Goal: Task Accomplishment & Management: Manage account settings

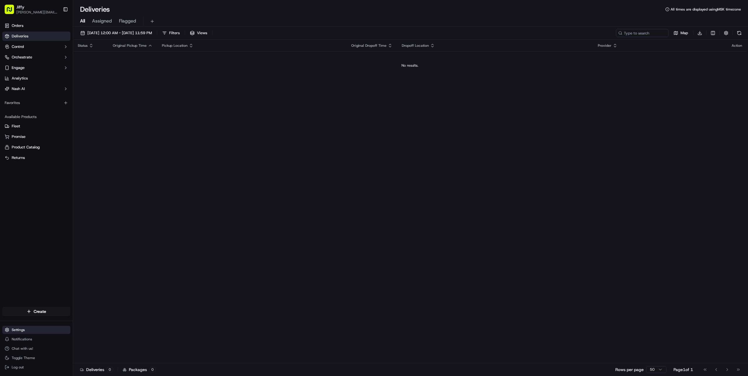
click at [41, 329] on html "Jiffy alexey.metelev@jiffy.com Toggle Sidebar Orders Deliveries Control Orchest…" at bounding box center [374, 188] width 748 height 376
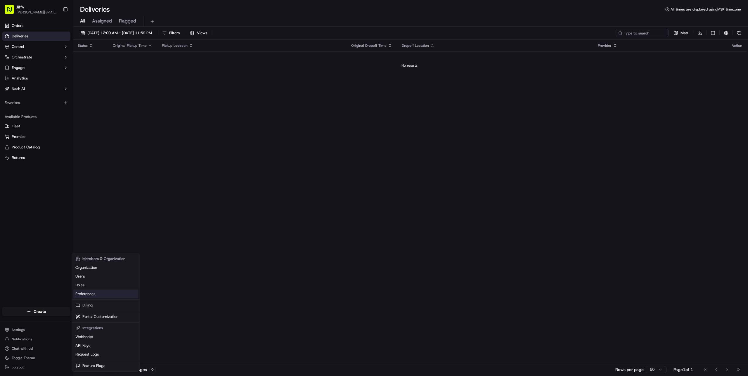
click at [115, 294] on link "Preferences" at bounding box center [105, 294] width 65 height 9
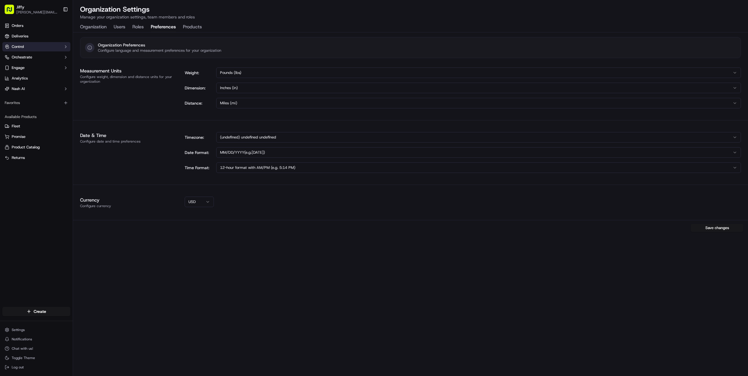
click at [33, 49] on button "Control" at bounding box center [36, 46] width 68 height 9
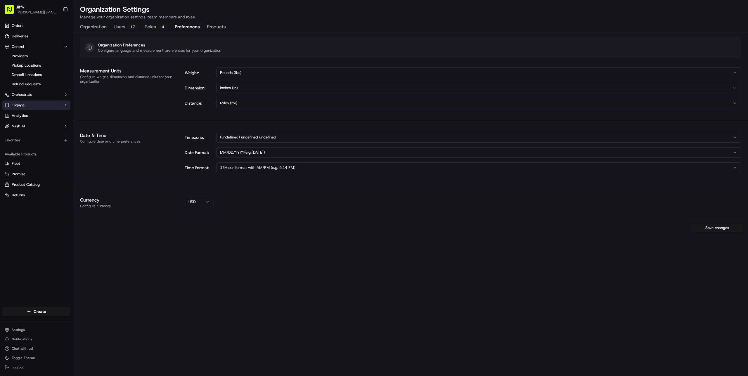
click at [46, 107] on button "Engage" at bounding box center [36, 105] width 68 height 9
click at [44, 130] on link "Analytics" at bounding box center [36, 134] width 68 height 9
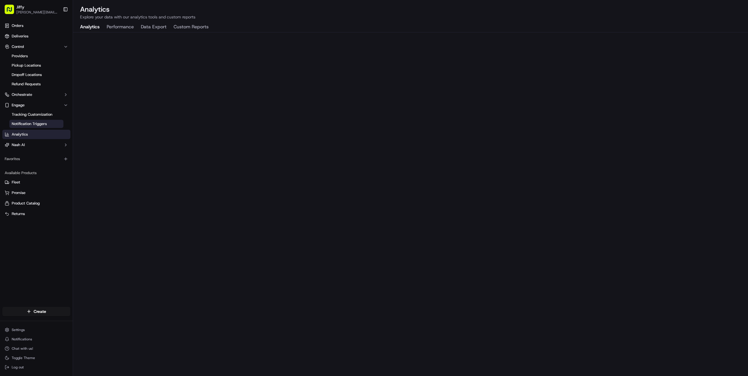
click at [46, 121] on span "Notification Triggers" at bounding box center [29, 123] width 35 height 5
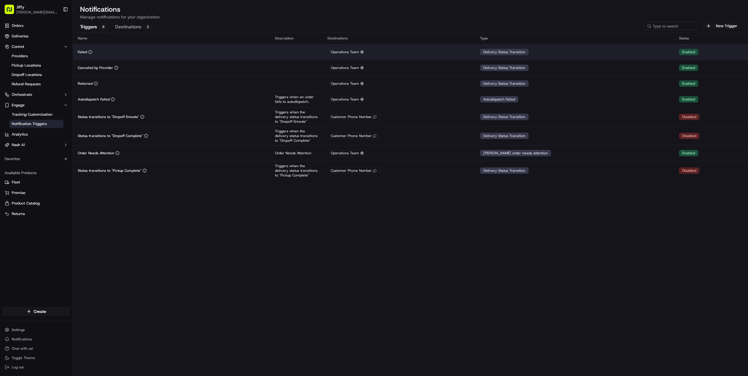
click at [356, 53] on div "Operations Team" at bounding box center [347, 52] width 39 height 6
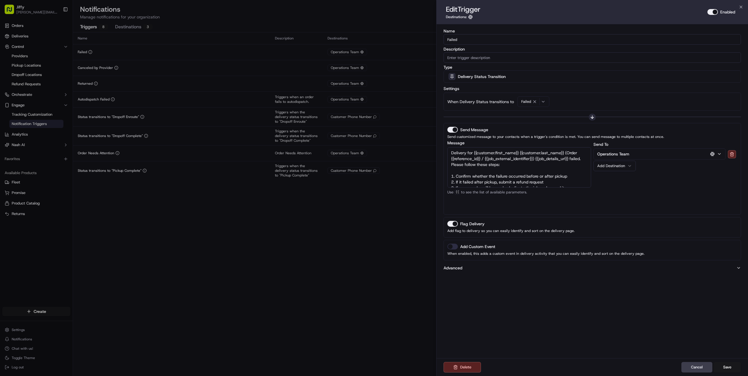
click at [685, 157] on button "Operations Team" at bounding box center [660, 154] width 132 height 11
click at [592, 305] on div "Name Failed Description Type Delivery Status Transition Settings When Delivery …" at bounding box center [593, 191] width 312 height 334
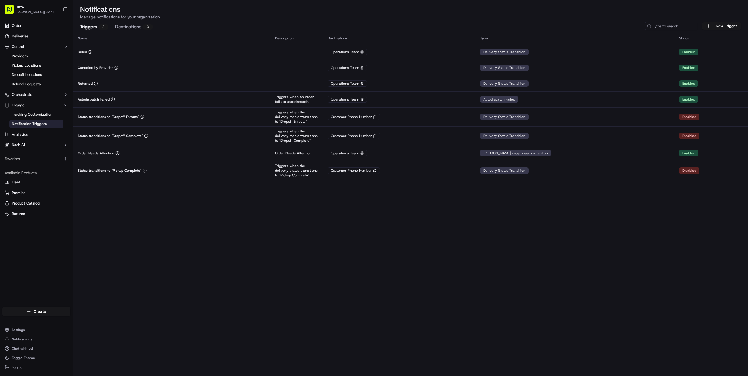
click at [147, 27] on div "3" at bounding box center [147, 26] width 9 height 5
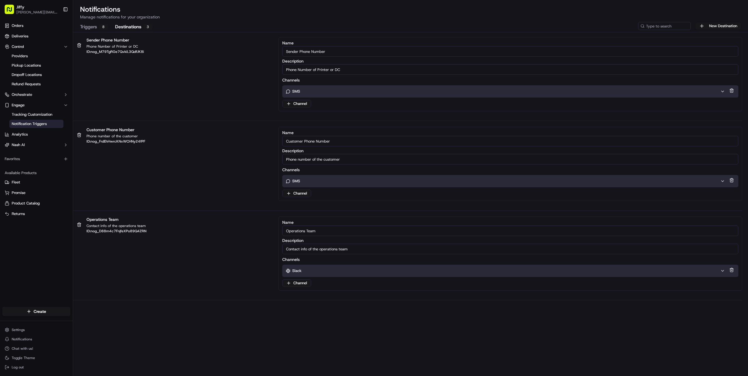
click at [305, 269] on div "Slack" at bounding box center [503, 270] width 435 height 5
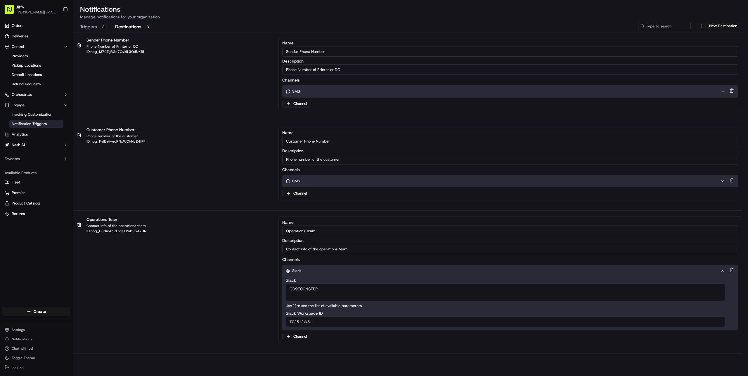
click at [214, 15] on p "Manage notifications for your organization" at bounding box center [410, 17] width 661 height 6
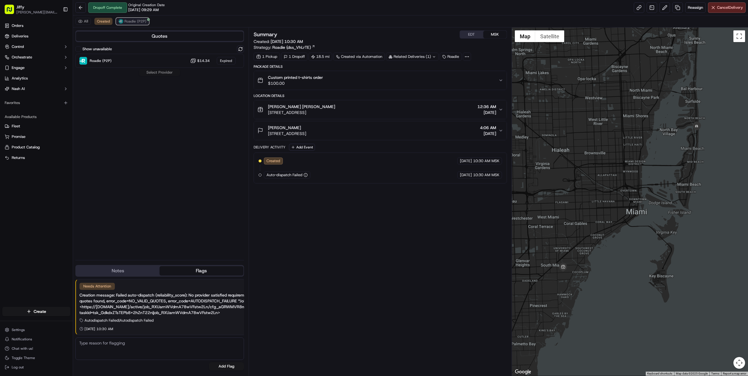
click at [137, 21] on span "Roadie (P2P)" at bounding box center [136, 21] width 22 height 5
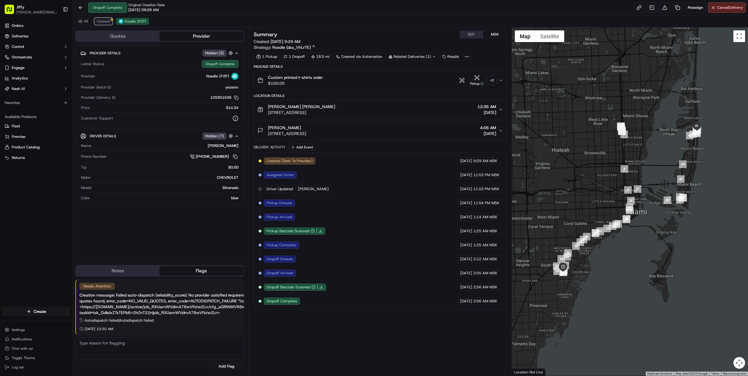
click at [94, 20] on button "Created" at bounding box center [103, 21] width 18 height 7
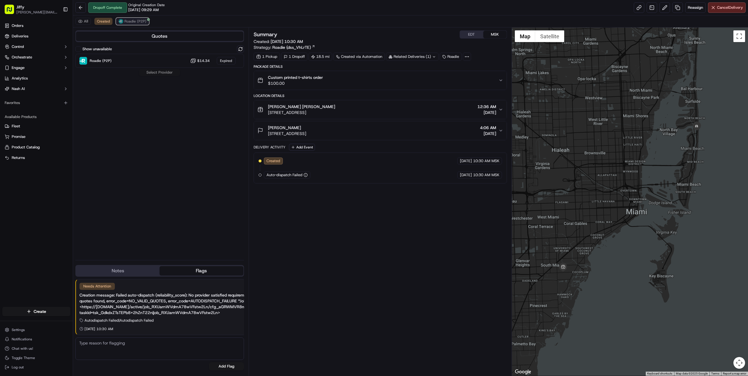
click at [125, 21] on span "Roadie (P2P)" at bounding box center [136, 21] width 22 height 5
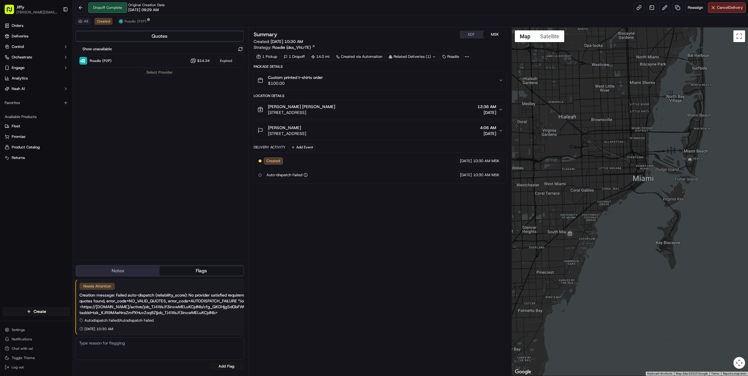
click at [85, 20] on button "All" at bounding box center [82, 21] width 15 height 7
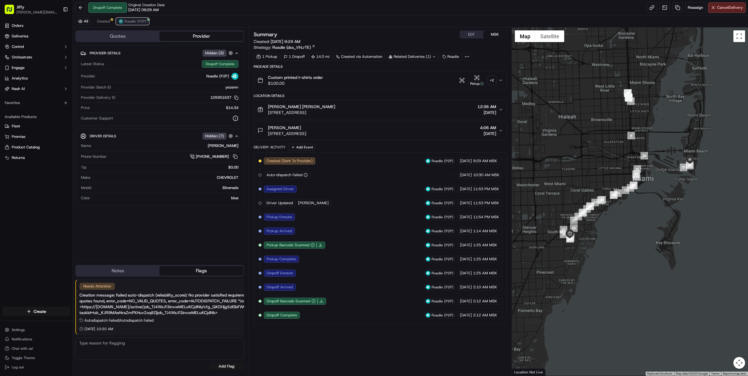
click at [128, 19] on span "Roadie (P2P)" at bounding box center [136, 21] width 22 height 5
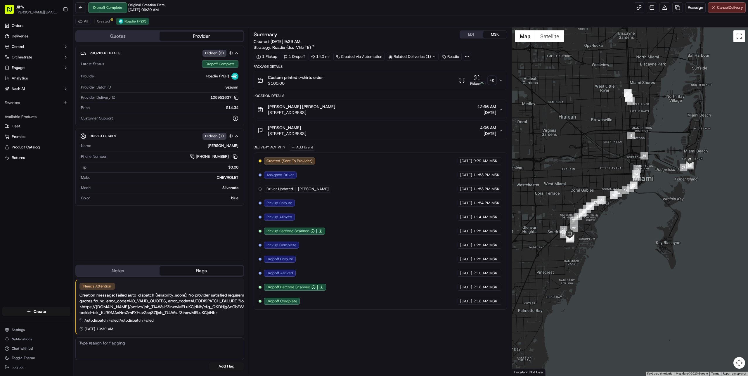
click at [184, 34] on button "Provider" at bounding box center [202, 36] width 84 height 9
click at [135, 36] on button "Quotes" at bounding box center [118, 36] width 84 height 9
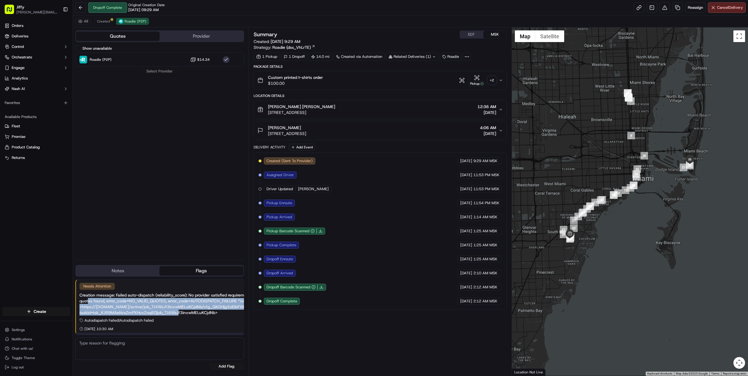
drag, startPoint x: 89, startPoint y: 299, endPoint x: 167, endPoint y: 312, distance: 79.3
click at [167, 312] on div "Creation message: Failed auto-dispatch (reliability_score): No provider satisfi…" at bounding box center [175, 303] width 191 height 23
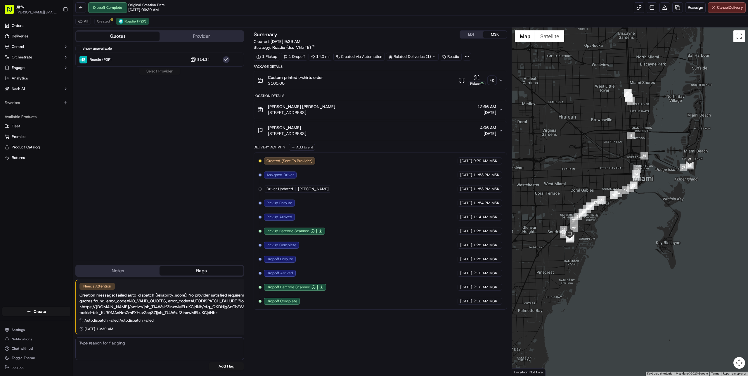
click at [179, 37] on button "Provider" at bounding box center [202, 36] width 84 height 9
click at [135, 40] on button "Quotes" at bounding box center [118, 36] width 84 height 9
click at [118, 34] on button "Quotes" at bounding box center [118, 36] width 84 height 9
click at [103, 21] on span "Created" at bounding box center [103, 21] width 13 height 5
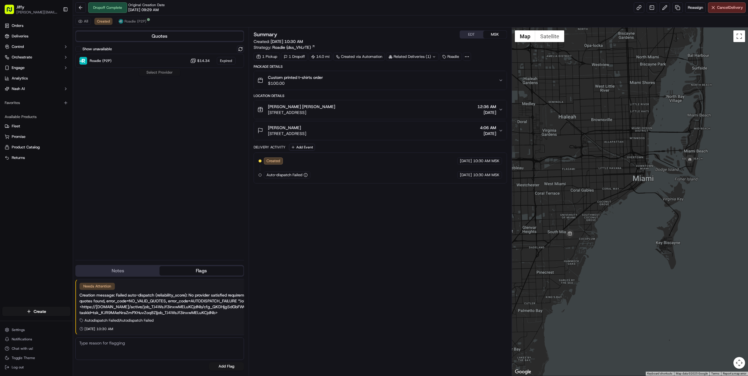
click at [105, 48] on label "Show unavailable" at bounding box center [97, 48] width 30 height 5
click at [81, 48] on button "Show unavailable" at bounding box center [78, 49] width 6 height 6
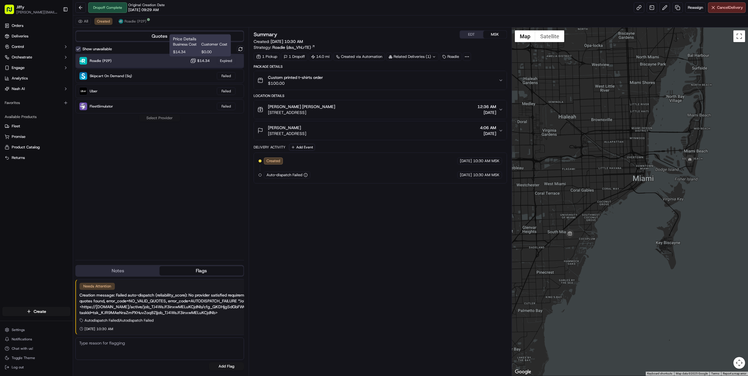
click at [223, 59] on div "Expired" at bounding box center [226, 61] width 19 height 8
click at [205, 301] on div "Creation message: Failed auto-dispatch (reliability_score): No provider satisfi…" at bounding box center [175, 303] width 191 height 23
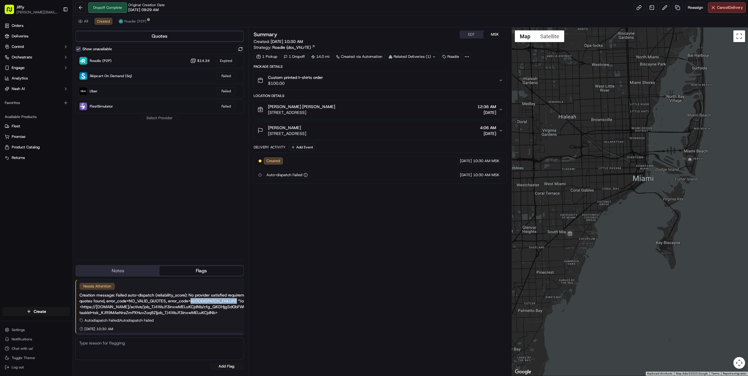
click at [205, 301] on div "Creation message: Failed auto-dispatch (reliability_score): No provider satisfi…" at bounding box center [175, 303] width 191 height 23
click at [149, 308] on div "Creation message: Failed auto-dispatch (reliability_score): No provider satisfi…" at bounding box center [175, 303] width 191 height 23
click at [38, 54] on button "Orchestrate" at bounding box center [36, 57] width 68 height 9
click at [39, 67] on link "Workflows" at bounding box center [36, 67] width 54 height 8
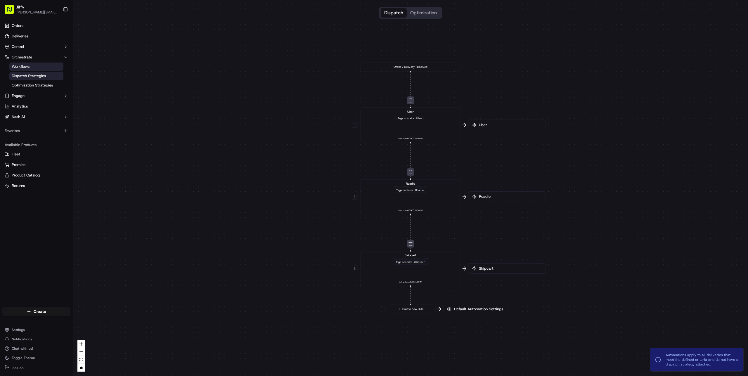
click at [36, 74] on span "Dispatch Strategies" at bounding box center [29, 75] width 34 height 5
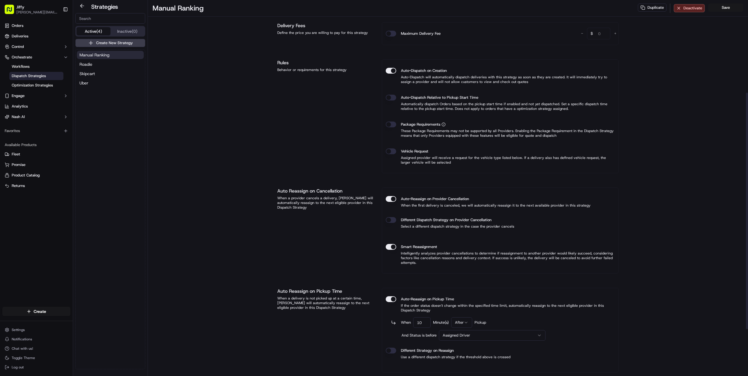
scroll to position [147, 0]
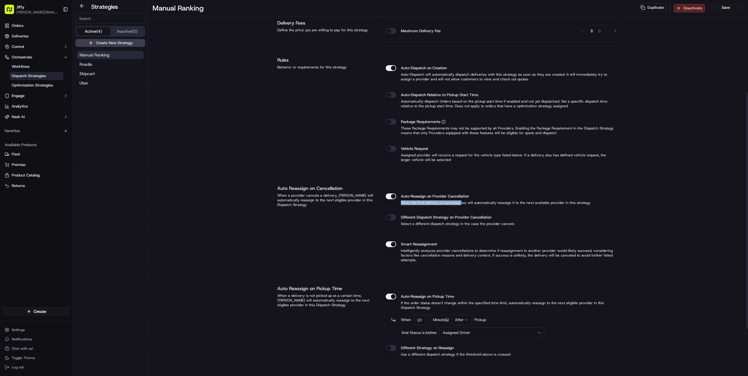
drag, startPoint x: 459, startPoint y: 203, endPoint x: 574, endPoint y: 202, distance: 115.5
click at [590, 203] on div "Auto-Reassign on Provider Cancellation When the first delivery is canceled, we …" at bounding box center [500, 199] width 229 height 21
click at [567, 202] on p "When the first delivery is canceled, we will automatically reassign it to the n…" at bounding box center [488, 203] width 205 height 5
drag, startPoint x: 409, startPoint y: 250, endPoint x: 564, endPoint y: 250, distance: 155.2
click at [564, 250] on p "Intelligently analyzes provider cancellations to determine if reassignment to a…" at bounding box center [500, 255] width 229 height 14
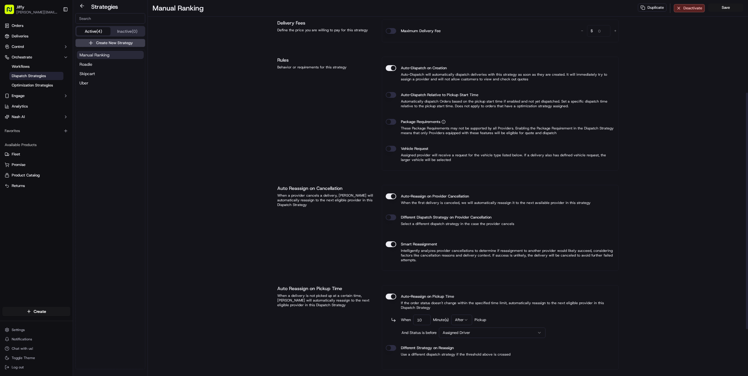
click at [576, 251] on p "Intelligently analyzes provider cancellations to determine if reassignment to a…" at bounding box center [500, 255] width 229 height 14
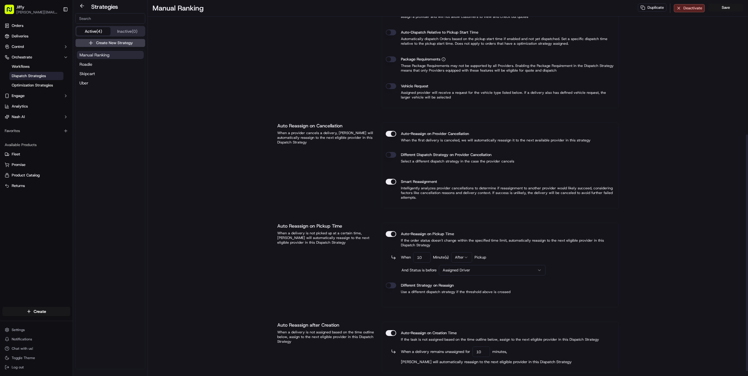
scroll to position [214, 0]
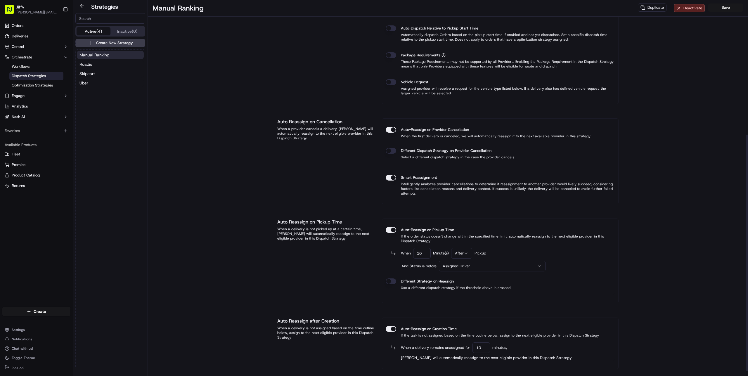
click at [468, 266] on html "Jiffy alexey.metelev@jiffy.com Toggle Sidebar Orders Deliveries Control Orchest…" at bounding box center [374, 188] width 748 height 376
click at [430, 266] on span "And Status is before" at bounding box center [419, 266] width 35 height 5
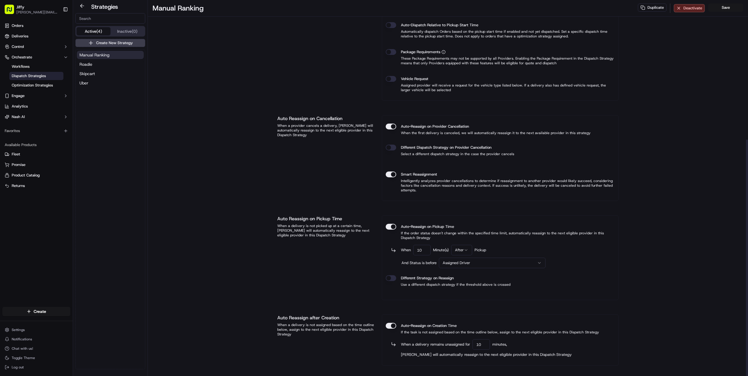
scroll to position [222, 0]
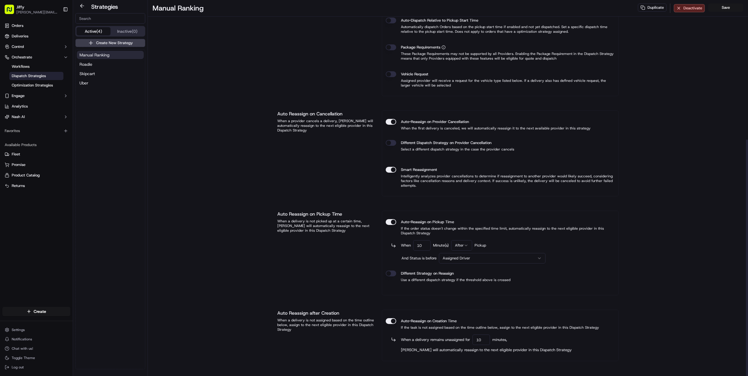
click at [419, 257] on span "And Status is before" at bounding box center [419, 258] width 35 height 5
click at [412, 258] on span "And Status is before" at bounding box center [419, 258] width 35 height 5
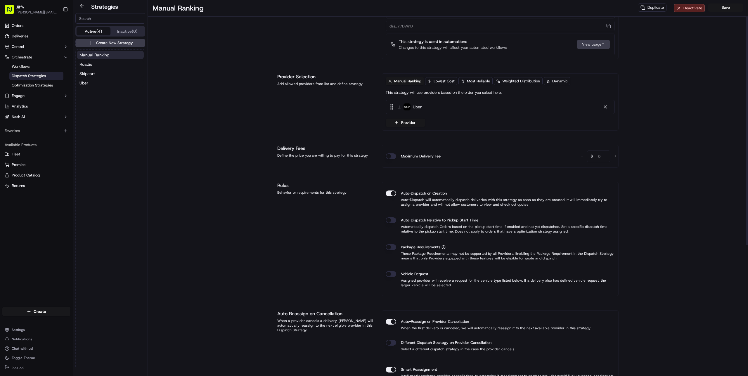
scroll to position [0, 0]
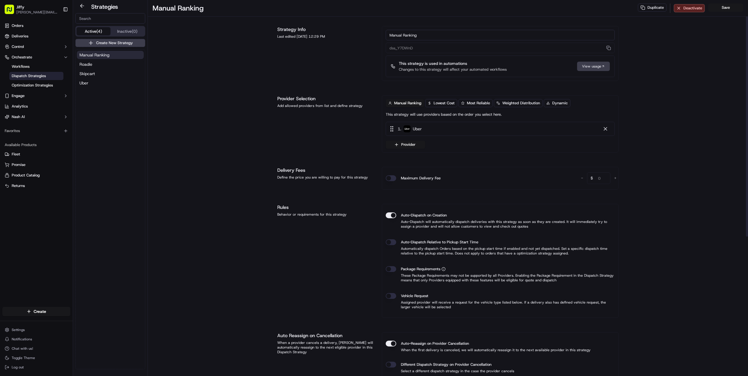
click at [371, 245] on div "Rules Behavior or requirements for this strategy" at bounding box center [326, 261] width 98 height 114
click at [60, 98] on button "Engage" at bounding box center [36, 95] width 68 height 9
click at [46, 113] on link "Notification Triggers" at bounding box center [36, 114] width 54 height 8
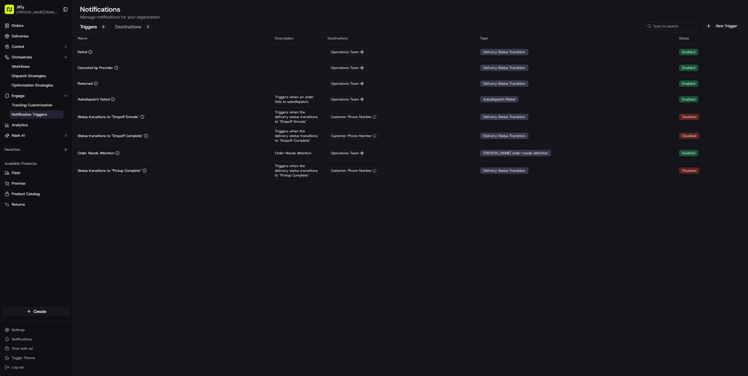
click at [125, 32] on button "Destinations 3" at bounding box center [133, 27] width 37 height 10
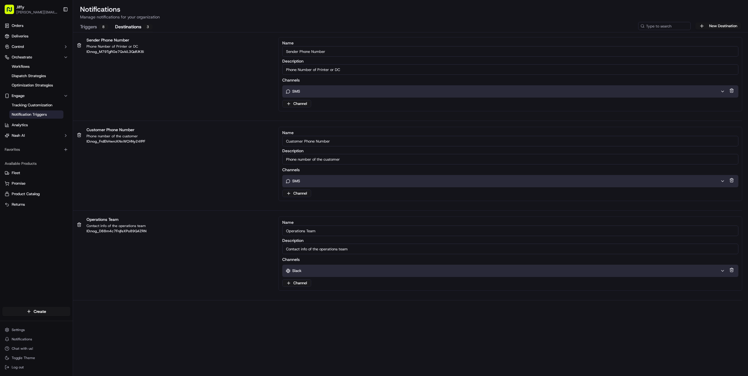
click at [87, 27] on button "Triggers 8" at bounding box center [94, 27] width 28 height 10
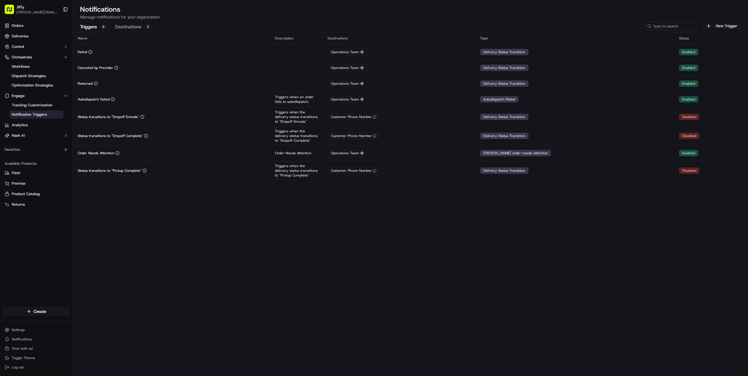
click at [129, 26] on button "Destinations 3" at bounding box center [133, 27] width 37 height 10
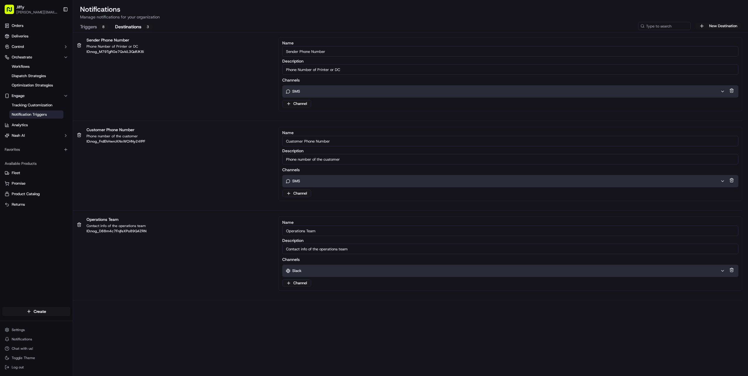
click at [356, 47] on input "Sender Phone Number" at bounding box center [510, 51] width 456 height 11
click at [355, 52] on input "Sender Phone Number" at bounding box center [510, 51] width 456 height 11
click at [251, 223] on div "Operations Team Contact info of the operations team ID: nog_D88m4c7FnjfeXPo89Q4…" at bounding box center [173, 225] width 201 height 16
click at [325, 233] on input "Operations Team" at bounding box center [510, 231] width 456 height 11
click at [256, 229] on div "Operations Team Contact info of the operations team ID: nog_D88m4c7FnjfeXPo89Q4…" at bounding box center [173, 225] width 201 height 16
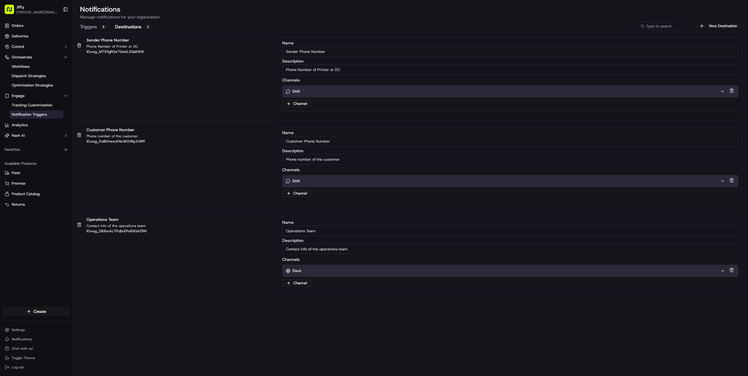
click at [328, 230] on input "Operations Team" at bounding box center [510, 231] width 456 height 11
click at [343, 53] on input "Sender Phone Number" at bounding box center [510, 51] width 456 height 11
click at [360, 68] on input "Phone Number of Printer or DC" at bounding box center [510, 69] width 456 height 11
click at [300, 91] on p "SMS" at bounding box center [296, 91] width 8 height 5
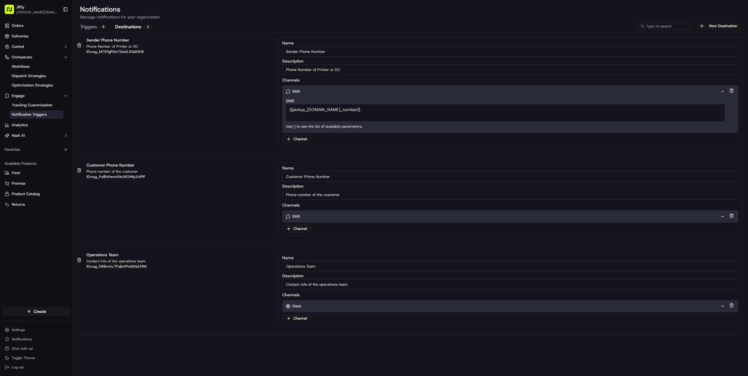
click at [344, 90] on div "SMS" at bounding box center [503, 91] width 435 height 5
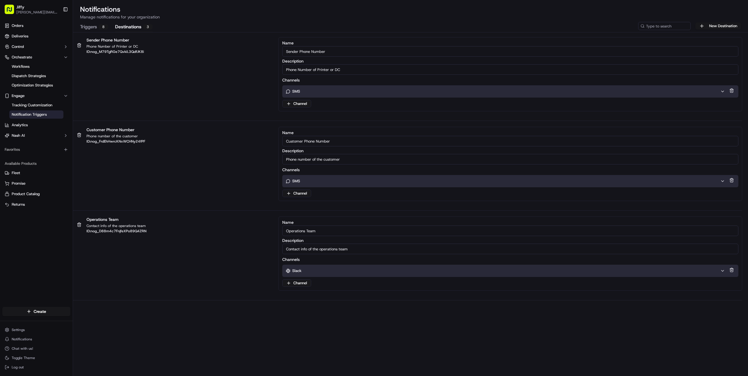
click at [92, 26] on button "Triggers 8" at bounding box center [94, 27] width 28 height 10
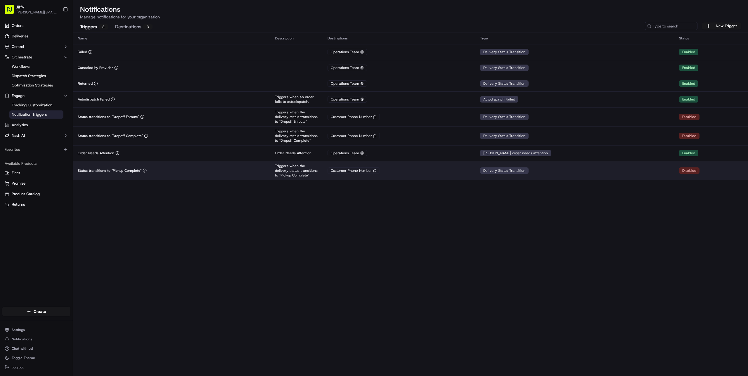
click at [112, 171] on p "Status transitions to "Pickup Complete"" at bounding box center [110, 170] width 64 height 5
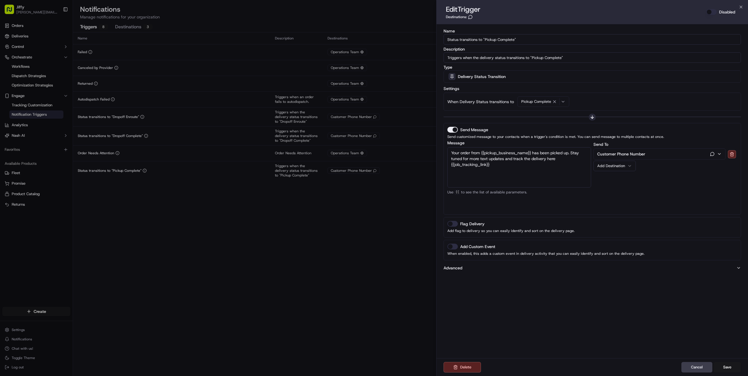
click at [545, 100] on span "Pickup Complete" at bounding box center [536, 101] width 30 height 5
click at [556, 125] on span "Assigned Driver" at bounding box center [562, 124] width 72 height 5
click at [547, 115] on input "text" at bounding box center [563, 114] width 70 height 12
click at [557, 163] on span "Pickup Enroute" at bounding box center [562, 161] width 72 height 5
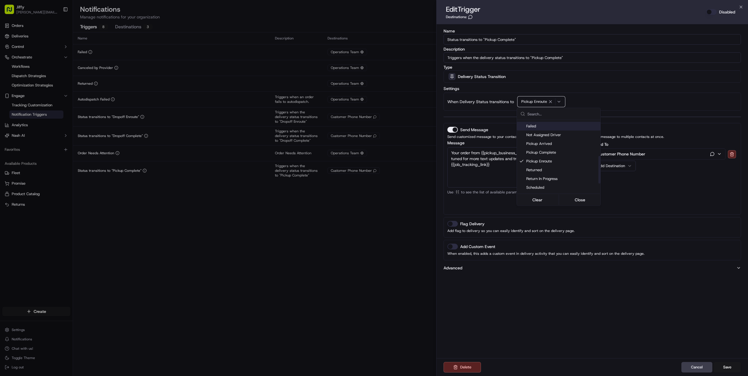
click at [582, 103] on div at bounding box center [374, 188] width 748 height 376
click at [522, 40] on input "Status transitions to "Pickup Complete"" at bounding box center [593, 39] width 298 height 11
click at [502, 40] on input "Status transitions to "Pickup Complete"" at bounding box center [593, 39] width 298 height 11
click at [508, 38] on input "Status transitions to "Pickup Enroute"" at bounding box center [593, 39] width 298 height 11
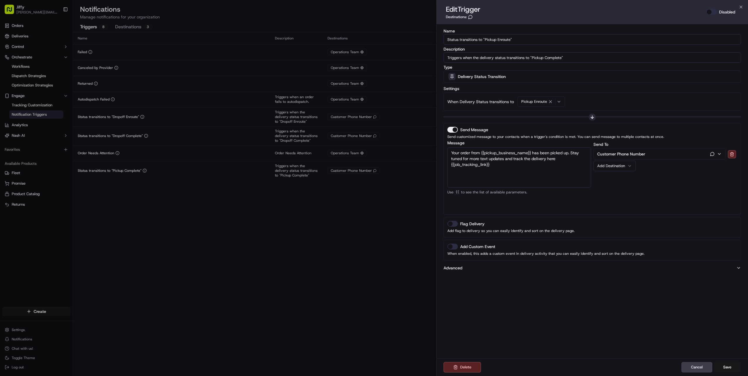
click at [508, 38] on input "Status transitions to "Pickup Enroute"" at bounding box center [593, 39] width 298 height 11
type input "Status transitions to "Pickup Enroute""
click at [553, 56] on input "Triggers when the delivery status transitions to "Pickup Complete"" at bounding box center [593, 57] width 298 height 11
paste input "Enrou"
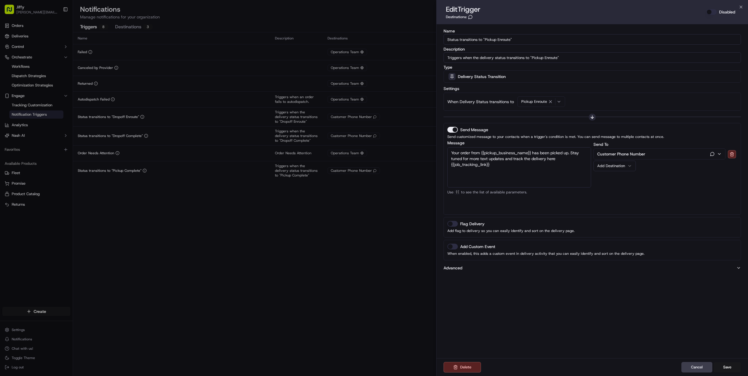
type input "Triggers when the delivery status transitions to "Pickup Enroute""
click at [489, 101] on p "When Delivery Status transitions to" at bounding box center [481, 102] width 67 height 6
click at [695, 369] on button "Cancel" at bounding box center [697, 367] width 31 height 11
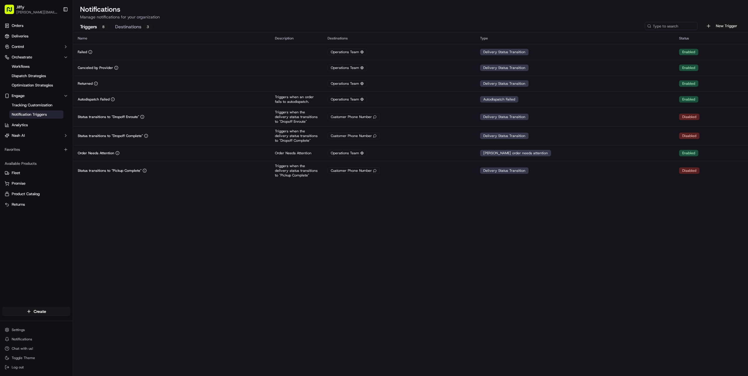
click at [730, 23] on button "New Trigger" at bounding box center [721, 26] width 39 height 7
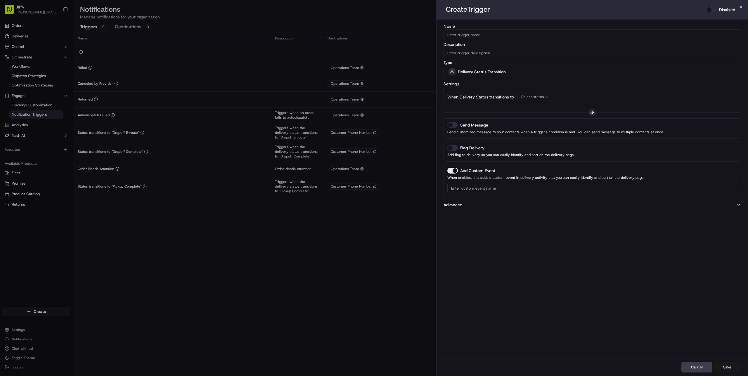
click at [481, 34] on input "Name" at bounding box center [593, 35] width 298 height 11
type input "S"
click at [500, 35] on input "Name" at bounding box center [593, 35] width 298 height 11
click at [585, 86] on div "Settings When Delivery Status transitions to Select status" at bounding box center [593, 93] width 298 height 26
click at [535, 94] on span "Select status" at bounding box center [532, 96] width 23 height 5
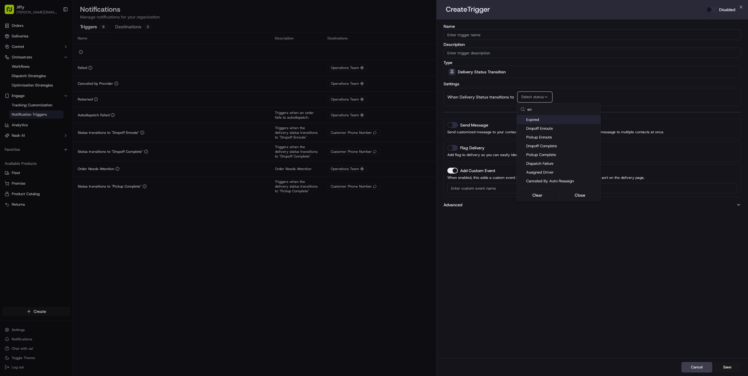
scroll to position [12, 0]
type input "enr"
click at [564, 120] on div "Pickup Enroute" at bounding box center [559, 117] width 84 height 9
click at [621, 93] on div at bounding box center [374, 188] width 748 height 376
click at [487, 32] on input "Name" at bounding box center [593, 35] width 298 height 11
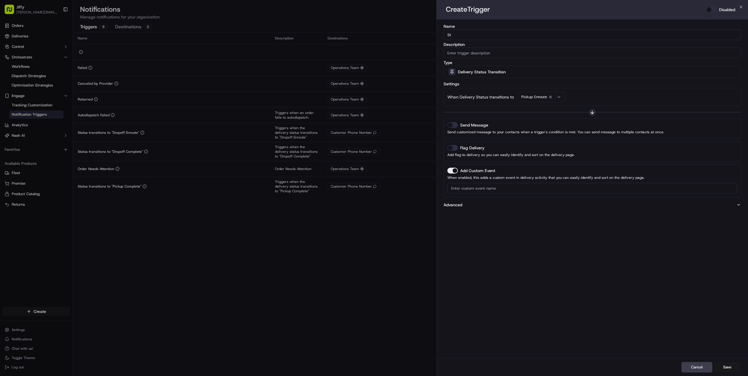
type input "S"
type input "Printer Notification - Pickup Enroute"
paste input "Printer Notification - Pickup Enroute"
type input "Printer Notification - Pickup Enroute"
click at [452, 125] on button "Send Message" at bounding box center [453, 125] width 11 height 6
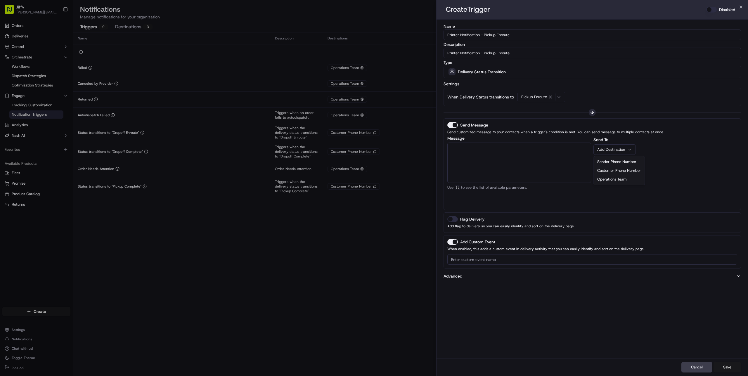
click at [614, 153] on button "Add Destination" at bounding box center [615, 149] width 42 height 11
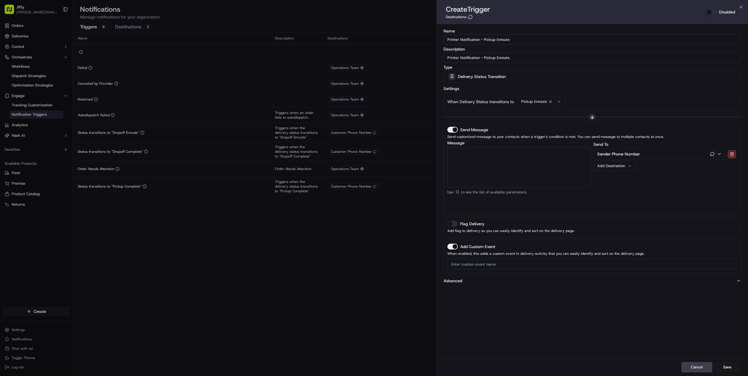
click at [475, 160] on textarea "Message" at bounding box center [520, 167] width 144 height 40
click at [525, 166] on textarea "Message" at bounding box center [520, 167] width 144 height 40
type textarea "{"
click at [614, 169] on button "Add Destination" at bounding box center [615, 166] width 42 height 11
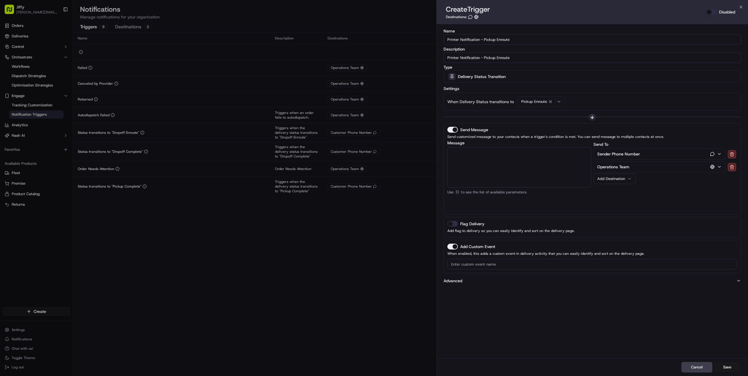
click at [520, 166] on textarea "Message" at bounding box center [520, 167] width 144 height 40
type textarea "{"
type textarea "Driver on route. Order Number: {{ordern"
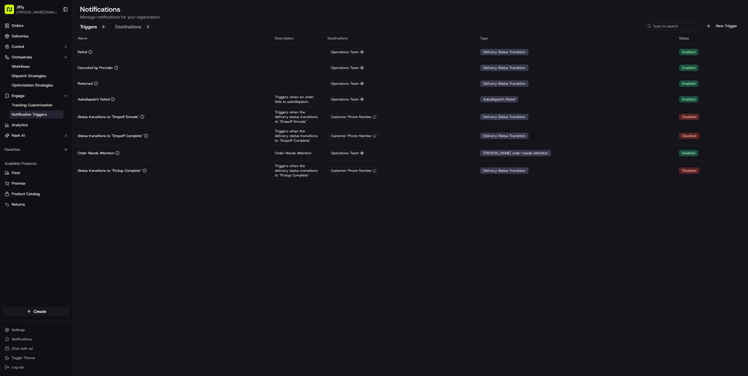
click at [733, 24] on button "New Trigger" at bounding box center [721, 26] width 39 height 7
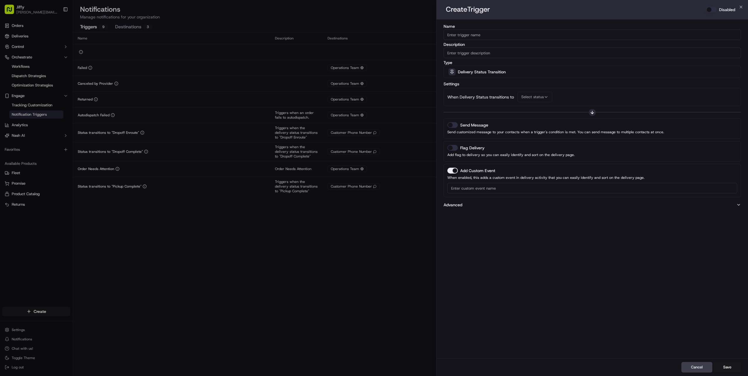
click at [489, 29] on div "Name" at bounding box center [593, 32] width 298 height 16
click at [489, 32] on input "Name" at bounding box center [593, 35] width 298 height 11
click at [492, 32] on input "Name" at bounding box center [593, 35] width 298 height 11
type input "Printer Notification - Pickup Enroute"
drag, startPoint x: 517, startPoint y: 36, endPoint x: 423, endPoint y: 34, distance: 94.1
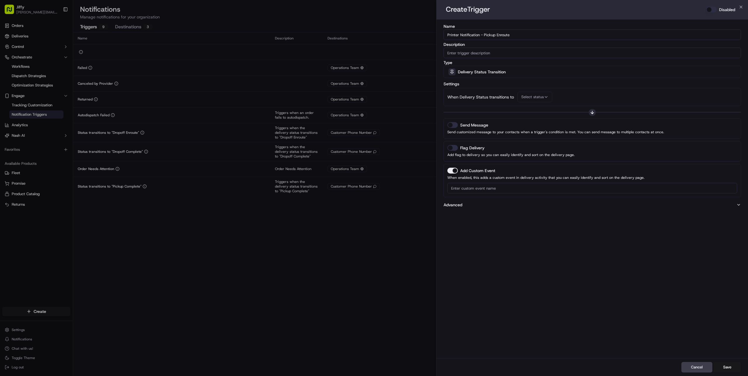
click at [423, 34] on body "Jiffy alexey.metelev@jiffy.com Toggle Sidebar Orders Deliveries Control Orchest…" at bounding box center [374, 188] width 748 height 376
click at [473, 52] on input "Description" at bounding box center [593, 53] width 298 height 11
paste input "Printer Notification - Pickup Enroute"
type input "Printer Notification - Pickup Enroute"
click at [559, 73] on div "Delivery Status Transition" at bounding box center [592, 72] width 295 height 12
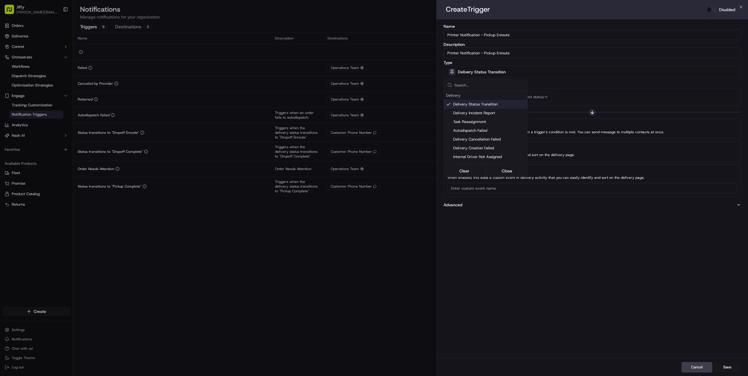
click at [536, 97] on div at bounding box center [374, 188] width 748 height 376
click at [539, 97] on span "Select status" at bounding box center [532, 96] width 23 height 5
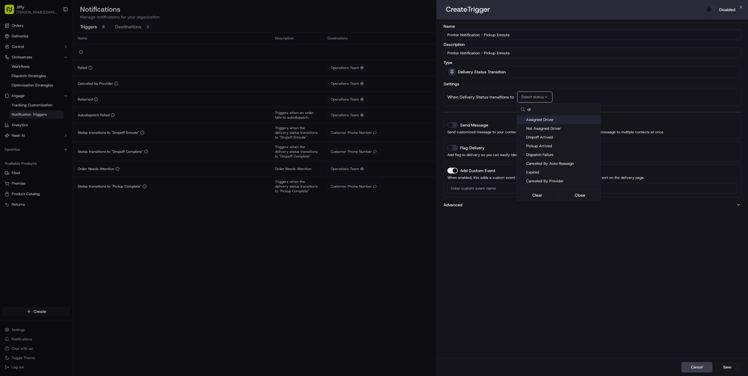
type input "d"
type input "pick"
click at [555, 127] on span "Pickup Enroute" at bounding box center [562, 128] width 72 height 5
click at [452, 126] on div at bounding box center [374, 188] width 748 height 376
click at [452, 126] on button "Send Message" at bounding box center [453, 125] width 11 height 6
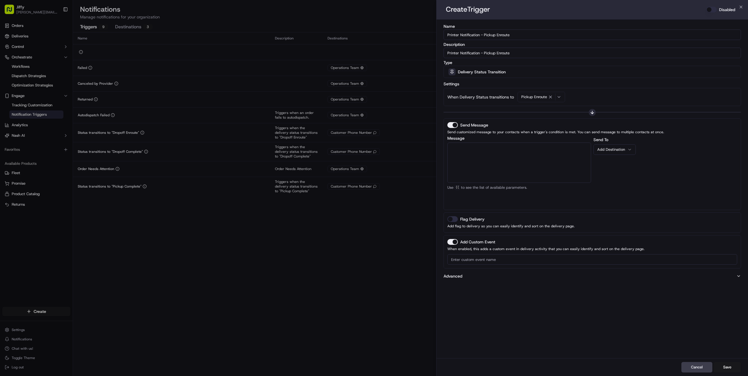
click at [621, 148] on div "Add Destination" at bounding box center [612, 149] width 30 height 5
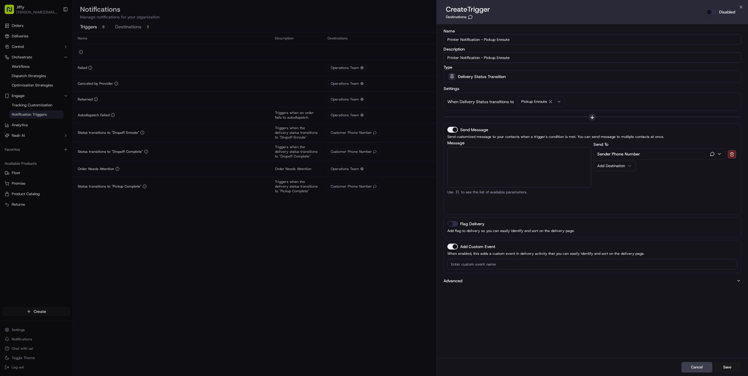
click at [617, 167] on div "Add Destination" at bounding box center [612, 165] width 30 height 5
click at [530, 164] on textarea "Message" at bounding box center [520, 167] width 144 height 40
type textarea "{{ref"
click at [488, 159] on div "Reference ID" at bounding box center [484, 160] width 42 height 9
type textarea "{{reference_id}}"
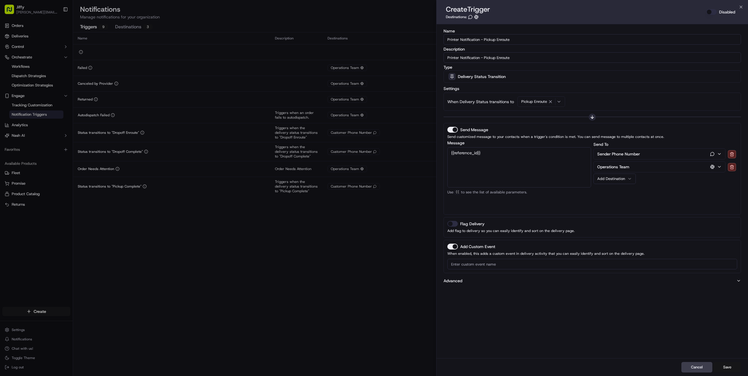
click at [726, 367] on button "Save" at bounding box center [727, 367] width 27 height 11
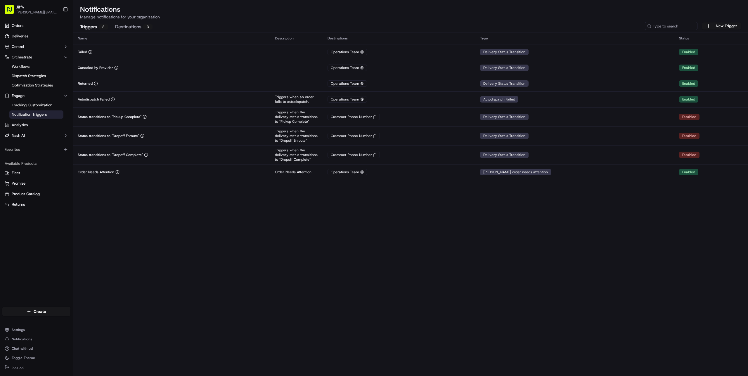
click at [175, 210] on div "Name Description Destinations Type Status Failed Operations Team Delivery Statu…" at bounding box center [410, 204] width 675 height 344
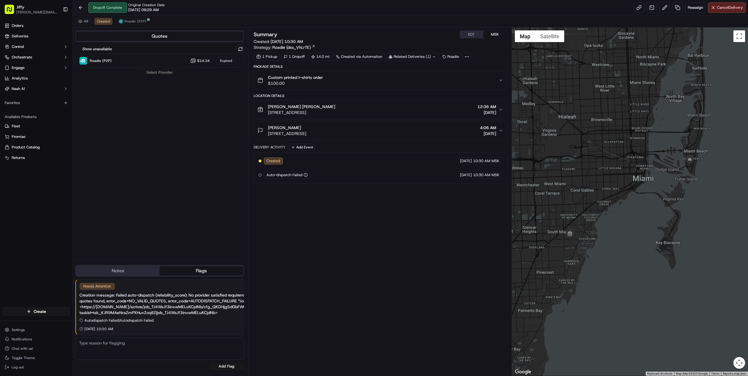
click at [270, 57] on div "1 Pickup" at bounding box center [267, 57] width 26 height 8
click at [258, 59] on div "1 Pickup" at bounding box center [267, 57] width 26 height 8
click at [281, 56] on div "1 Dropoff" at bounding box center [294, 57] width 26 height 8
click at [146, 7] on span "Original Creation Date" at bounding box center [146, 5] width 37 height 5
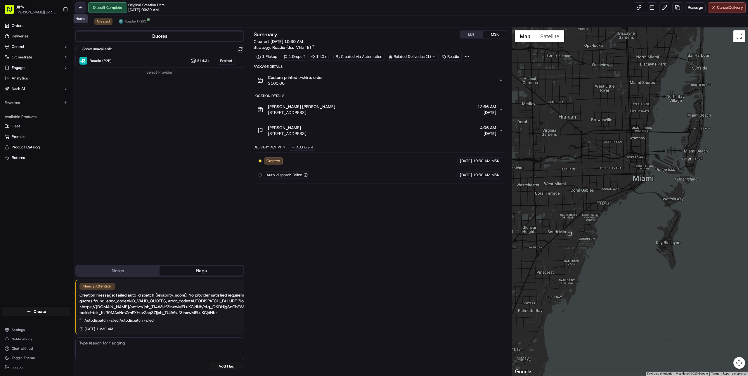
click at [85, 5] on button at bounding box center [80, 7] width 11 height 11
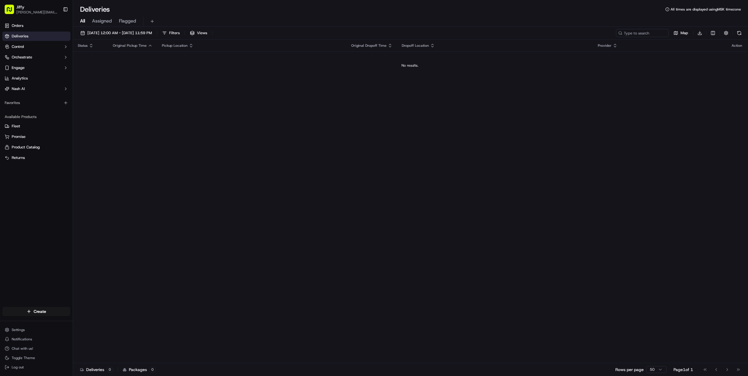
click at [34, 36] on link "Deliveries" at bounding box center [36, 36] width 68 height 9
click at [43, 29] on link "Orders" at bounding box center [36, 25] width 68 height 9
click at [40, 37] on link "Deliveries" at bounding box center [36, 36] width 68 height 9
click at [134, 33] on span "09/23/2025 12:00 AM - 09/23/2025 11:59 PM" at bounding box center [119, 32] width 65 height 5
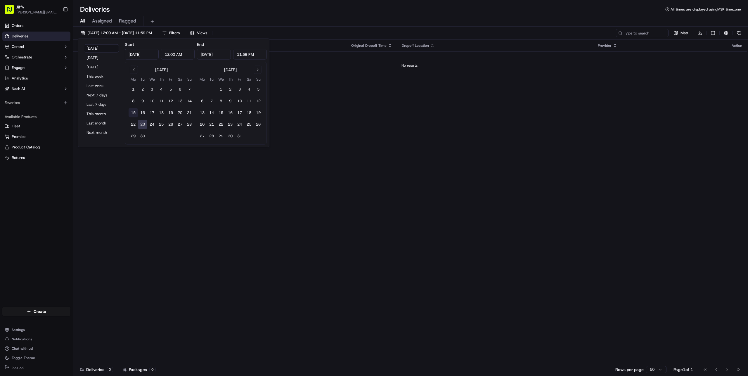
click at [134, 112] on button "15" at bounding box center [133, 112] width 9 height 9
type input "Sep 15, 2025"
click at [139, 124] on button "23" at bounding box center [142, 124] width 9 height 9
type input "[DATE]"
click at [353, 33] on div "09/15/2025 12:00 AM - 09/23/2025 11:59 PM Filters Views Map Download" at bounding box center [410, 34] width 675 height 11
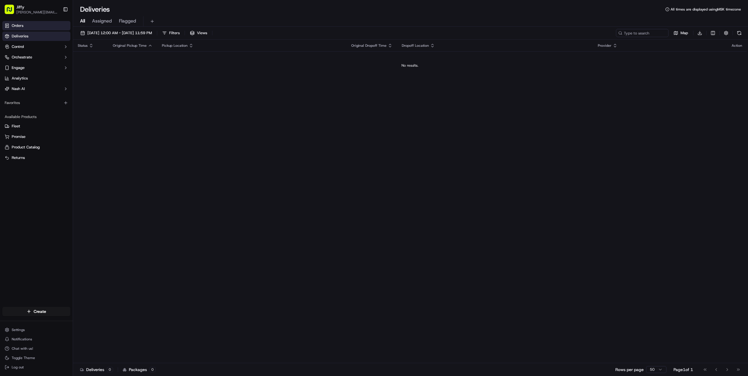
click at [41, 26] on link "Orders" at bounding box center [36, 25] width 68 height 9
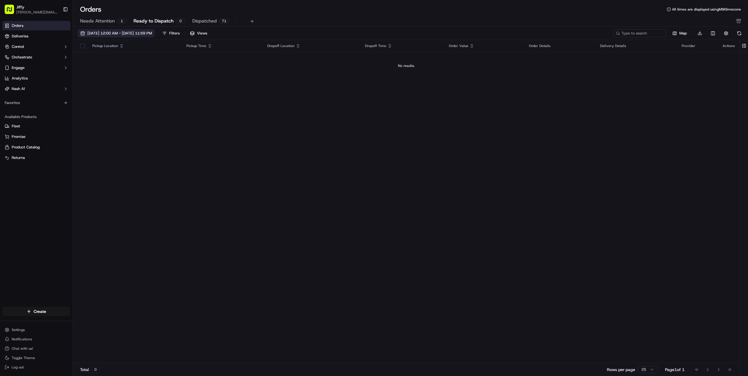
click at [128, 32] on span "[DATE] 12:00 AM - [DATE] 11:59 PM" at bounding box center [119, 33] width 65 height 5
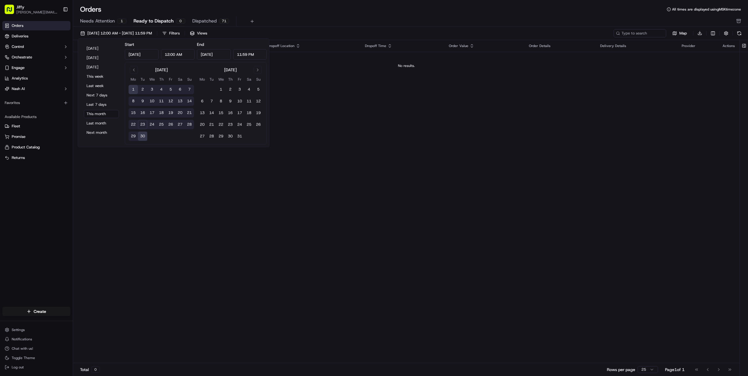
click at [134, 89] on button "1" at bounding box center [133, 89] width 9 height 9
click at [187, 125] on button "28" at bounding box center [189, 124] width 9 height 9
type input "Sep 28, 2025"
click at [333, 103] on div "Pickup Location Pickup Time Dropoff Location Dropoff Time Order Value Order Det…" at bounding box center [406, 202] width 667 height 324
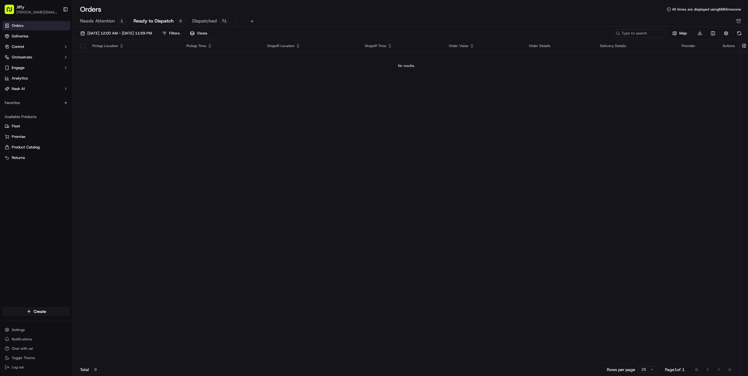
click at [215, 23] on span "Dispatched" at bounding box center [204, 21] width 25 height 7
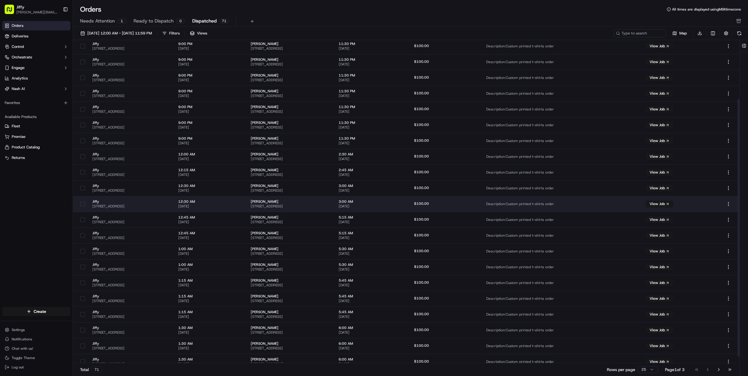
scroll to position [82, 0]
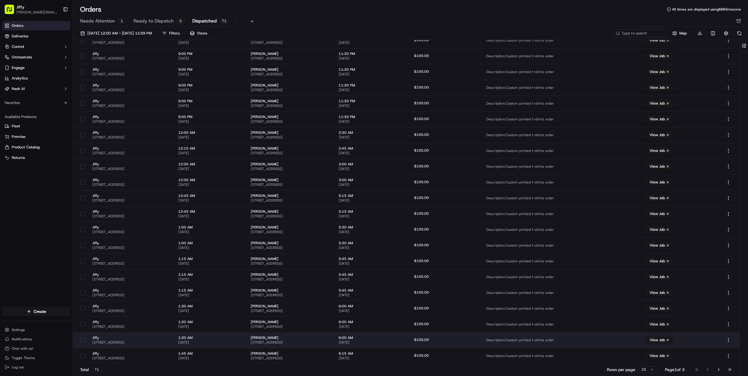
click at [241, 340] on span "[DATE]" at bounding box center [209, 342] width 63 height 5
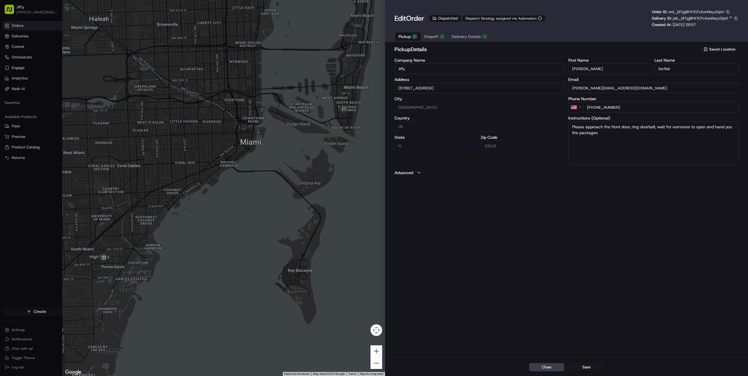
click at [459, 34] on span "Delivery Details" at bounding box center [466, 37] width 29 height 6
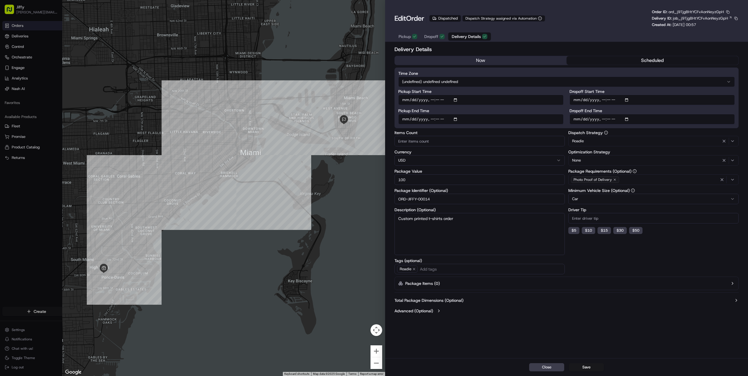
click at [437, 309] on icon "button" at bounding box center [439, 311] width 5 height 5
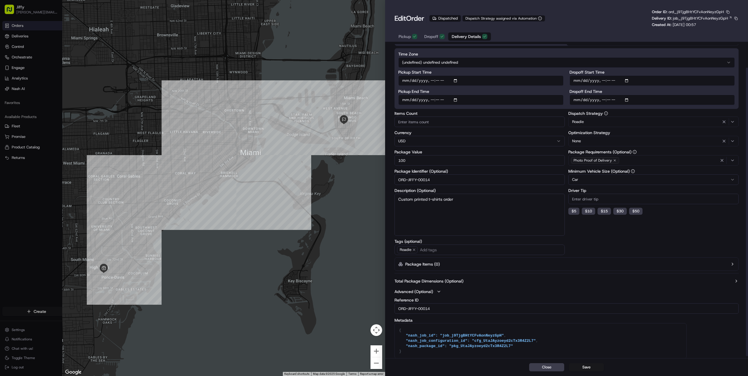
scroll to position [28, 0]
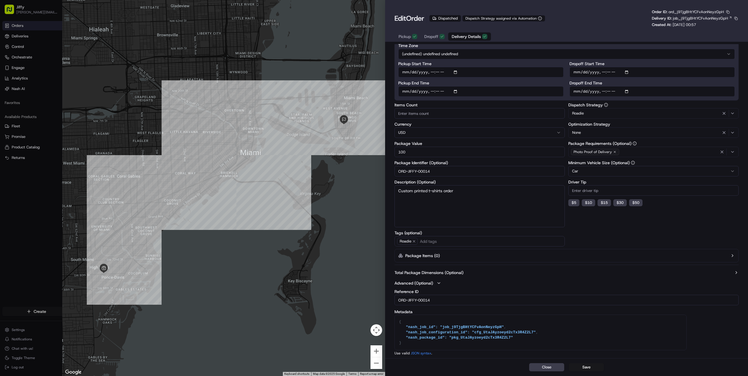
click at [438, 283] on icon "button" at bounding box center [439, 283] width 5 height 5
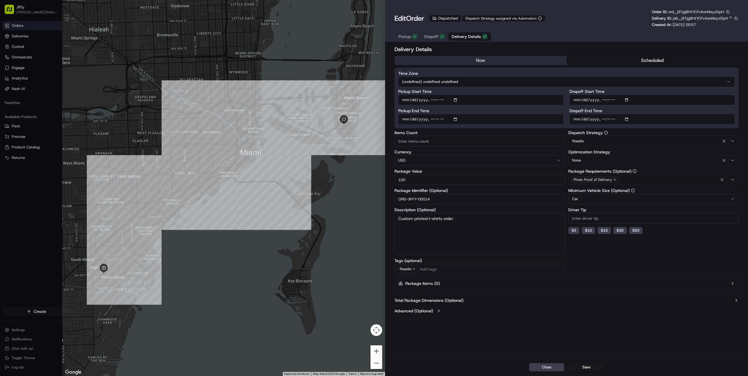
click at [457, 301] on label "Total Package Dimensions (Optional)" at bounding box center [429, 301] width 69 height 6
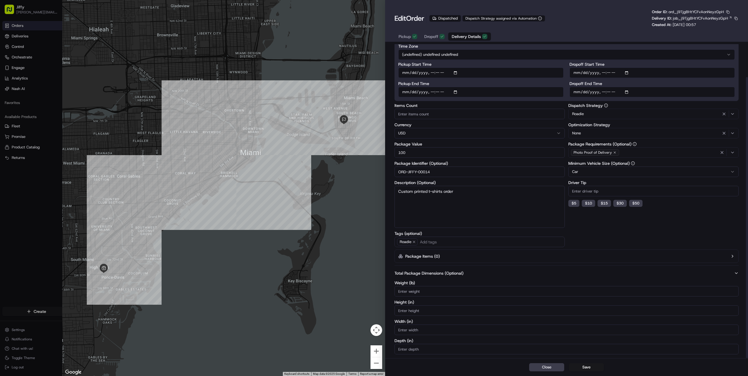
scroll to position [37, 0]
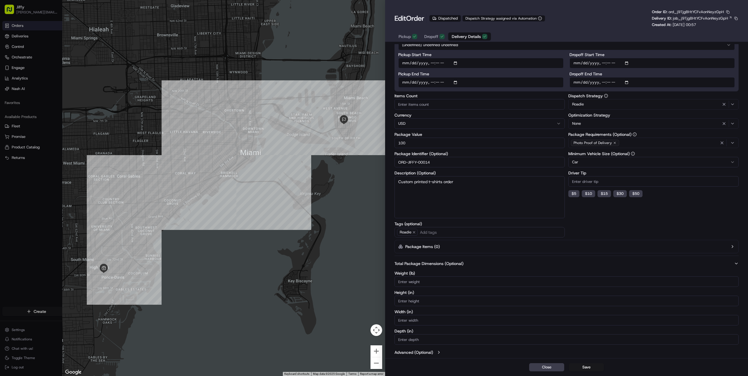
click at [460, 265] on label "Total Package Dimensions (Optional)" at bounding box center [429, 264] width 69 height 6
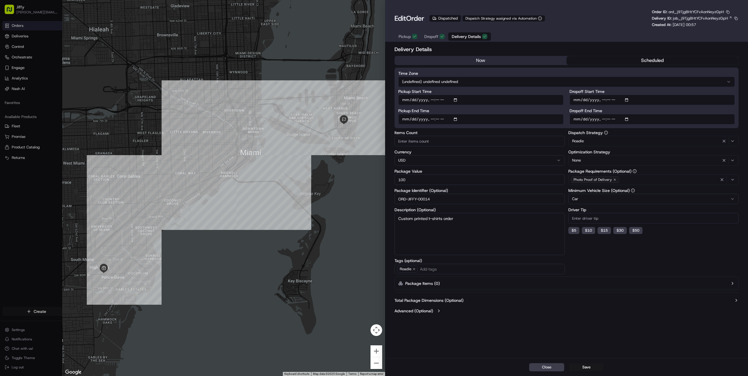
click at [440, 190] on label "Package Identifier (Optional)" at bounding box center [480, 191] width 170 height 4
click at [440, 194] on input "ORD-JIFFY-00014" at bounding box center [480, 199] width 170 height 11
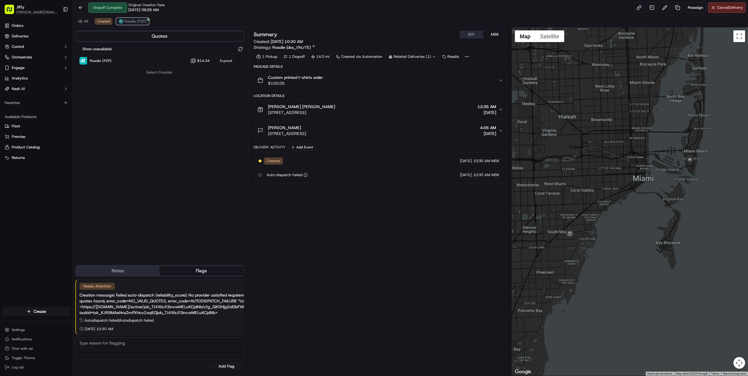
click at [130, 19] on span "Roadie (P2P)" at bounding box center [136, 21] width 22 height 5
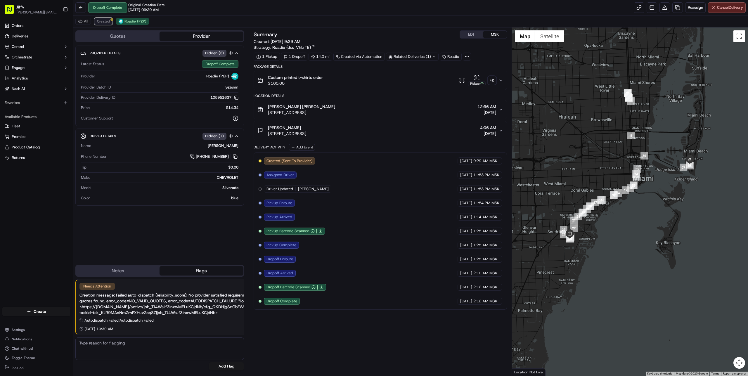
click at [104, 18] on button "Created" at bounding box center [103, 21] width 18 height 7
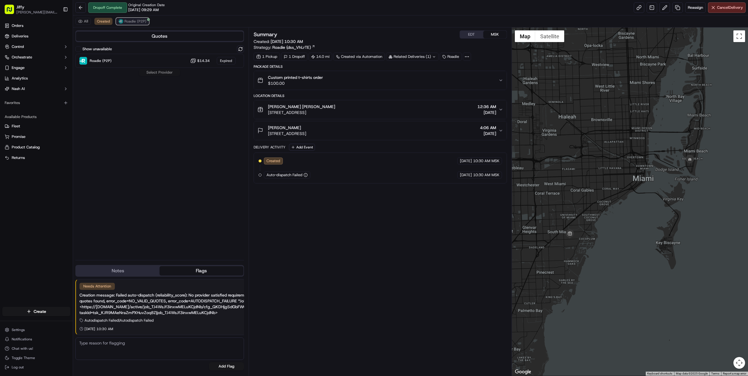
click at [137, 21] on span "Roadie (P2P)" at bounding box center [136, 21] width 22 height 5
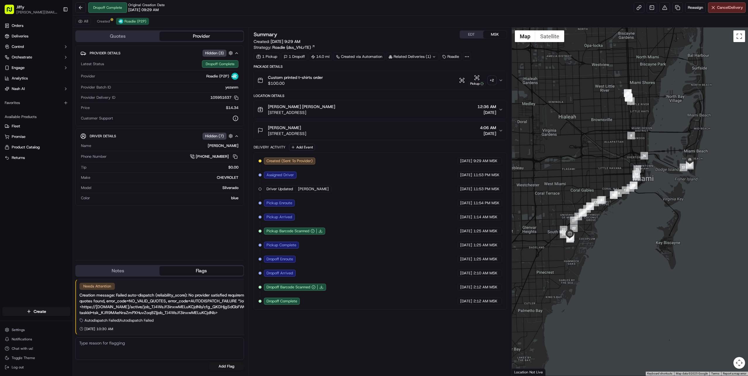
click at [196, 38] on button "Provider" at bounding box center [202, 36] width 84 height 9
click at [469, 57] on div at bounding box center [467, 57] width 8 height 8
click at [465, 56] on icon at bounding box center [466, 56] width 5 height 5
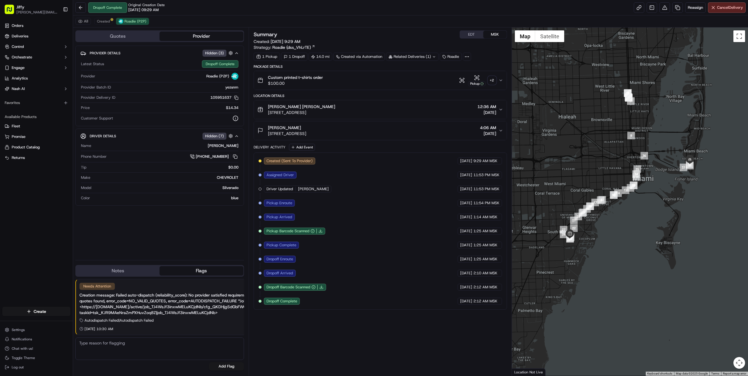
click at [467, 56] on icon at bounding box center [466, 56] width 5 height 5
click at [516, 70] on span "ORD-JIFFY-00026" at bounding box center [516, 70] width 32 height 5
drag, startPoint x: 499, startPoint y: 71, endPoint x: 531, endPoint y: 72, distance: 32.5
click at [531, 72] on span "ORD-JIFFY-00026" at bounding box center [516, 70] width 32 height 5
copy span "ORD-JIFFY-00026"
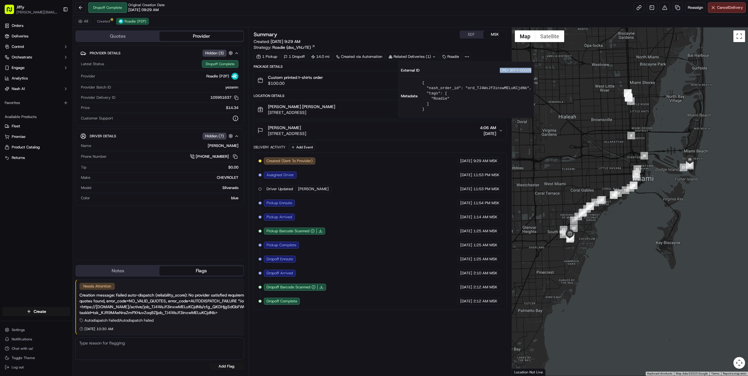
click at [514, 71] on span "ORD-JIFFY-00026" at bounding box center [516, 70] width 32 height 5
click at [427, 42] on div "Summary EDT MSK Created: 09/11/2025 9:29 AM Strategy: Roadie (dss_VhLrTE)" at bounding box center [380, 40] width 253 height 20
click at [431, 57] on div "Related Deliveries (1)" at bounding box center [412, 57] width 53 height 8
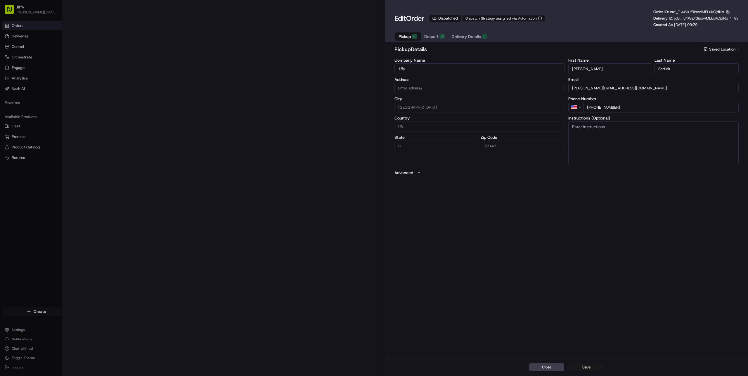
type input "[STREET_ADDRESS]"
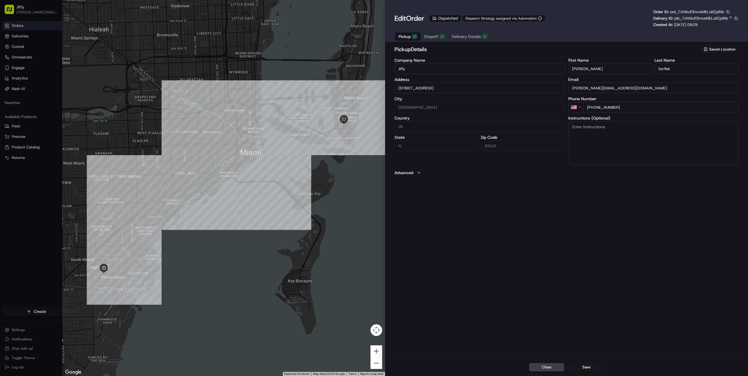
click at [400, 36] on span "Pickup" at bounding box center [405, 37] width 12 height 6
click at [435, 36] on span "Dropoff" at bounding box center [431, 37] width 14 height 6
click at [407, 37] on span "Pickup" at bounding box center [405, 37] width 12 height 6
drag, startPoint x: 431, startPoint y: 36, endPoint x: 445, endPoint y: 36, distance: 14.6
click at [431, 36] on span "Dropoff" at bounding box center [431, 37] width 14 height 6
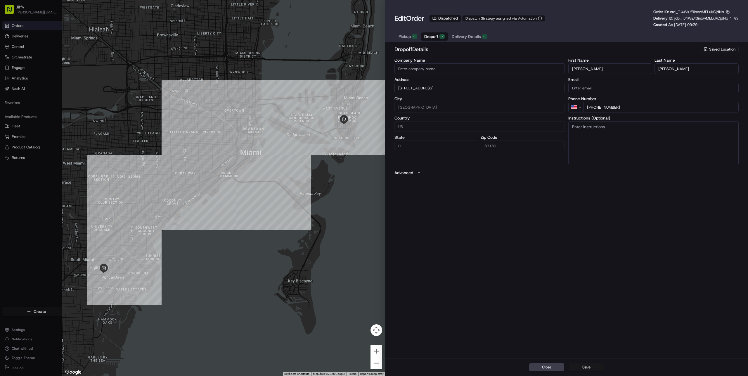
click at [466, 36] on span "Delivery Details" at bounding box center [466, 37] width 29 height 6
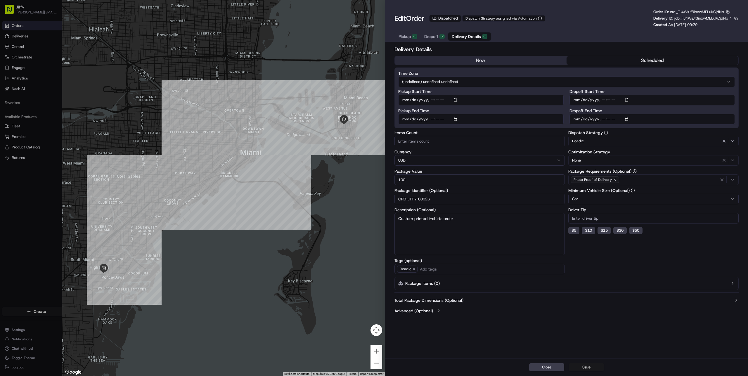
click at [434, 37] on span "Dropoff" at bounding box center [431, 37] width 14 height 6
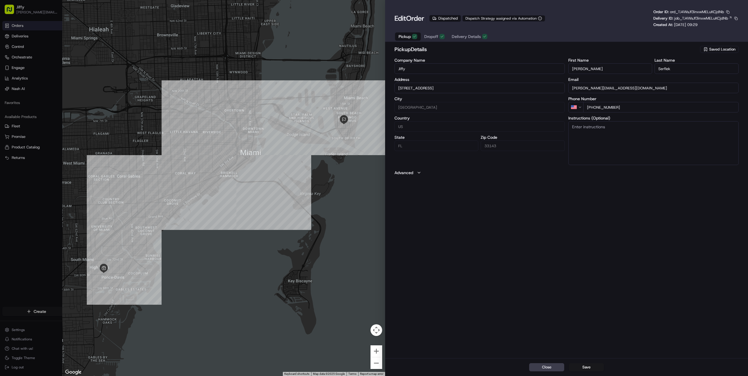
click at [406, 39] on span "Pickup" at bounding box center [405, 37] width 12 height 6
click at [432, 37] on span "Dropoff" at bounding box center [431, 37] width 14 height 6
click at [406, 39] on span "Pickup" at bounding box center [405, 37] width 12 height 6
click at [404, 36] on span "Pickup" at bounding box center [405, 37] width 12 height 6
click at [414, 174] on button "Advanced" at bounding box center [567, 173] width 344 height 6
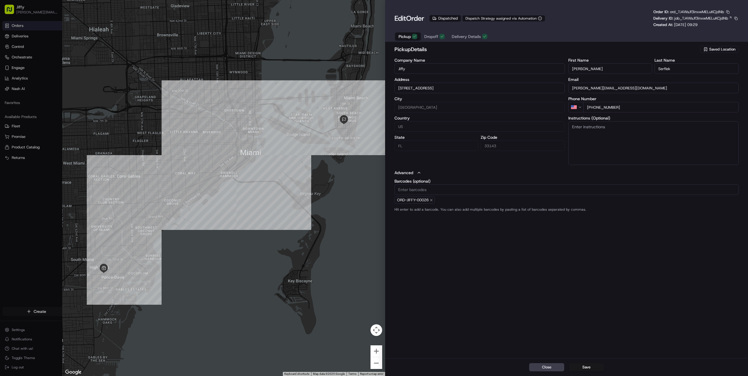
click at [414, 174] on button "Advanced" at bounding box center [567, 173] width 344 height 6
click at [437, 37] on span "Dropoff" at bounding box center [431, 37] width 14 height 6
click at [463, 36] on span "Delivery Details" at bounding box center [466, 37] width 29 height 6
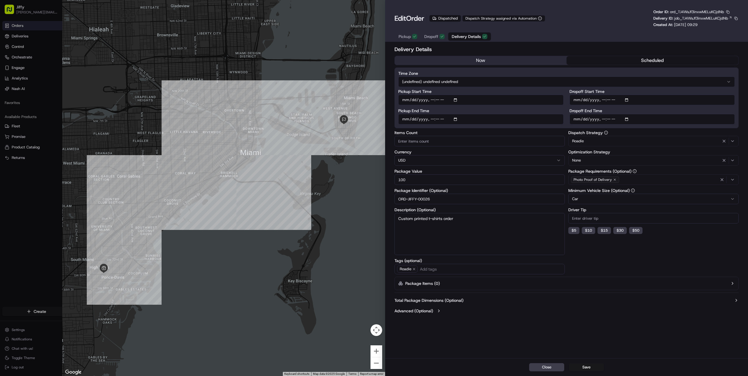
click at [468, 39] on button "Delivery Details" at bounding box center [469, 36] width 43 height 8
click at [415, 91] on label "Pickup Start Time" at bounding box center [480, 91] width 165 height 4
click at [415, 95] on input "Pickup Start Time" at bounding box center [480, 100] width 165 height 11
click at [439, 100] on input "Pickup Start Time" at bounding box center [480, 100] width 165 height 11
click at [440, 118] on input "Pickup End Time" at bounding box center [480, 119] width 165 height 11
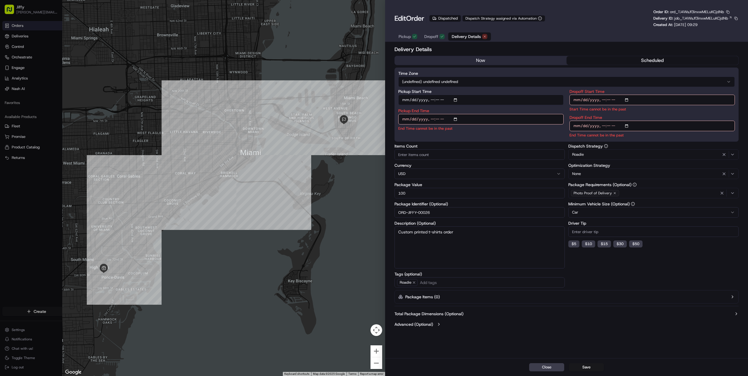
click at [438, 102] on input "Pickup Start Time" at bounding box center [480, 100] width 165 height 11
click at [440, 118] on input "Pickup End Time" at bounding box center [480, 119] width 165 height 11
click at [612, 100] on input "Dropoff Start Time" at bounding box center [652, 100] width 165 height 11
click at [609, 101] on input "Dropoff Start Time" at bounding box center [652, 100] width 165 height 11
click at [609, 126] on input "Dropoff End Time" at bounding box center [652, 126] width 165 height 11
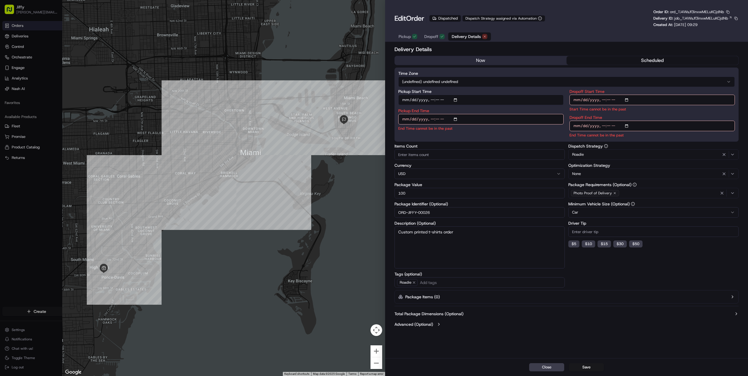
click at [583, 48] on h2 "Delivery Details" at bounding box center [567, 49] width 344 height 8
click at [437, 102] on input "Pickup Start Time" at bounding box center [480, 100] width 165 height 11
click at [487, 136] on div "Pickup Start Time Pickup End Time End Time cannot be in the past" at bounding box center [480, 113] width 165 height 49
click at [440, 118] on input "Pickup End Time" at bounding box center [480, 119] width 165 height 11
click at [427, 118] on input "Pickup End Time" at bounding box center [480, 119] width 165 height 11
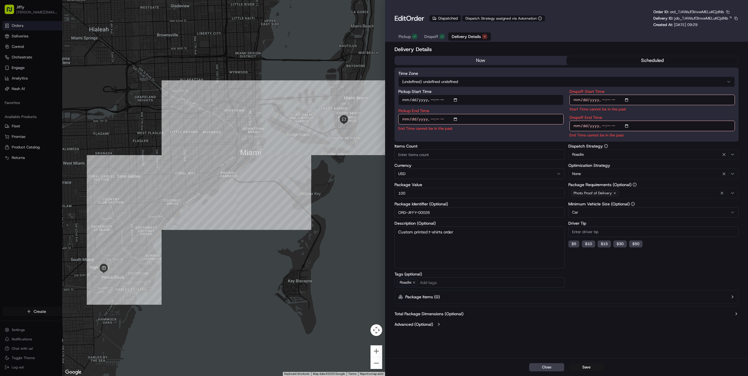
click at [432, 118] on input "Pickup End Time" at bounding box center [480, 119] width 165 height 11
click at [438, 118] on input "Pickup End Time" at bounding box center [480, 119] width 165 height 11
click at [438, 100] on input "Pickup Start Time" at bounding box center [480, 100] width 165 height 11
click at [439, 118] on input "Pickup End Time" at bounding box center [480, 119] width 165 height 11
click at [439, 99] on input "Pickup Start Time" at bounding box center [480, 100] width 165 height 11
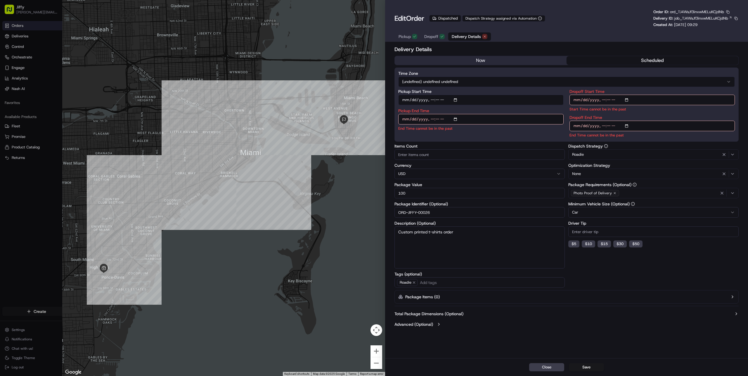
click at [440, 118] on input "Pickup End Time" at bounding box center [480, 119] width 165 height 11
click at [440, 100] on input "Pickup Start Time" at bounding box center [480, 100] width 165 height 11
click at [432, 102] on input "Pickup Start Time" at bounding box center [480, 100] width 165 height 11
click at [438, 100] on input "Pickup Start Time" at bounding box center [480, 100] width 165 height 11
drag, startPoint x: 451, startPoint y: 217, endPoint x: 391, endPoint y: 210, distance: 60.7
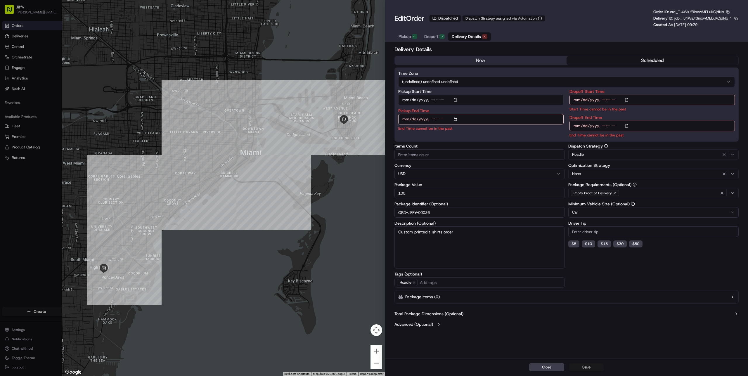
click at [391, 210] on div "Delivery Details now scheduled Time Zone (undefined) undefined undefined Pickup…" at bounding box center [566, 201] width 363 height 314
click at [433, 212] on input "ORD-JIFFY-00026" at bounding box center [480, 212] width 170 height 11
drag, startPoint x: 438, startPoint y: 213, endPoint x: 386, endPoint y: 213, distance: 52.6
click at [386, 213] on div "Delivery Details now scheduled Time Zone (undefined) undefined undefined Pickup…" at bounding box center [566, 201] width 363 height 314
click at [452, 214] on input "ORD-JIFFY-00026" at bounding box center [480, 212] width 170 height 11
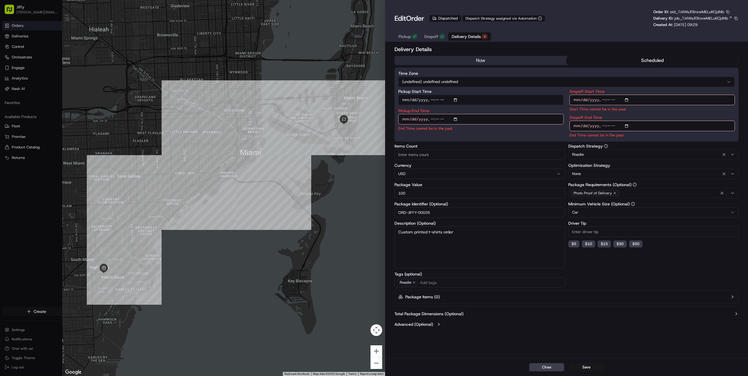
click at [18, 34] on div at bounding box center [374, 188] width 748 height 376
type input "1"
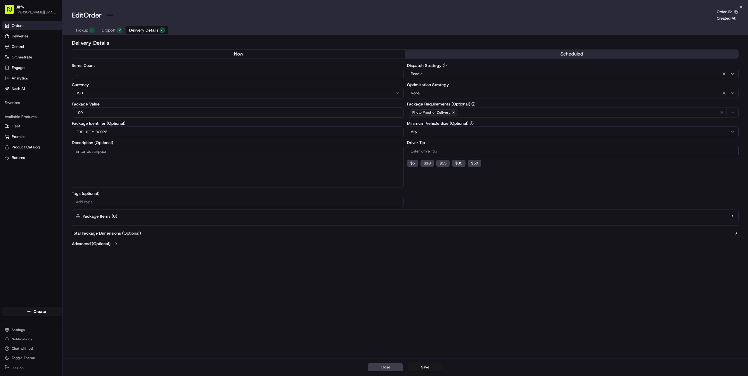
click at [18, 38] on html "Jiffy alexey.metelev@jiffy.com Toggle Sidebar Orders Deliveries Control Orchest…" at bounding box center [374, 188] width 748 height 376
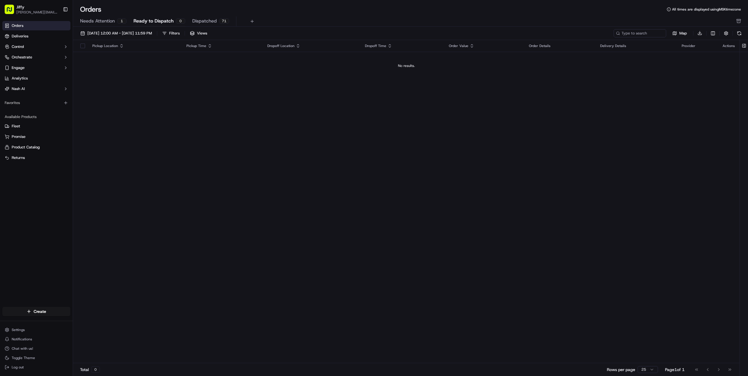
click at [22, 29] on link "Orders" at bounding box center [36, 25] width 68 height 9
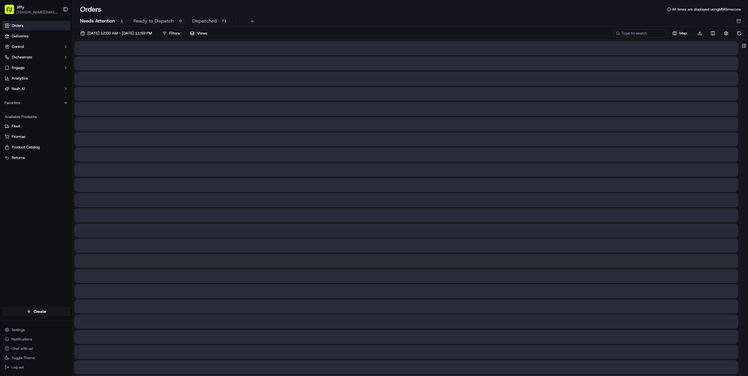
click at [94, 18] on span "Needs Attention" at bounding box center [97, 21] width 35 height 7
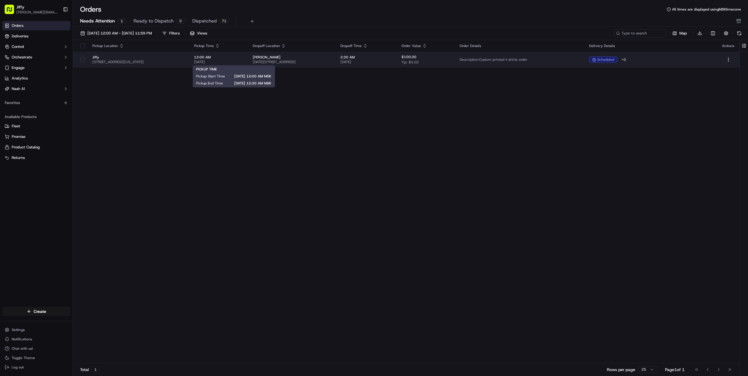
click at [230, 61] on span "[DATE]" at bounding box center [218, 62] width 49 height 5
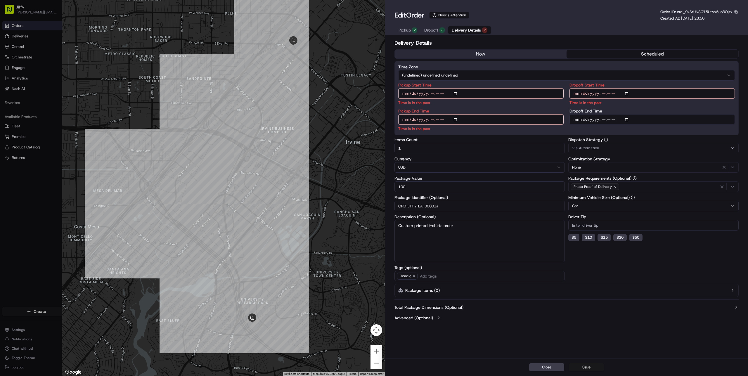
drag, startPoint x: 460, startPoint y: 207, endPoint x: 391, endPoint y: 205, distance: 69.0
click at [391, 205] on div "Delivery Details now scheduled Time Zone (undefined) undefined undefined Pickup…" at bounding box center [566, 198] width 363 height 321
click at [478, 210] on input "ORD-JIFFY-LA-00001a" at bounding box center [480, 206] width 170 height 11
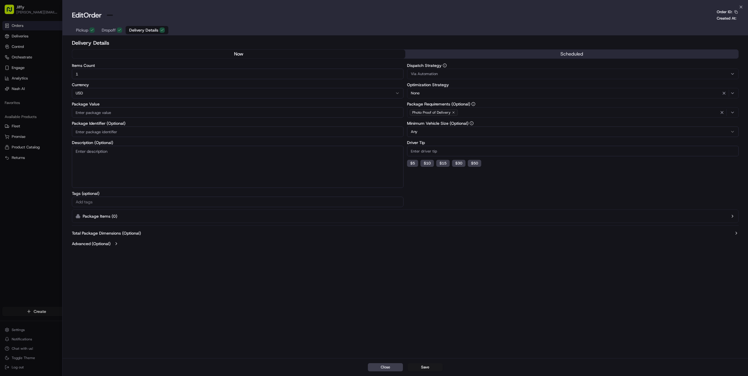
click at [36, 24] on div at bounding box center [374, 188] width 748 height 376
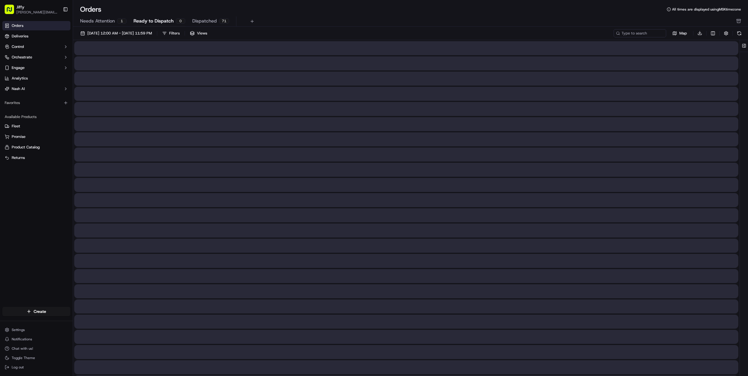
click at [158, 23] on span "Ready to Dispatch" at bounding box center [154, 21] width 40 height 7
click at [200, 21] on span "Dispatched" at bounding box center [204, 21] width 25 height 7
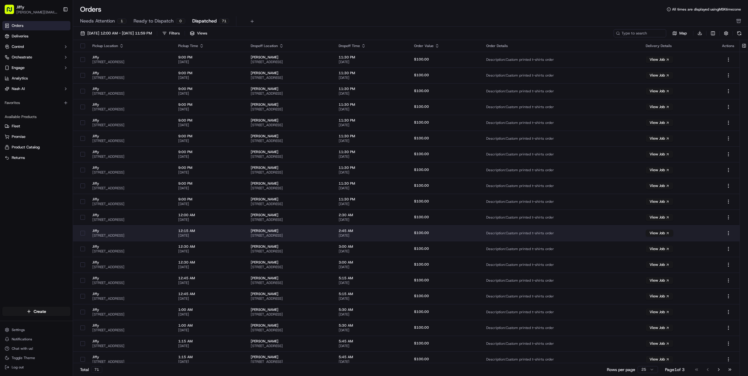
scroll to position [82, 0]
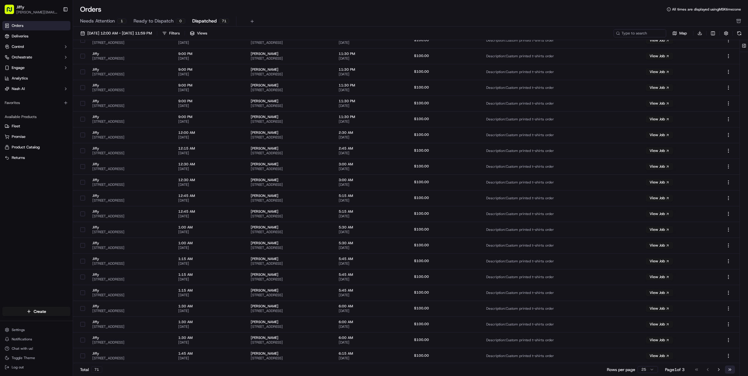
click at [731, 369] on button "Go to last page" at bounding box center [730, 370] width 10 height 8
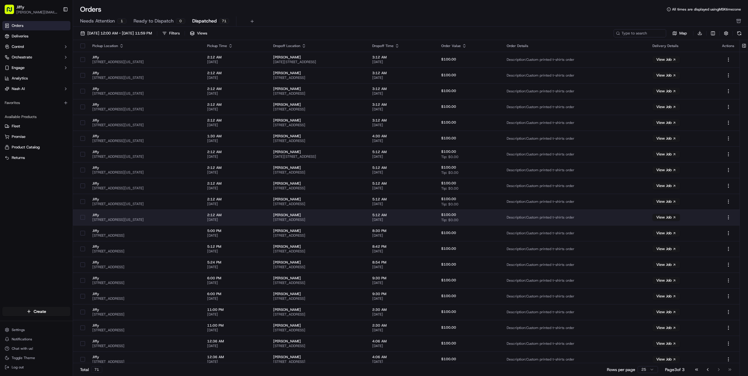
scroll to position [19, 0]
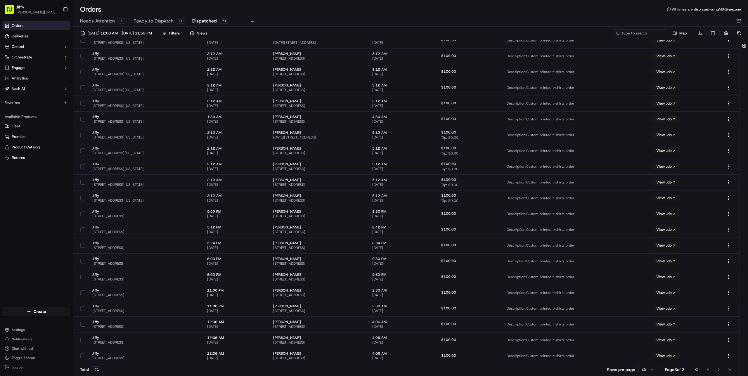
click at [205, 20] on span "Dispatched" at bounding box center [204, 21] width 25 height 7
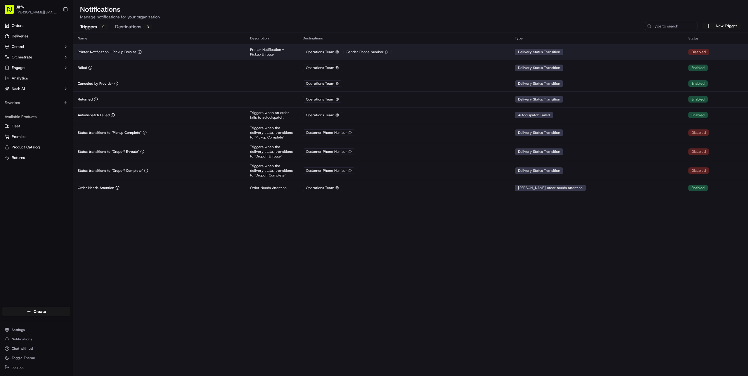
click at [172, 53] on div "Printer Notification - Pickup Enroute" at bounding box center [159, 52] width 163 height 5
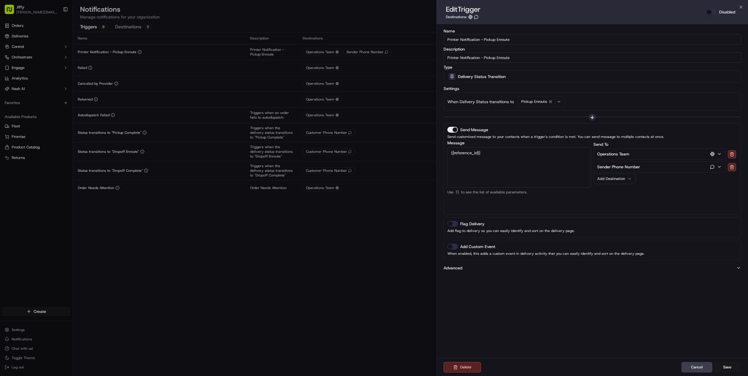
click at [496, 148] on textarea "{{reference_id}}" at bounding box center [520, 167] width 144 height 40
click at [494, 155] on textarea "{{reference_id}}" at bounding box center [520, 167] width 144 height 40
type textarea "{{ex"
click at [475, 169] on textarea "{{nash_order_external_id}}" at bounding box center [520, 167] width 144 height 40
click at [469, 156] on textarea "{{nash_order_external_id}}" at bounding box center [520, 167] width 144 height 40
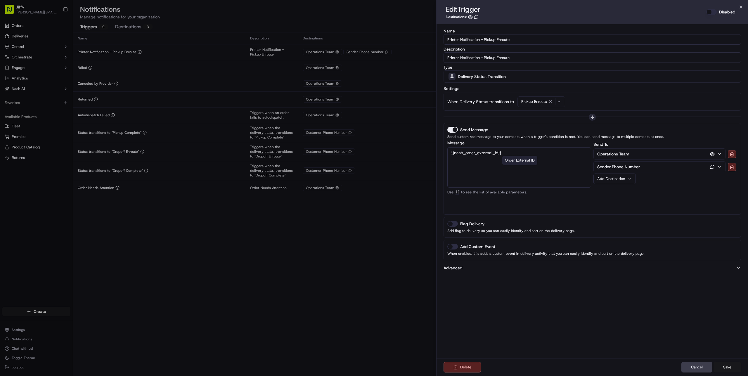
click at [508, 153] on textarea "{{nash_order_external_id}}" at bounding box center [520, 167] width 144 height 40
click at [511, 196] on div "Job ID" at bounding box center [523, 198] width 63 height 9
click at [497, 164] on textarea "Pickup enroute order {{nash_order_external_id}}. Driver name {{[DOMAIN_NAME]}}.…" at bounding box center [520, 167] width 144 height 40
click at [520, 167] on textarea "Pickup enroute order {{nash_order_external_id}}. Driver name {{[DOMAIN_NAME]}}.…" at bounding box center [520, 167] width 144 height 40
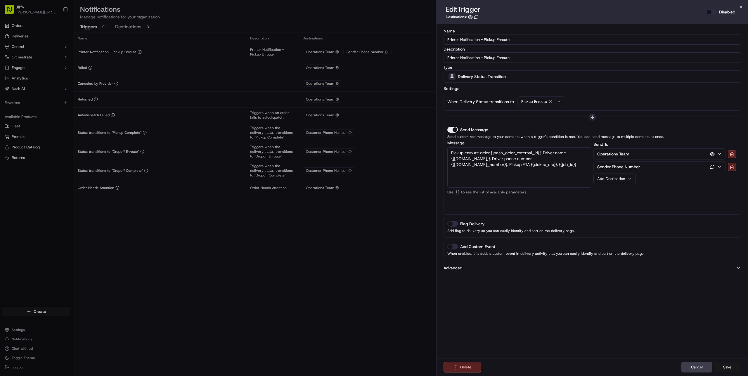
click at [469, 157] on textarea "Pickup enroute order {{nash_order_external_id}}. Driver name {{[DOMAIN_NAME]}}.…" at bounding box center [520, 167] width 144 height 40
click at [517, 169] on textarea "Pickup enroute order {{nash_order_external_id}}. Driver name {{[DOMAIN_NAME]}}.…" at bounding box center [520, 167] width 144 height 40
click at [488, 164] on textarea "Pickup enroute order {{nash_order_external_id}}. Driver name {{[DOMAIN_NAME]}}.…" at bounding box center [520, 167] width 144 height 40
type textarea "Pickup enroute order {{nash_order_external_id}}. Driver name {{[DOMAIN_NAME]}}.…"
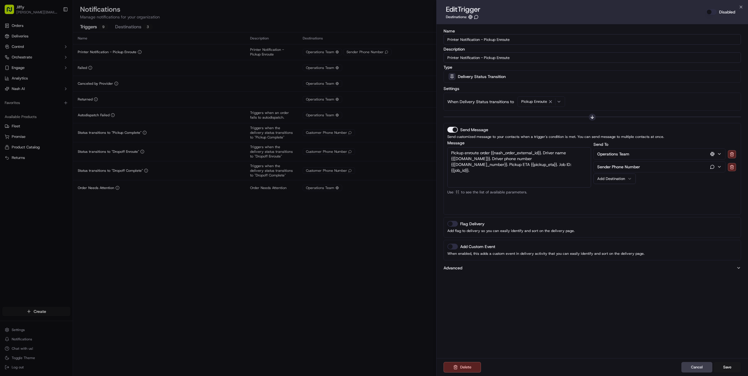
click at [462, 267] on p "Advanced" at bounding box center [453, 268] width 19 height 6
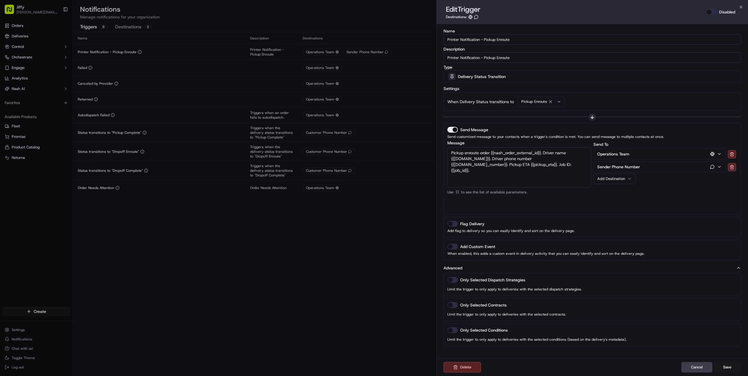
click at [462, 267] on p "Advanced" at bounding box center [453, 268] width 19 height 6
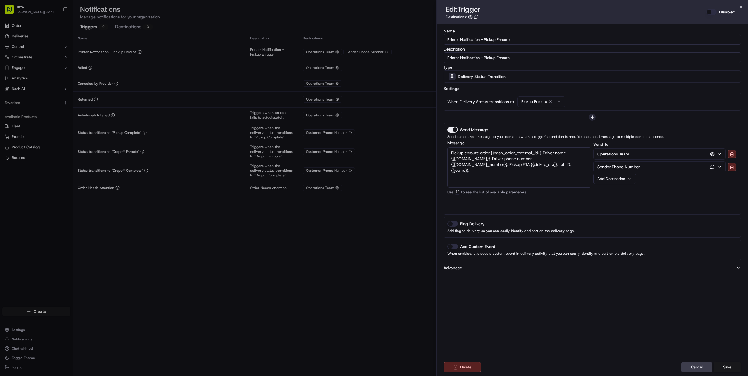
click at [513, 231] on p "Add flag to delivery so you can easily identify and sort on the delivery page." at bounding box center [593, 231] width 290 height 6
click at [537, 231] on p "Add flag to delivery so you can easily identify and sort on the delivery page." at bounding box center [593, 231] width 290 height 6
click at [582, 231] on p "Add flag to delivery so you can easily identify and sort on the delivery page." at bounding box center [593, 231] width 290 height 6
click at [458, 269] on p "Advanced" at bounding box center [453, 268] width 19 height 6
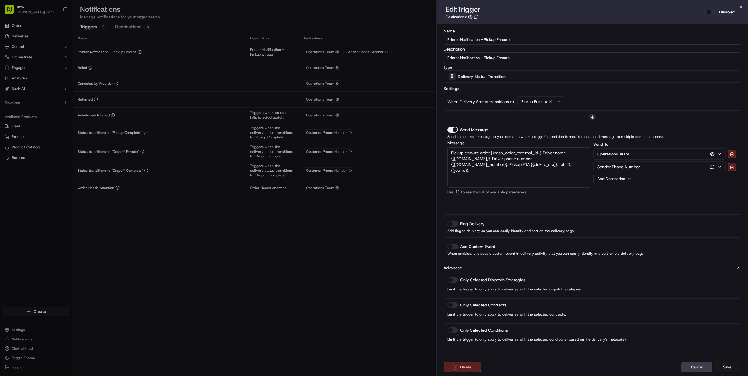
click at [460, 266] on p "Advanced" at bounding box center [453, 268] width 19 height 6
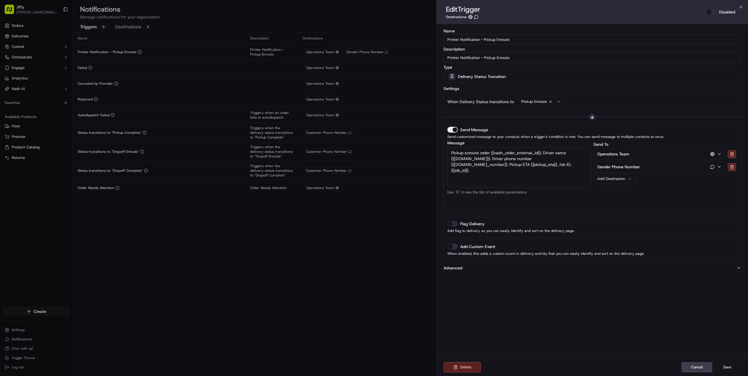
click at [726, 367] on button "Save" at bounding box center [727, 367] width 27 height 11
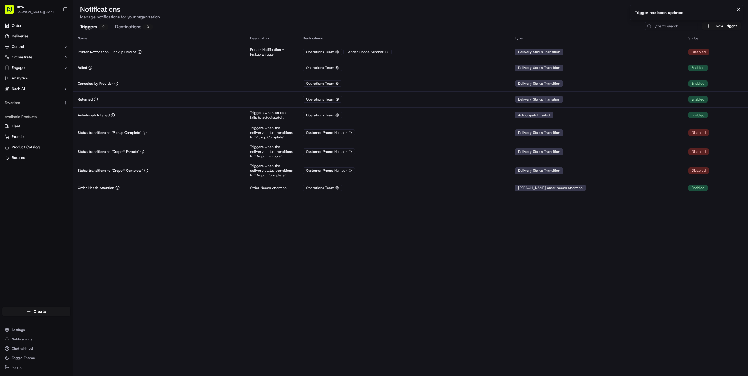
click at [245, 233] on div "Name Description Destinations Type Status Printer Notification - Pickup Enroute…" at bounding box center [410, 204] width 675 height 344
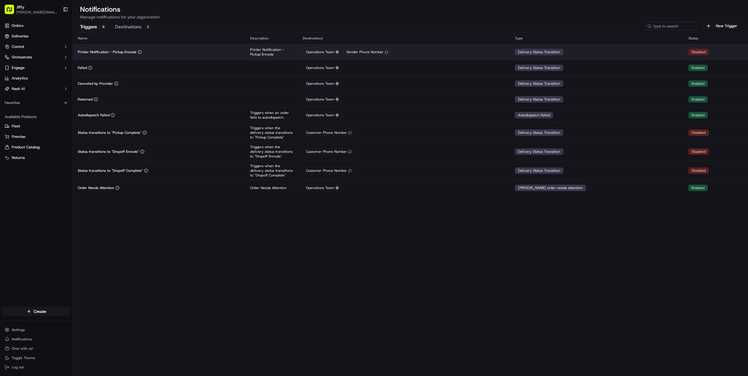
click at [693, 51] on div "Disabled" at bounding box center [699, 52] width 20 height 6
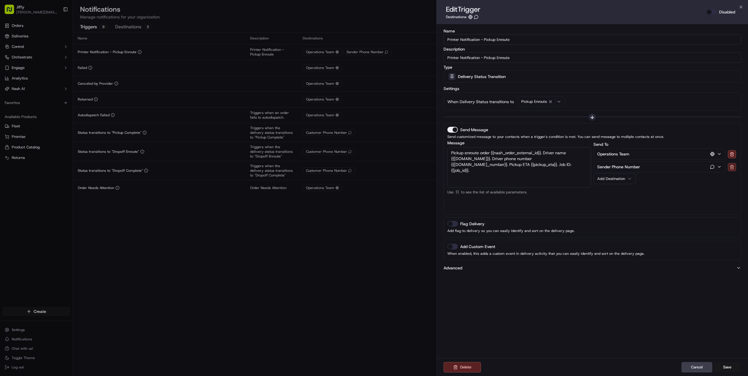
click at [733, 165] on button at bounding box center [732, 167] width 8 height 8
click at [725, 367] on button "Save" at bounding box center [727, 367] width 27 height 11
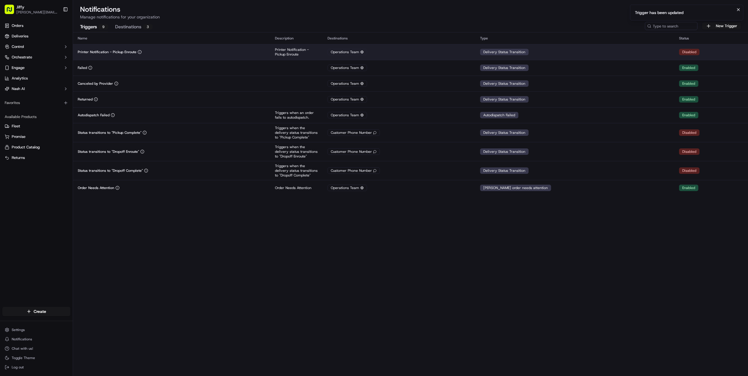
click at [683, 52] on div "Disabled" at bounding box center [689, 52] width 20 height 6
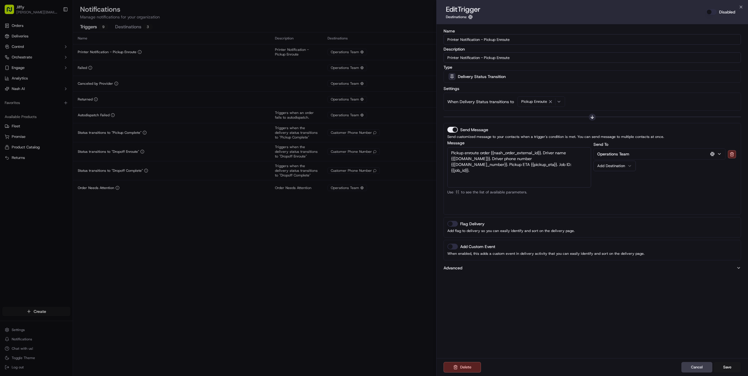
click at [713, 13] on button "Disabled" at bounding box center [712, 12] width 11 height 6
click at [724, 367] on button "Save" at bounding box center [727, 367] width 27 height 11
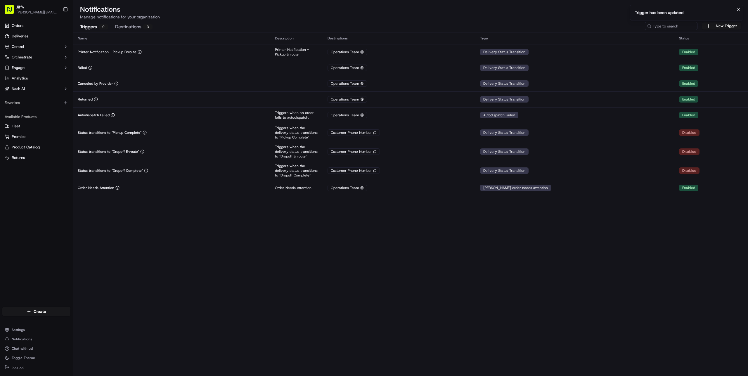
click at [445, 286] on div "Name Description Destinations Type Status Printer Notification - Pickup Enroute…" at bounding box center [410, 204] width 675 height 344
click at [184, 26] on div "Triggers 9 Destinations 3 New Trigger" at bounding box center [410, 26] width 675 height 12
click at [215, 27] on div "Triggers 9 Destinations 3 New Trigger" at bounding box center [410, 26] width 675 height 12
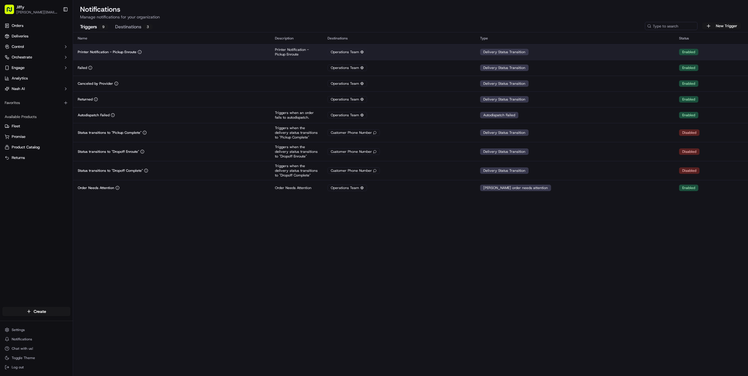
click at [120, 53] on p "Printer Notification - Pickup Enroute" at bounding box center [107, 52] width 59 height 5
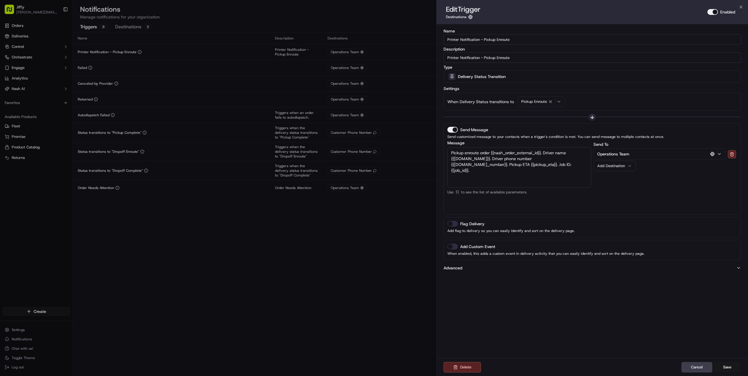
click at [589, 104] on div "When Delivery Status transitions to Pickup Enroute" at bounding box center [593, 101] width 290 height 11
click at [557, 103] on icon "button" at bounding box center [559, 101] width 5 height 5
click at [281, 248] on div at bounding box center [374, 188] width 748 height 376
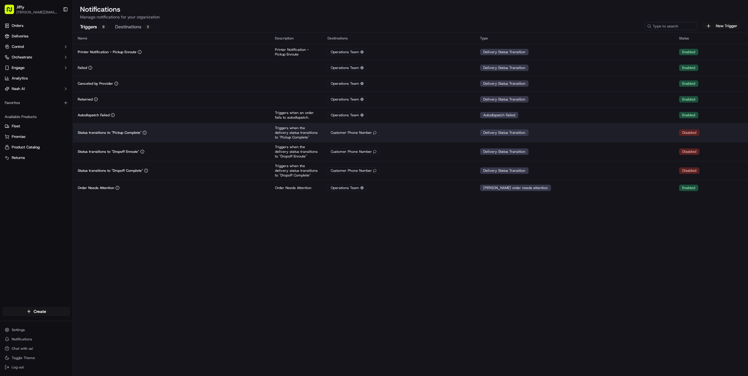
click at [246, 128] on td "Status transitions to "Pickup Complete"" at bounding box center [171, 132] width 197 height 19
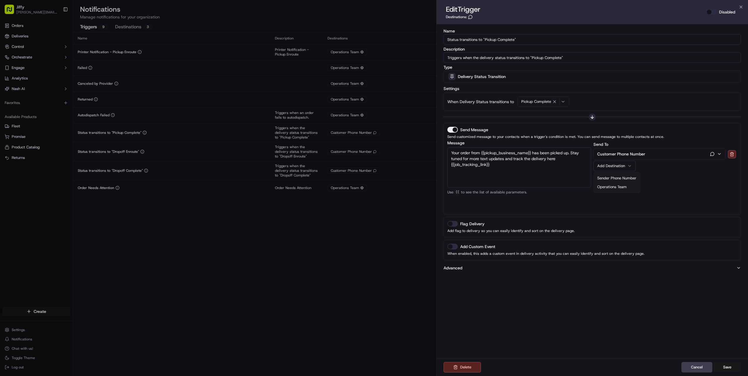
click at [615, 169] on button "Add Destination" at bounding box center [615, 166] width 42 height 11
click at [730, 151] on button at bounding box center [732, 154] width 8 height 8
click at [711, 10] on button "Disabled" at bounding box center [712, 12] width 11 height 6
click at [727, 368] on button "Save" at bounding box center [727, 367] width 27 height 11
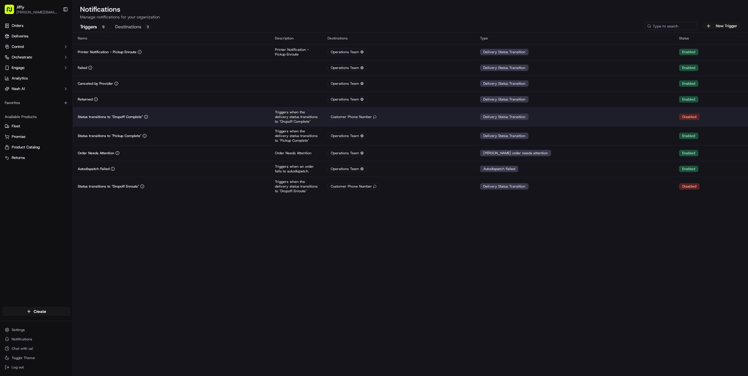
click at [196, 120] on td "Status transitions to "Dropoff Complete"" at bounding box center [171, 116] width 197 height 19
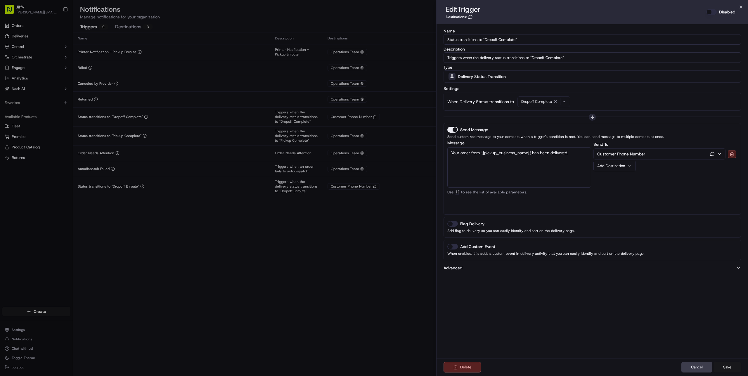
click at [731, 153] on button at bounding box center [732, 154] width 8 height 8
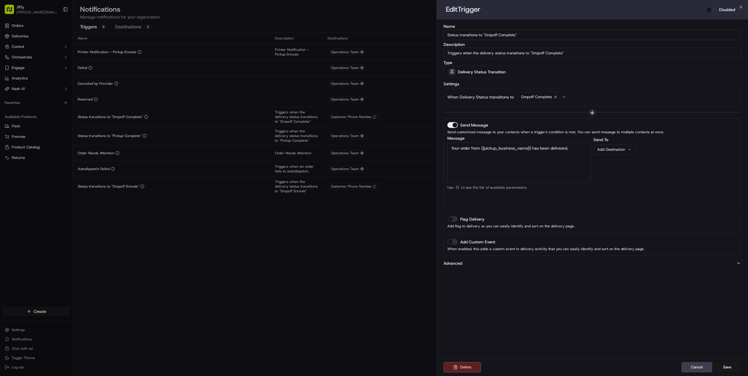
click at [617, 144] on button "Add Destination" at bounding box center [615, 149] width 42 height 11
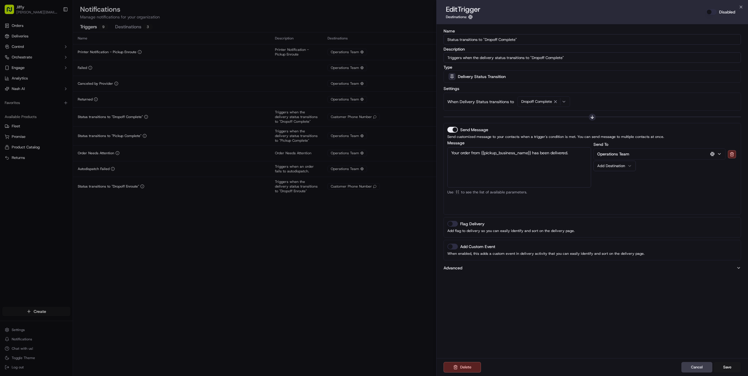
click at [711, 13] on button "Disabled" at bounding box center [712, 12] width 11 height 6
click at [731, 367] on button "Save" at bounding box center [727, 367] width 27 height 11
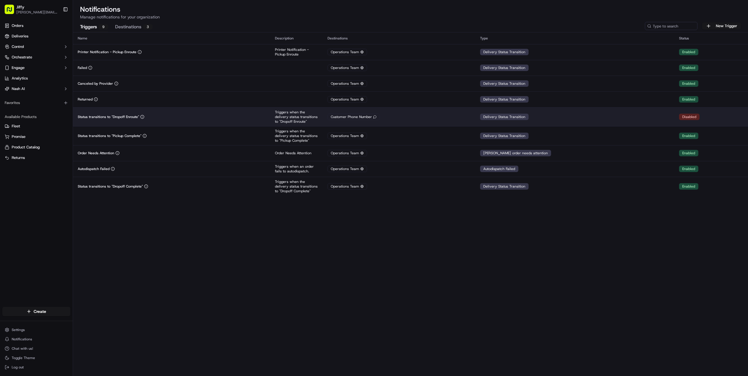
click at [216, 117] on div "Status transitions to "Dropoff Enroute"" at bounding box center [172, 117] width 188 height 5
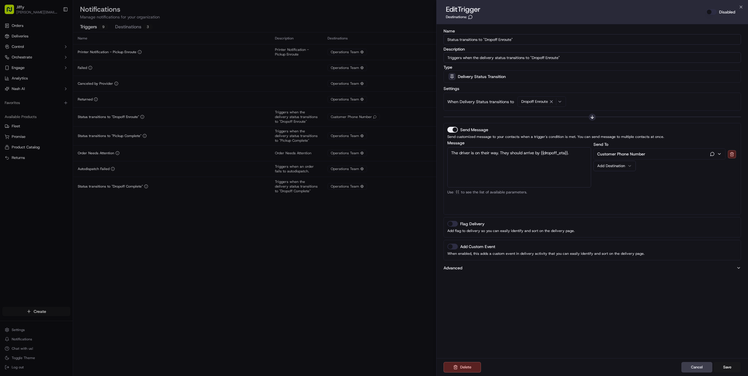
click at [729, 156] on button at bounding box center [732, 154] width 8 height 8
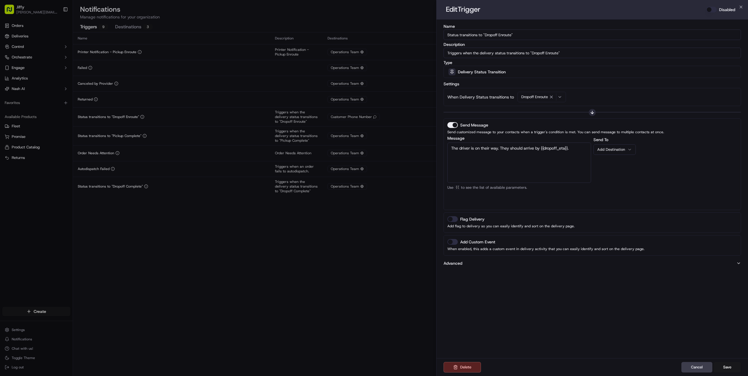
click at [623, 148] on div "Add Destination" at bounding box center [612, 149] width 30 height 5
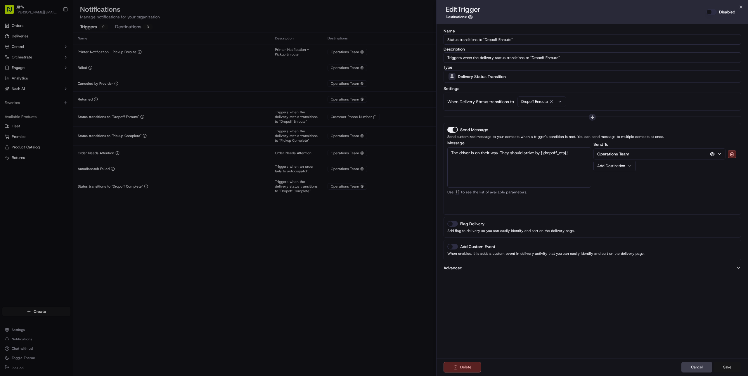
click at [724, 367] on button "Save" at bounding box center [727, 367] width 27 height 11
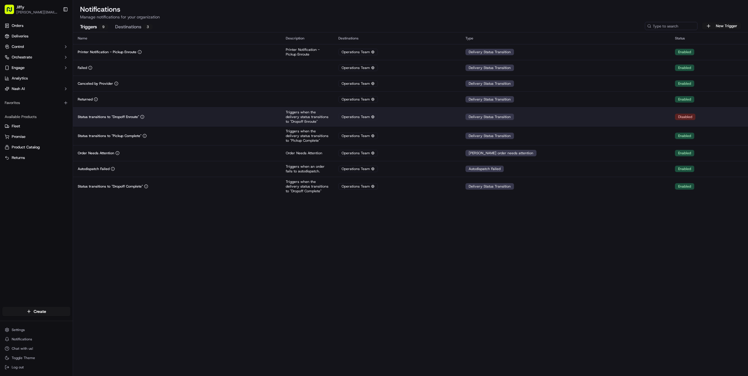
click at [187, 118] on div "Status transitions to "Dropoff Enroute"" at bounding box center [177, 117] width 199 height 5
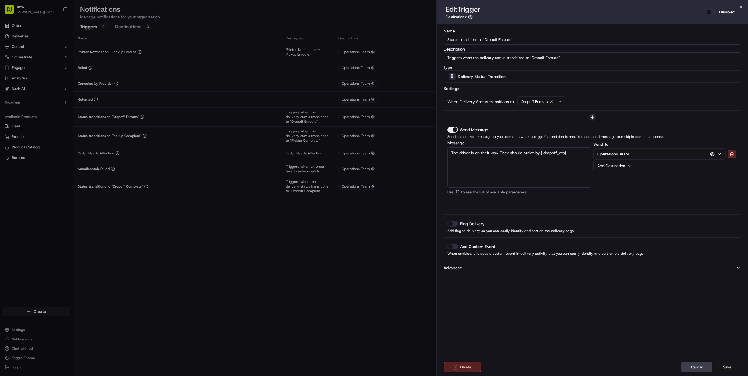
click at [731, 369] on button "Save" at bounding box center [727, 367] width 27 height 11
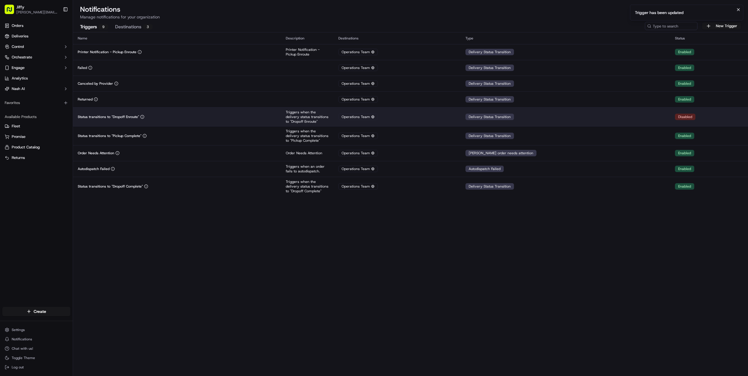
click at [636, 115] on td "Delivery Status Transition" at bounding box center [566, 116] width 210 height 19
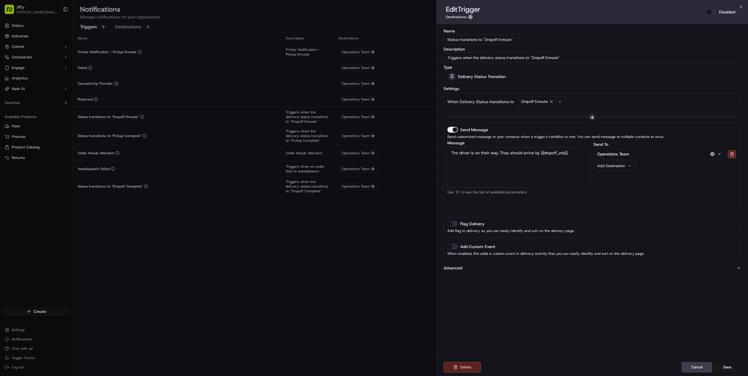
click at [709, 11] on button "Disabled" at bounding box center [712, 12] width 11 height 6
click at [726, 365] on button "Save" at bounding box center [727, 367] width 27 height 11
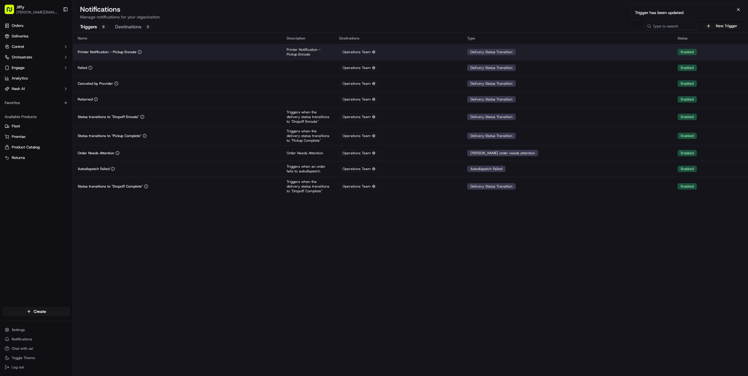
click at [164, 53] on div "Printer Notification - Pickup Enroute" at bounding box center [178, 52] width 200 height 5
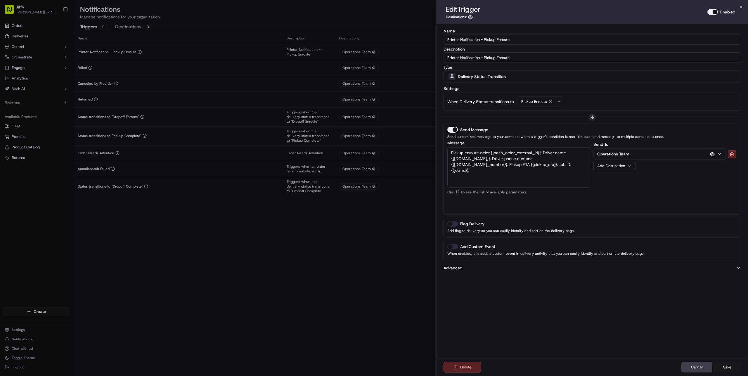
click at [592, 104] on div "When Delivery Status transitions to Pickup Enroute" at bounding box center [593, 101] width 290 height 11
click at [558, 101] on icon "button" at bounding box center [559, 101] width 2 height 1
click at [600, 101] on div at bounding box center [374, 188] width 748 height 376
click at [588, 105] on div "When Delivery Status transitions to Pickup Enroute" at bounding box center [593, 101] width 290 height 11
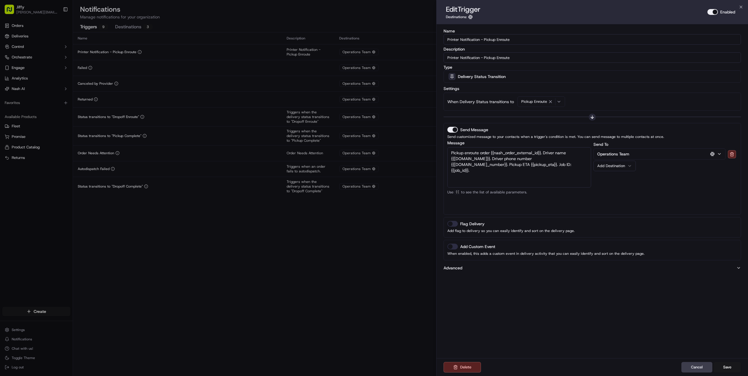
click at [582, 103] on div "When Delivery Status transitions to Pickup Enroute" at bounding box center [593, 101] width 290 height 11
click at [559, 102] on icon "button" at bounding box center [559, 101] width 5 height 5
click at [557, 125] on span "Assigned Driver" at bounding box center [562, 124] width 72 height 5
click at [557, 131] on span "Canceled By Auto Reassign" at bounding box center [562, 133] width 72 height 5
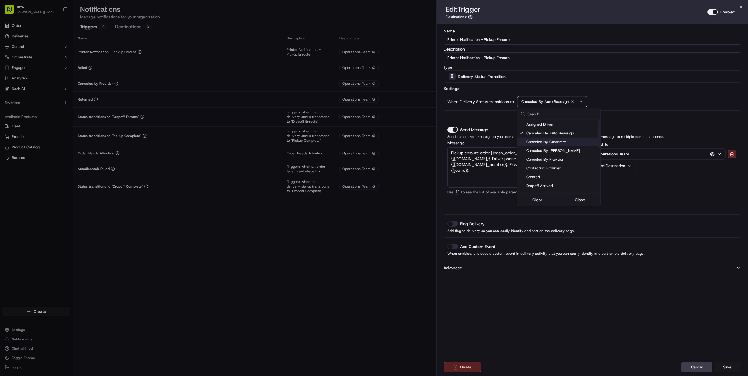
click at [560, 141] on span "Canceled By Customer" at bounding box center [562, 141] width 72 height 5
click at [560, 152] on span "Canceled By Nash" at bounding box center [562, 150] width 72 height 5
click at [583, 203] on button "Close" at bounding box center [580, 200] width 40 height 8
click at [697, 369] on button "Cancel" at bounding box center [697, 367] width 31 height 11
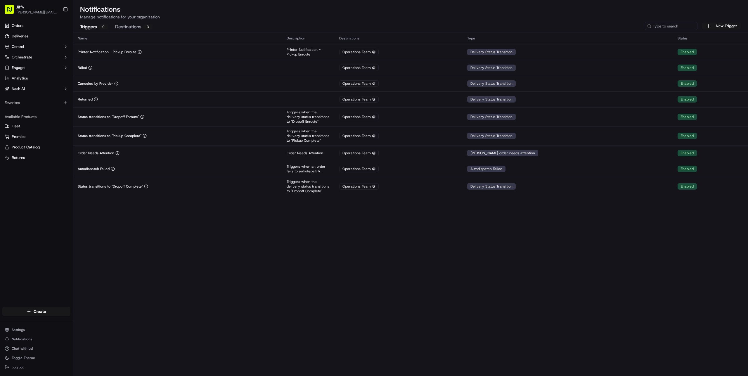
drag, startPoint x: 341, startPoint y: 272, endPoint x: 331, endPoint y: 265, distance: 11.8
click at [341, 272] on div "Name Description Destinations Type Status Printer Notification - Pickup Enroute…" at bounding box center [410, 204] width 675 height 344
click at [731, 27] on button "New Trigger" at bounding box center [721, 26] width 39 height 7
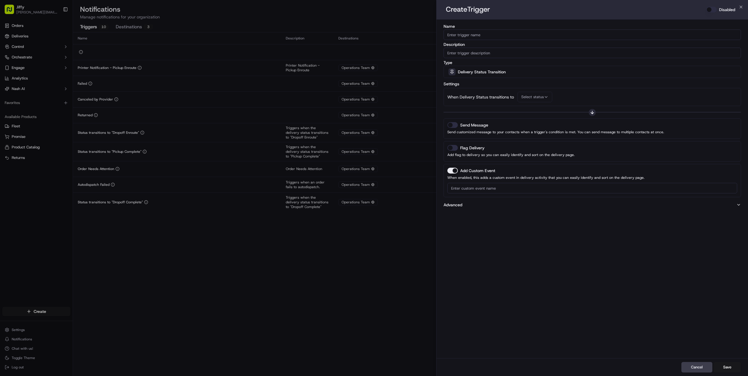
click at [529, 74] on div "Delivery Status Transition" at bounding box center [592, 72] width 295 height 12
click at [529, 74] on div at bounding box center [374, 188] width 748 height 376
click at [529, 74] on div "Delivery Status Transition" at bounding box center [592, 72] width 295 height 12
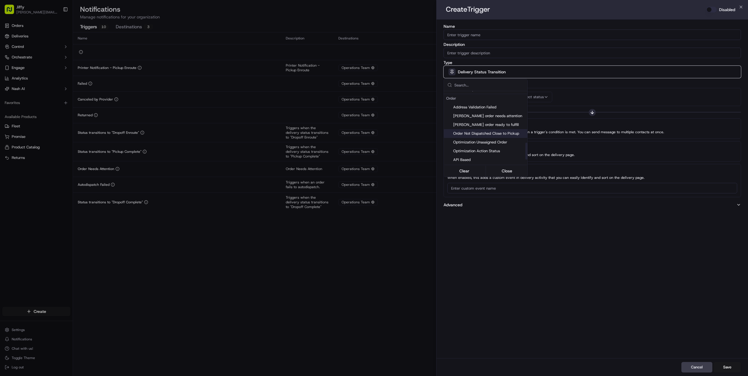
scroll to position [0, 0]
click at [572, 85] on div at bounding box center [374, 188] width 748 height 376
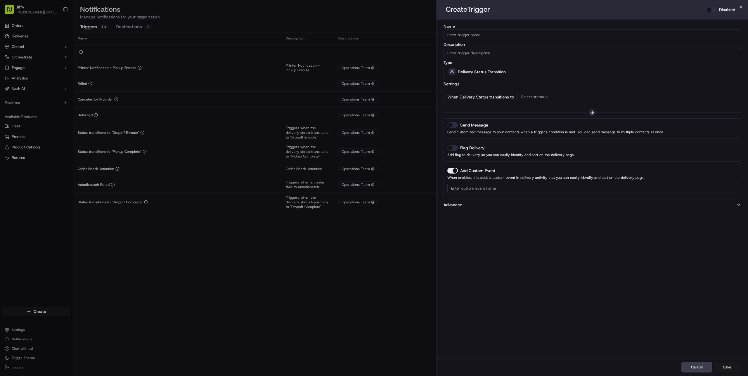
click at [550, 75] on div "Delivery Status Transition" at bounding box center [592, 72] width 295 height 12
click at [547, 85] on div at bounding box center [374, 188] width 748 height 376
click at [452, 168] on button "Add Custom Event" at bounding box center [453, 171] width 11 height 6
click at [491, 86] on div "Settings When Delivery Status transitions to Select status" at bounding box center [593, 93] width 298 height 26
click at [489, 71] on span "Delivery Status Transition" at bounding box center [482, 72] width 48 height 6
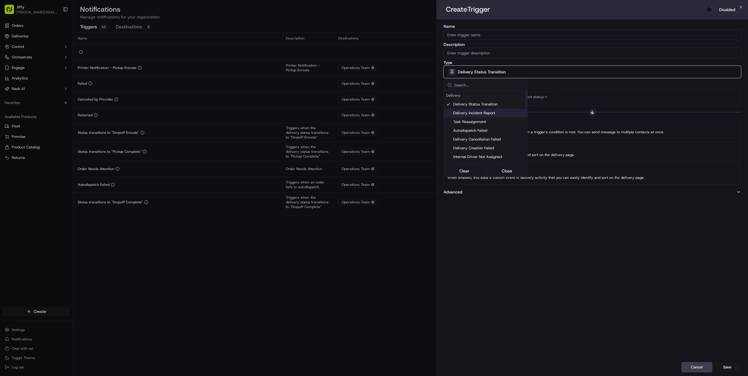
click at [478, 112] on span "Delivery Incident Report" at bounding box center [489, 112] width 72 height 5
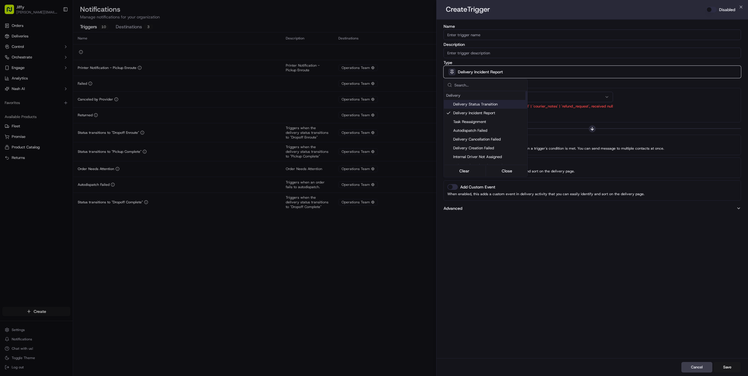
click at [654, 93] on div at bounding box center [374, 188] width 748 height 376
click at [601, 98] on button "button" at bounding box center [560, 97] width 107 height 11
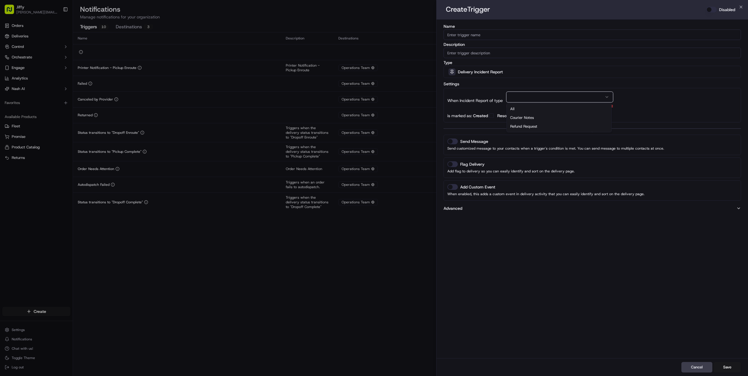
click at [662, 101] on div "When Incident Report of type All Courier Notes Refund Request Expected 'all' | …" at bounding box center [593, 101] width 290 height 18
click at [491, 73] on span "Delivery Incident Report" at bounding box center [480, 72] width 45 height 6
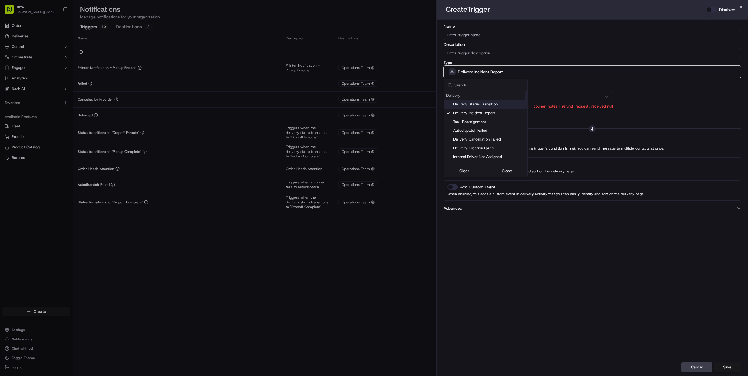
click at [490, 105] on span "Delivery Status Transition" at bounding box center [489, 104] width 72 height 5
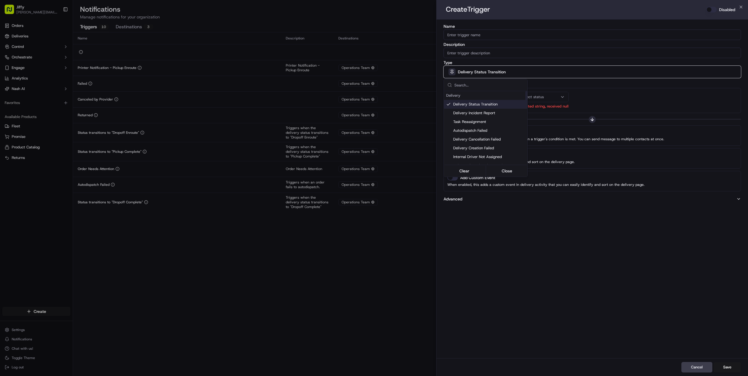
click at [492, 74] on div at bounding box center [374, 188] width 748 height 376
click at [492, 74] on span "Delivery Status Transition" at bounding box center [482, 72] width 48 height 6
click at [489, 103] on span "Delivery Status Transition" at bounding box center [489, 104] width 72 height 5
click at [623, 100] on div at bounding box center [374, 188] width 748 height 376
click at [557, 95] on div "Select status" at bounding box center [543, 96] width 48 height 5
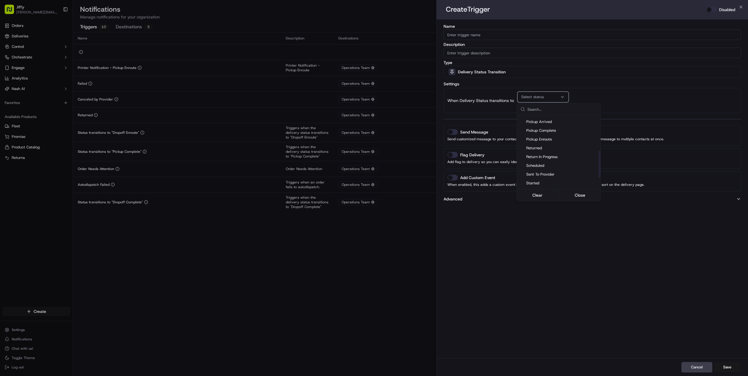
scroll to position [120, 0]
click at [608, 98] on div at bounding box center [374, 188] width 748 height 376
click at [535, 75] on div "Delivery Status Transition" at bounding box center [592, 72] width 295 height 12
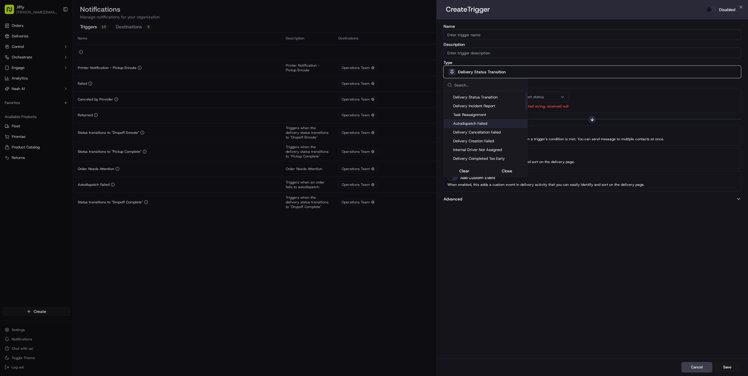
scroll to position [0, 0]
click at [493, 259] on div at bounding box center [374, 188] width 748 height 376
click at [525, 245] on div "Name Description Type Delivery Status Transition Settings When Delivery Status …" at bounding box center [593, 189] width 312 height 339
click at [509, 74] on div "Delivery Status Transition" at bounding box center [592, 72] width 295 height 12
click at [575, 279] on div at bounding box center [374, 188] width 748 height 376
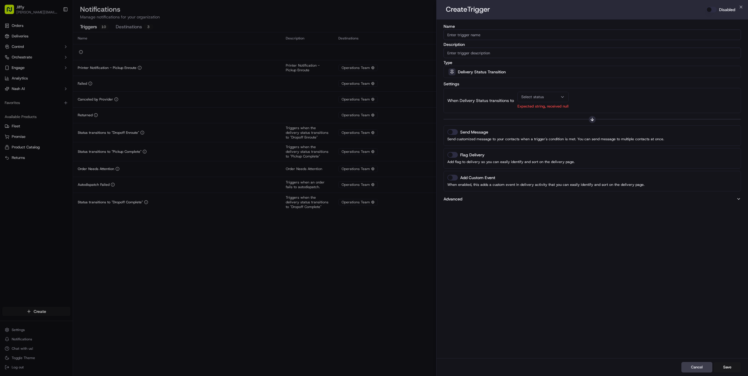
click at [575, 279] on div "Name Description Type Delivery Status Transition Settings When Delivery Status …" at bounding box center [593, 189] width 312 height 339
click at [687, 368] on button "Cancel" at bounding box center [697, 367] width 31 height 11
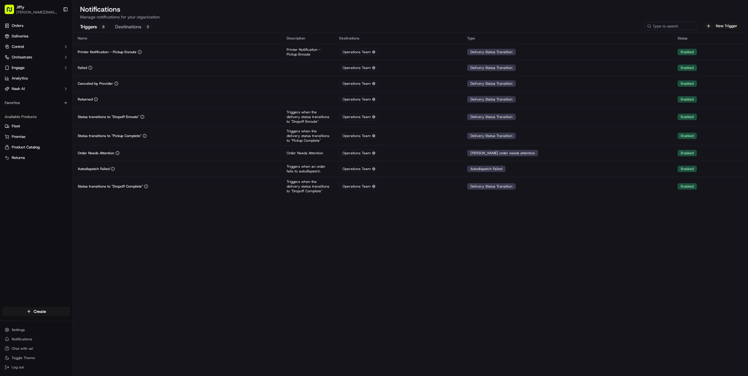
click at [427, 270] on div "Name Description Destinations Type Status Printer Notification - Pickup Enroute…" at bounding box center [410, 204] width 675 height 344
click at [191, 220] on div "Name Description Destinations Type Status Printer Notification - Pickup Enroute…" at bounding box center [410, 204] width 675 height 344
click at [239, 198] on div "Name Description Destinations Type Status Printer Notification - Pickup Enroute…" at bounding box center [410, 204] width 675 height 344
click at [37, 26] on link "Orders" at bounding box center [36, 25] width 68 height 9
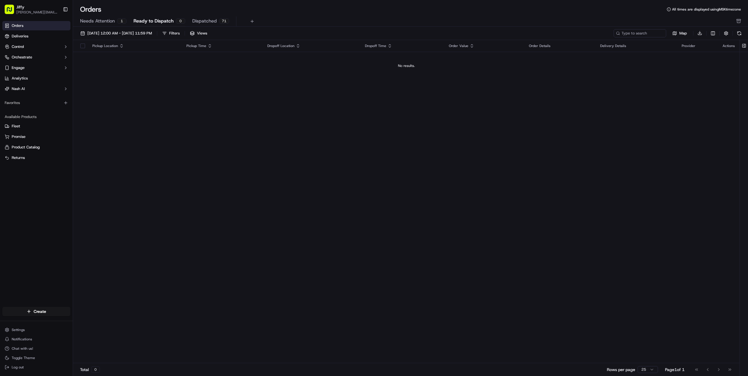
click at [160, 22] on span "Ready to Dispatch" at bounding box center [154, 21] width 40 height 7
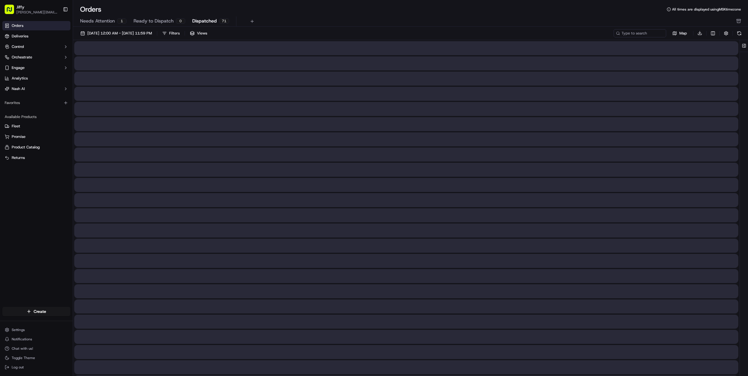
click at [208, 21] on span "Dispatched" at bounding box center [204, 21] width 25 height 7
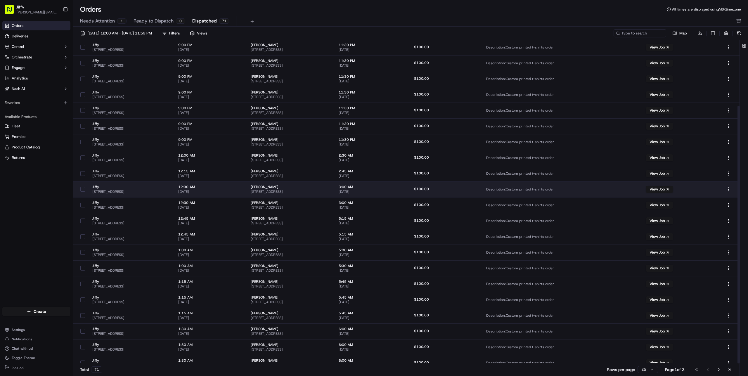
scroll to position [82, 0]
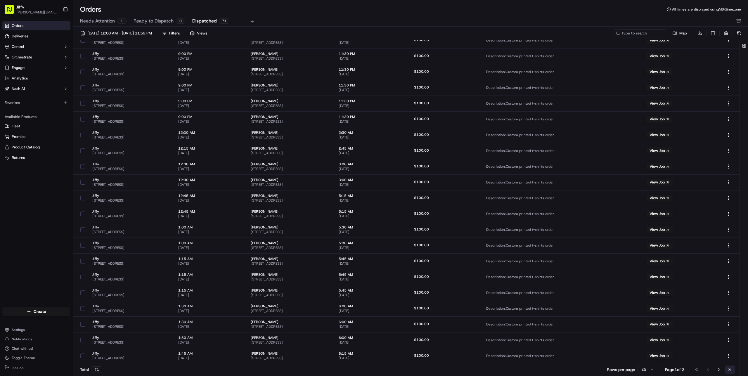
click at [730, 370] on button "Go to last page" at bounding box center [730, 370] width 10 height 8
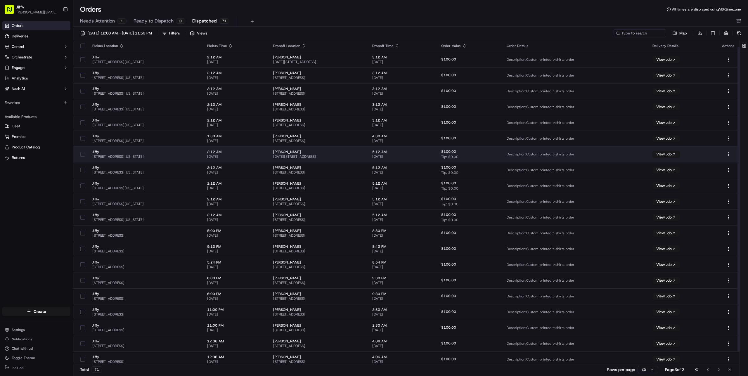
scroll to position [19, 0]
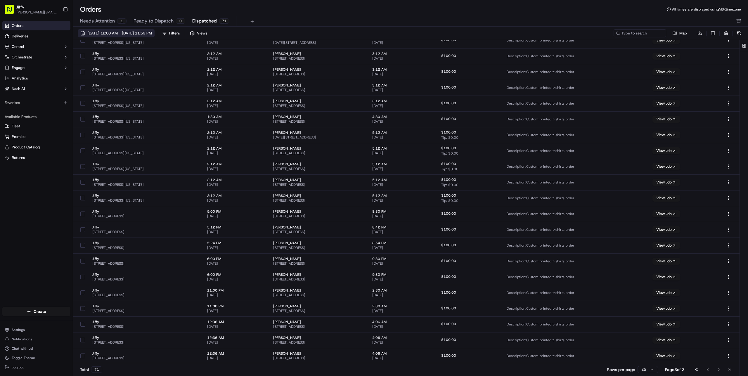
click at [142, 32] on span "09/01/2025 12:00 AM - 09/30/2025 11:59 PM" at bounding box center [119, 33] width 65 height 5
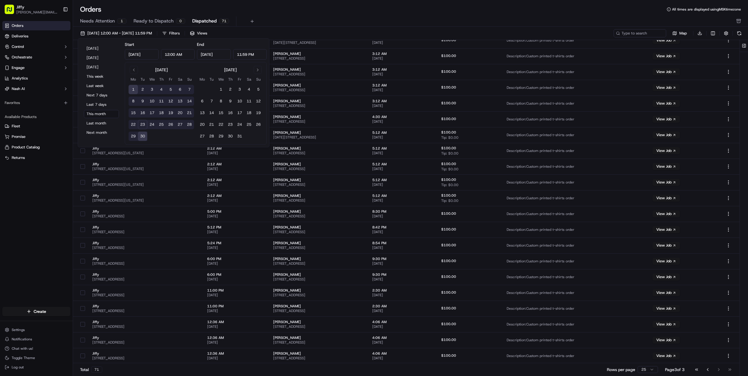
click at [142, 124] on button "23" at bounding box center [142, 124] width 9 height 9
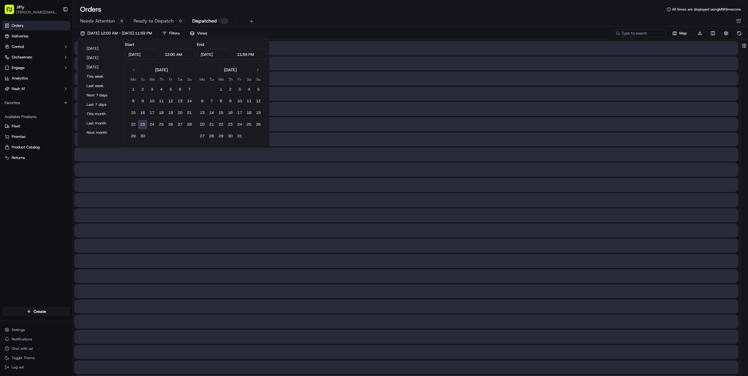
type input "[DATE]"
click at [142, 124] on button "23" at bounding box center [142, 124] width 9 height 9
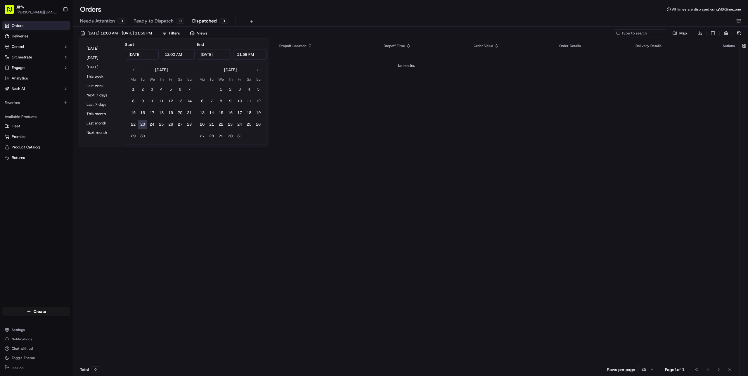
click at [332, 101] on div "Pickup Location Pickup Time Dropoff Location Dropoff Time Order Value Order Det…" at bounding box center [406, 202] width 667 height 324
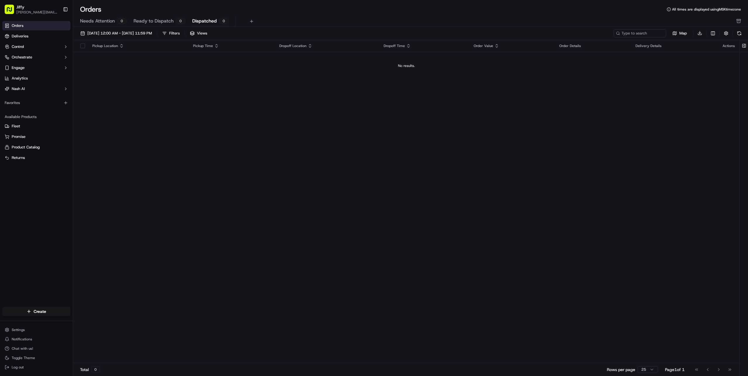
click at [188, 78] on td "No results." at bounding box center [406, 66] width 667 height 28
drag, startPoint x: 322, startPoint y: 95, endPoint x: 317, endPoint y: 95, distance: 4.4
click at [318, 95] on div "Pickup Location Pickup Time Dropoff Location Dropoff Time Order Value Order Det…" at bounding box center [406, 202] width 667 height 324
click at [706, 9] on span "All times are displayed using MSK timezone" at bounding box center [706, 9] width 69 height 5
click at [733, 7] on span "All times are displayed using MSK timezone" at bounding box center [706, 9] width 69 height 5
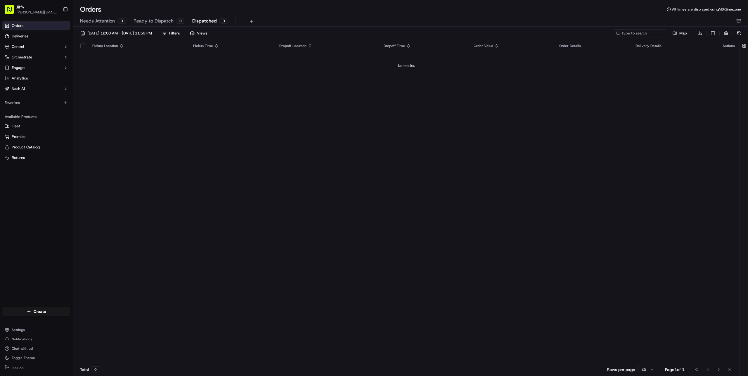
click at [669, 7] on div "All times are displayed using MSK timezone" at bounding box center [704, 9] width 74 height 5
click at [669, 8] on icon at bounding box center [669, 9] width 4 height 4
click at [718, 9] on span "All times are displayed using MSK timezone" at bounding box center [706, 9] width 69 height 5
click at [734, 8] on span "All times are displayed using MSK timezone" at bounding box center [706, 9] width 69 height 5
click at [728, 33] on button "button" at bounding box center [726, 33] width 8 height 8
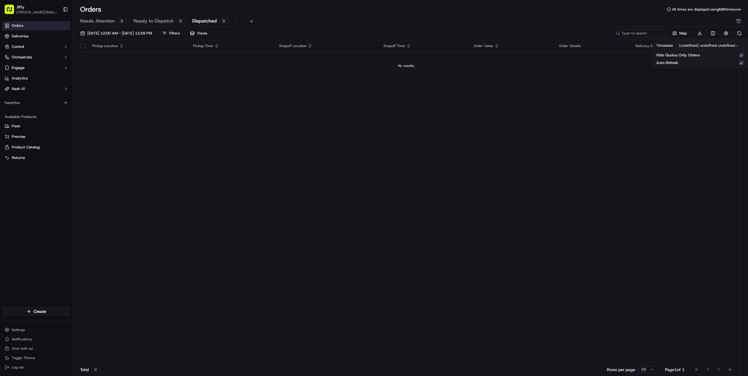
click at [697, 44] on html "Jiffy alexey.metelev@jiffy.com Toggle Sidebar Orders Deliveries Control Orchest…" at bounding box center [374, 188] width 748 height 376
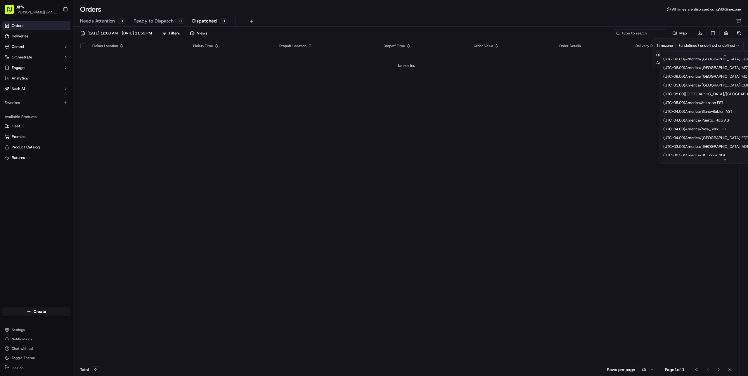
scroll to position [74, 0]
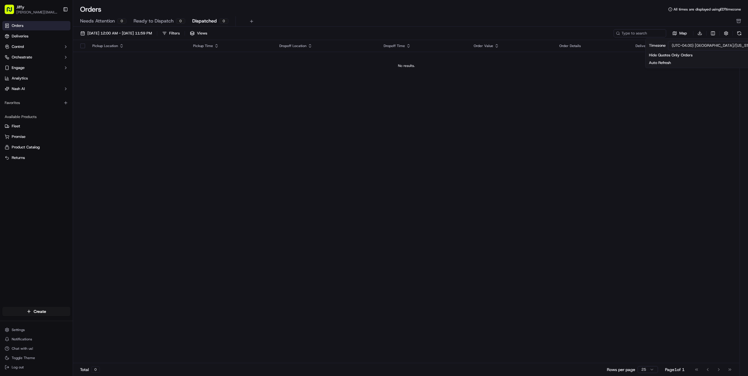
click at [393, 128] on div "Pickup Location Pickup Time Dropoff Location Dropoff Time Order Value Order Det…" at bounding box center [406, 202] width 667 height 324
click at [705, 10] on span "All times are displayed using EDT timezone" at bounding box center [708, 9] width 68 height 5
click at [726, 32] on button "button" at bounding box center [726, 33] width 8 height 8
click at [695, 47] on html "Jiffy alexey.metelev@jiffy.com Toggle Sidebar Orders Deliveries Control Orchest…" at bounding box center [374, 188] width 748 height 376
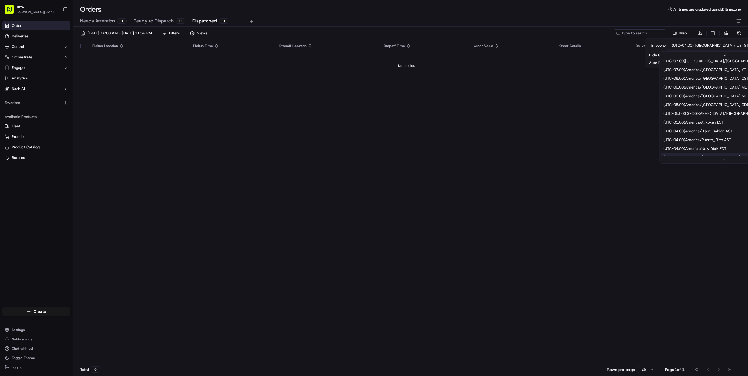
scroll to position [23, 0]
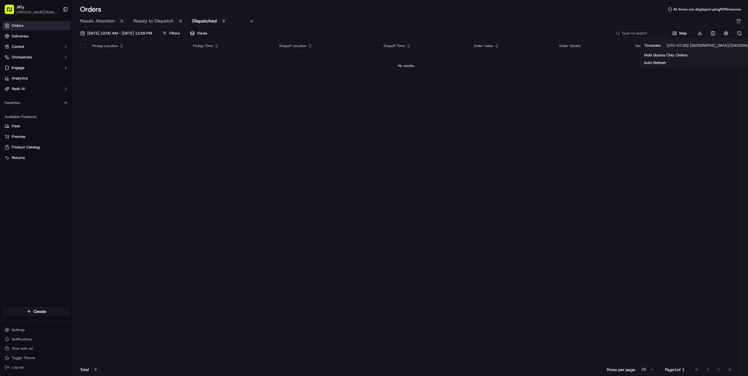
click at [377, 148] on div "Pickup Location Pickup Time Dropoff Location Dropoff Time Order Value Order Det…" at bounding box center [406, 202] width 667 height 324
click at [113, 32] on span "[DATE] 12:00 AM - [DATE] 11:59 PM" at bounding box center [119, 33] width 65 height 5
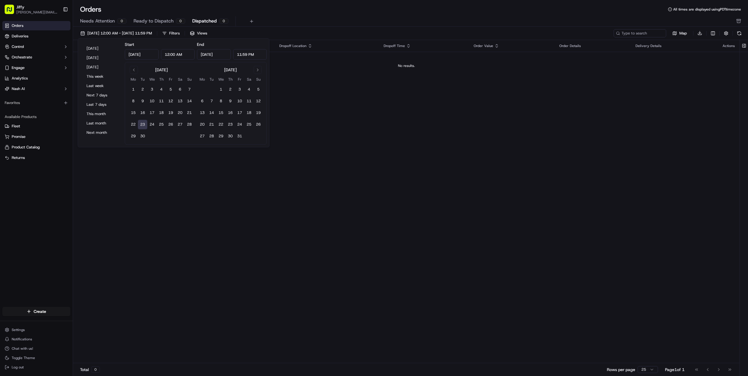
click at [141, 127] on button "23" at bounding box center [142, 124] width 9 height 9
click at [367, 122] on div "Pickup Location Pickup Time Dropoff Location Dropoff Time Order Value Order Det…" at bounding box center [406, 202] width 667 height 324
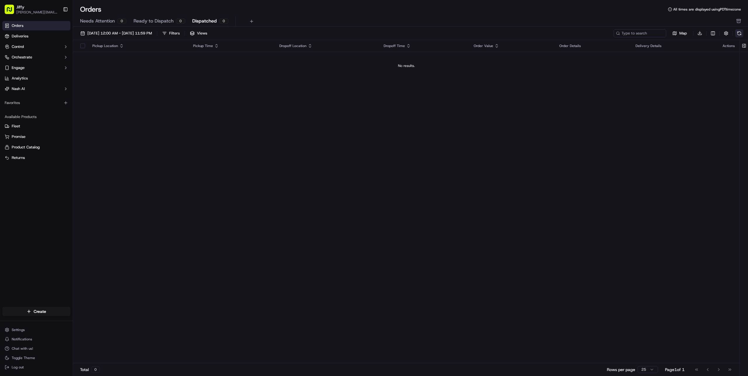
click at [738, 32] on button at bounding box center [739, 33] width 8 height 8
click at [741, 33] on button at bounding box center [739, 33] width 8 height 8
click at [742, 32] on button at bounding box center [739, 33] width 8 height 8
click at [152, 34] on span "[DATE] 12:00 AM - [DATE] 11:59 PM" at bounding box center [119, 33] width 65 height 5
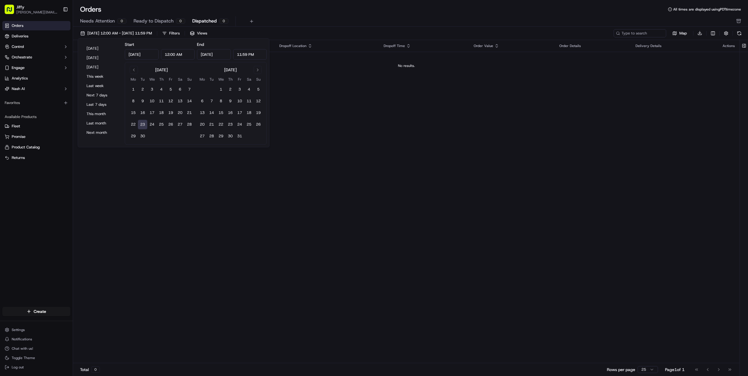
click at [142, 124] on button "23" at bounding box center [142, 124] width 9 height 9
click at [338, 103] on div "Pickup Location Pickup Time Dropoff Location Dropoff Time Order Value Order Det…" at bounding box center [406, 202] width 667 height 324
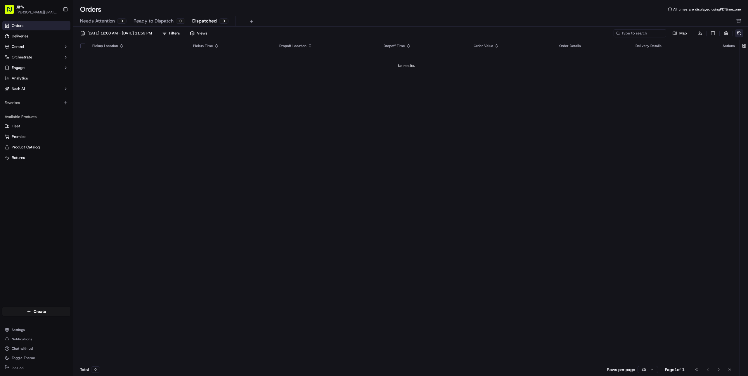
click at [740, 34] on button at bounding box center [739, 33] width 8 height 8
click at [203, 23] on span "Dispatched" at bounding box center [204, 21] width 25 height 7
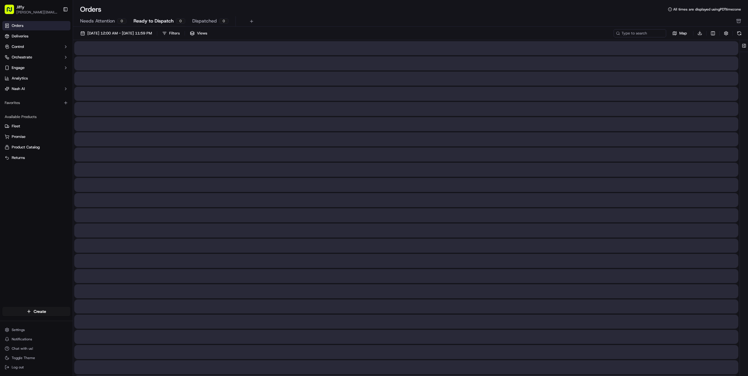
click at [166, 26] on button "Ready to Dispatch 0" at bounding box center [160, 21] width 52 height 10
click at [115, 22] on button "Needs Attention 0" at bounding box center [103, 21] width 46 height 10
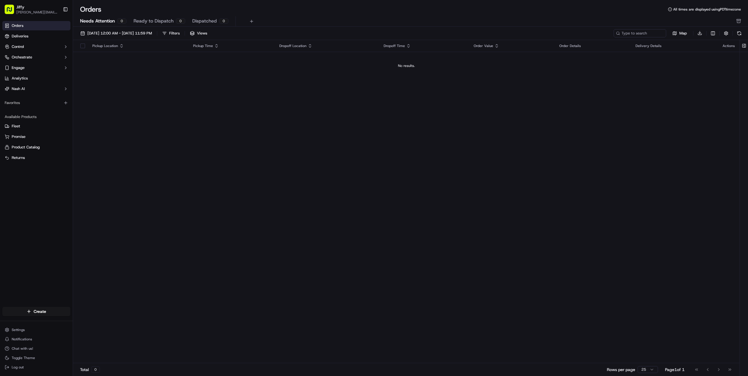
click at [225, 27] on div "09/23/2025 12:00 AM - 09/23/2025 11:59 PM Filters Views Map Download Pickup Loc…" at bounding box center [410, 204] width 675 height 354
click at [214, 24] on span "Dispatched" at bounding box center [204, 21] width 25 height 7
click at [137, 36] on button "[DATE] 12:00 AM - [DATE] 11:59 PM" at bounding box center [116, 33] width 77 height 8
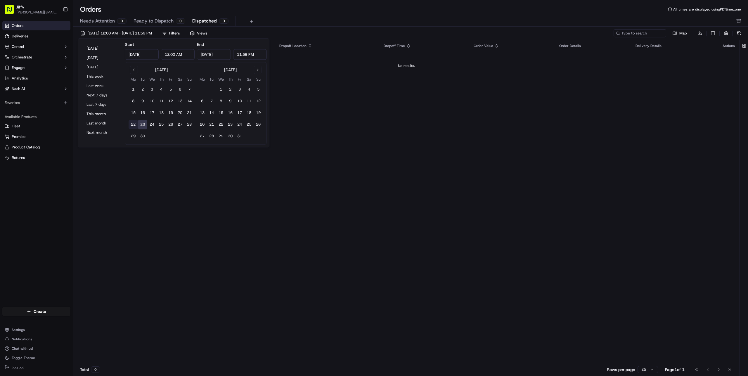
click at [132, 122] on button "22" at bounding box center [133, 124] width 9 height 9
type input "Sep 22, 2025"
click at [151, 124] on button "24" at bounding box center [151, 124] width 9 height 9
type input "Sep 24, 2025"
click at [345, 29] on div "09/22/2025 12:00 AM - 09/24/2025 11:59 PM Filters Views Map Download" at bounding box center [410, 34] width 675 height 11
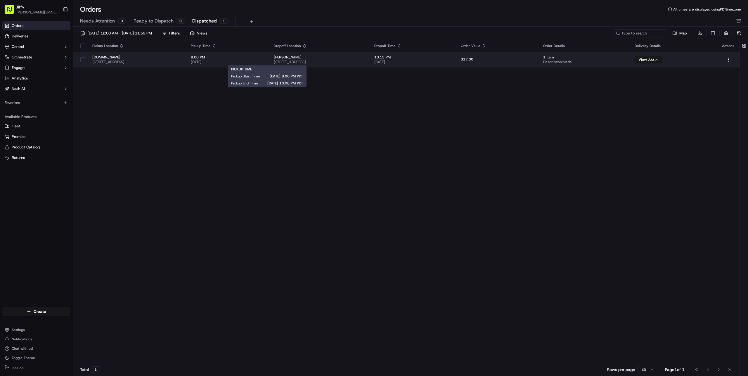
click at [265, 60] on span "09/24/2025" at bounding box center [228, 62] width 74 height 5
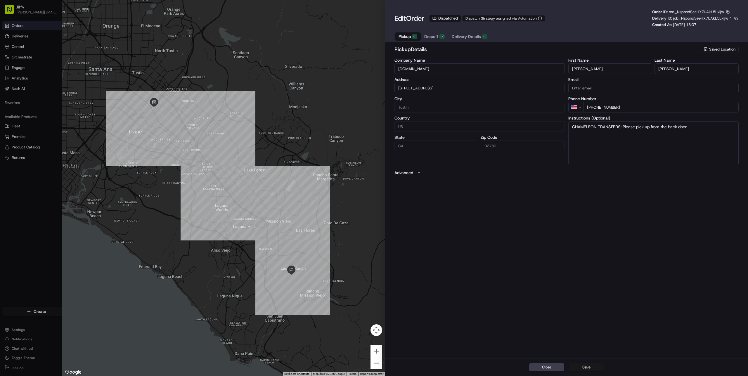
type input "+1"
click at [21, 178] on div at bounding box center [374, 188] width 748 height 376
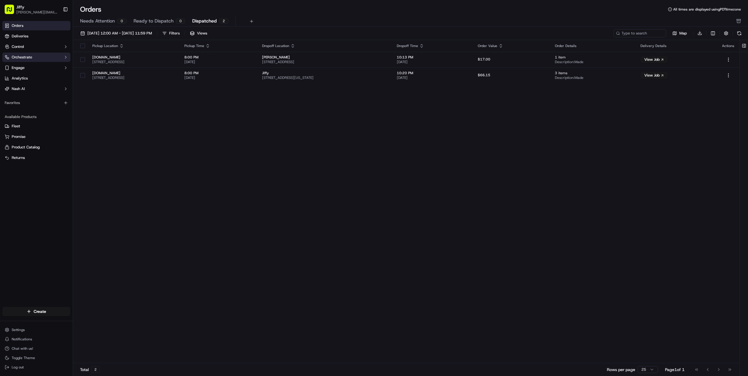
click at [51, 58] on button "Orchestrate" at bounding box center [36, 57] width 68 height 9
click at [53, 47] on button "Control" at bounding box center [36, 46] width 68 height 9
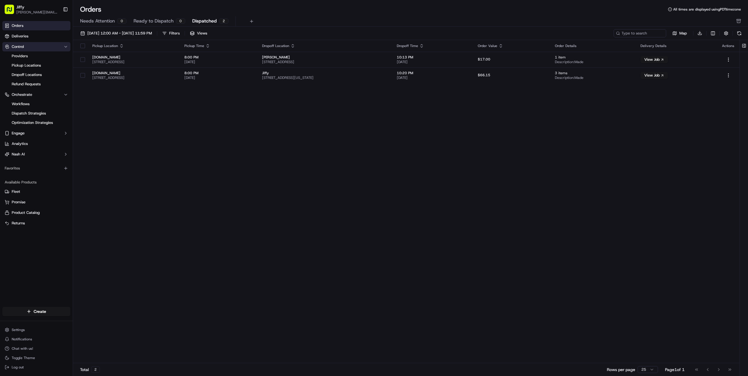
click at [53, 47] on button "Control" at bounding box center [36, 46] width 68 height 9
click at [52, 56] on button "Orchestrate" at bounding box center [36, 57] width 68 height 9
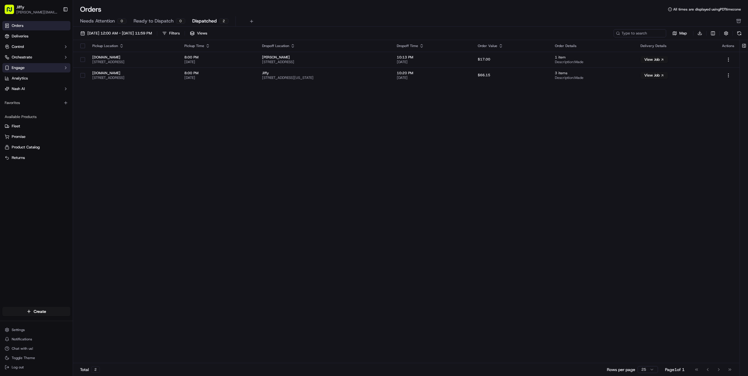
click at [44, 69] on button "Engage" at bounding box center [36, 67] width 68 height 9
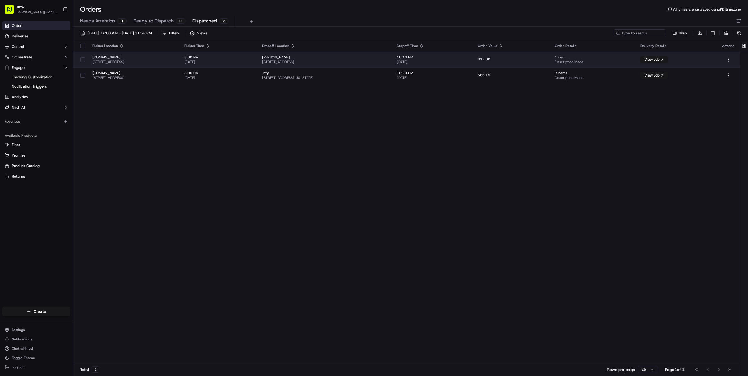
click at [175, 63] on span "3002 Dow Ave #410, Tustin, CA 92780, USA" at bounding box center [133, 62] width 83 height 5
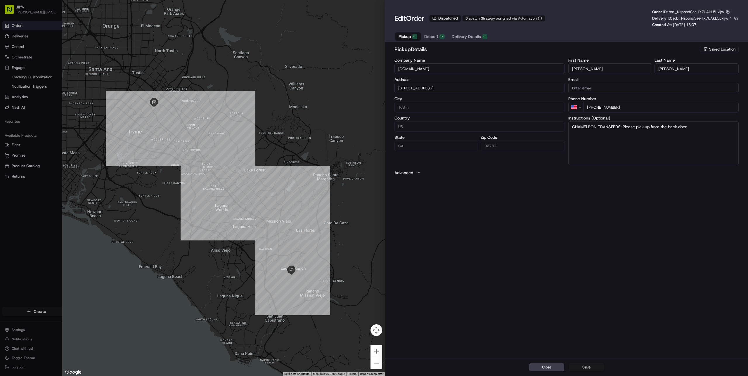
click at [437, 37] on span "Dropoff" at bounding box center [431, 37] width 14 height 6
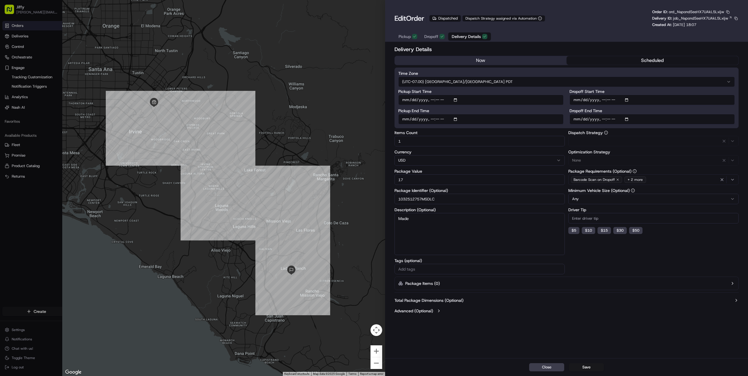
click at [459, 37] on span "Delivery Details" at bounding box center [466, 37] width 29 height 6
click at [436, 36] on span "Dropoff" at bounding box center [431, 37] width 14 height 6
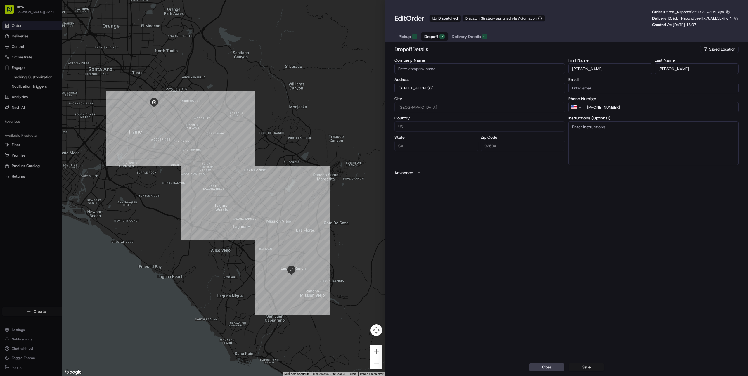
click at [404, 35] on span "Pickup" at bounding box center [405, 37] width 12 height 6
click at [424, 36] on span "Dropoff" at bounding box center [431, 37] width 14 height 6
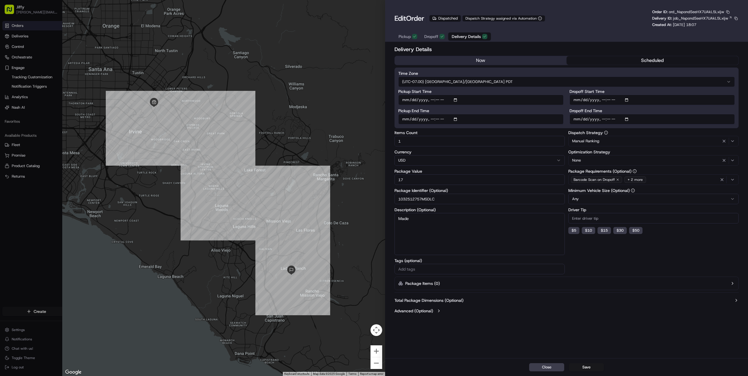
click at [469, 39] on span "Delivery Details" at bounding box center [466, 37] width 29 height 6
click at [432, 39] on span "Dropoff" at bounding box center [431, 37] width 14 height 6
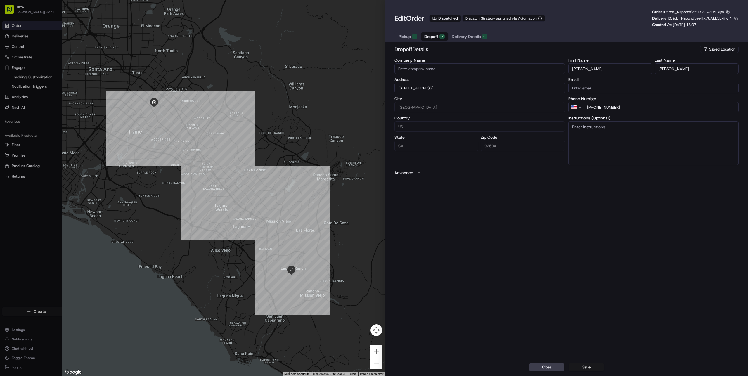
click at [407, 37] on span "Pickup" at bounding box center [405, 37] width 12 height 6
click at [322, 34] on div at bounding box center [223, 188] width 323 height 376
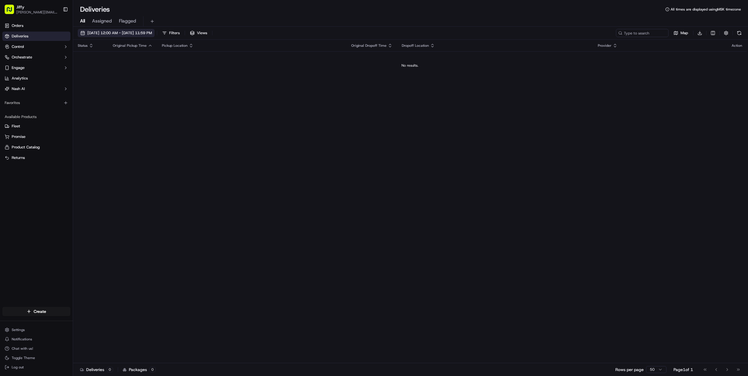
click at [126, 36] on button "[DATE] 12:00 AM - [DATE] 11:59 PM" at bounding box center [116, 33] width 77 height 8
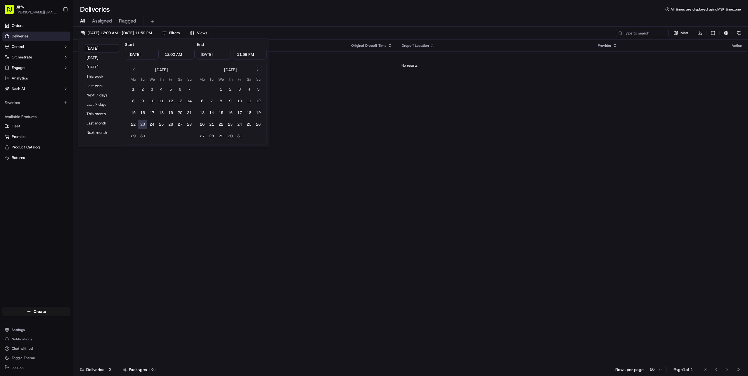
click at [144, 125] on button "23" at bounding box center [142, 124] width 9 height 9
click at [377, 125] on div "Status Original Pickup Time Pickup Location Original Dropoff Time Dropoff Locat…" at bounding box center [410, 202] width 674 height 324
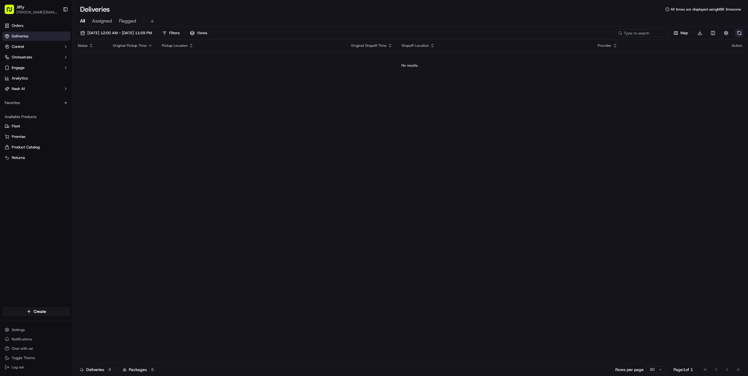
click at [741, 32] on button at bounding box center [739, 33] width 8 height 8
click at [294, 85] on div "Status Original Pickup Time Pickup Location Original Dropoff Time Dropoff Locat…" at bounding box center [410, 202] width 674 height 324
click at [738, 31] on button at bounding box center [739, 33] width 8 height 8
click at [740, 32] on button at bounding box center [739, 33] width 8 height 8
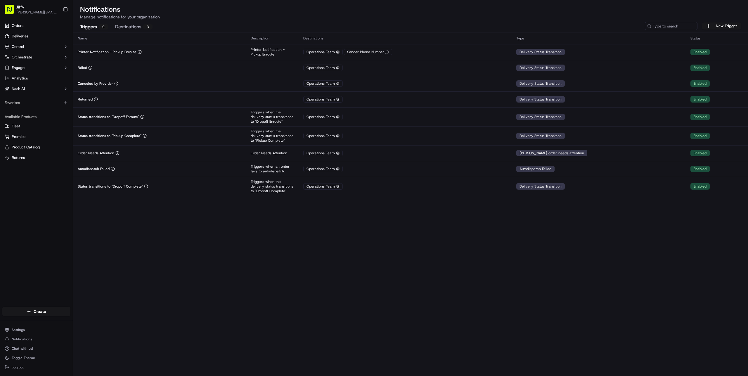
click at [212, 213] on div "Name Description Destinations Type Status Printer Notification - Pickup Enroute…" at bounding box center [410, 204] width 675 height 344
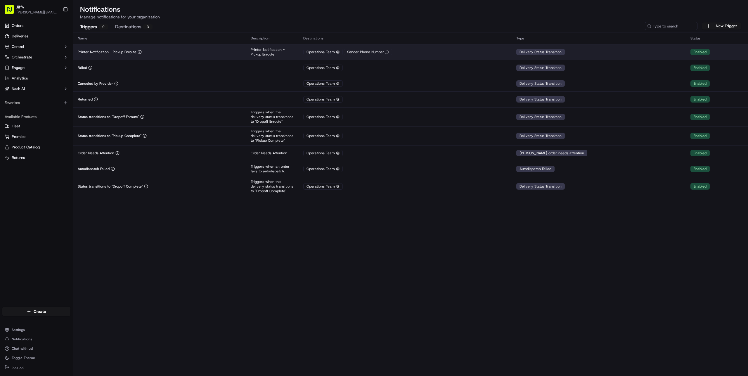
click at [169, 52] on div "Printer Notification - Pickup Enroute" at bounding box center [160, 52] width 164 height 5
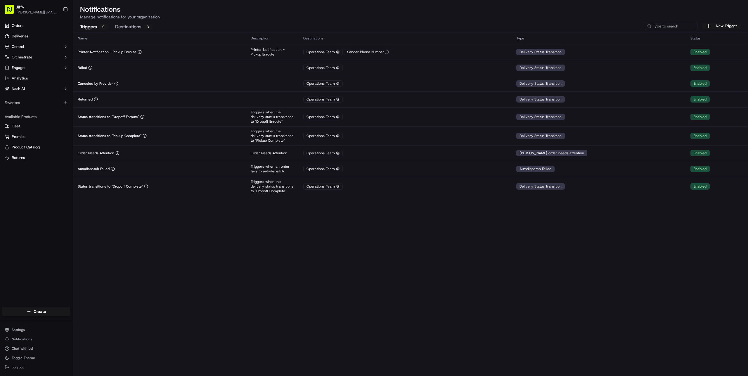
click at [132, 26] on button "Destinations 3" at bounding box center [133, 27] width 37 height 10
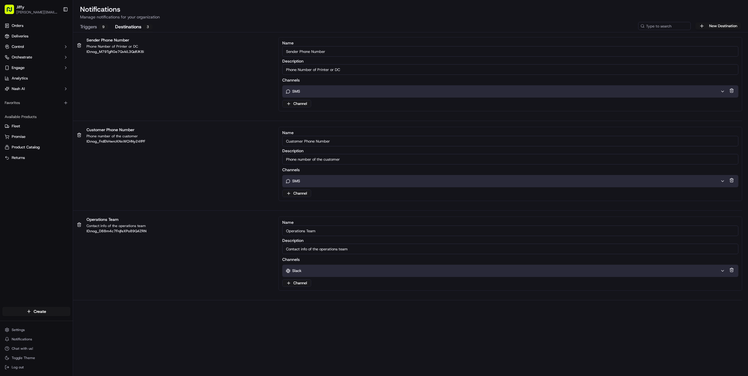
click at [96, 26] on button "Triggers 9" at bounding box center [94, 27] width 28 height 10
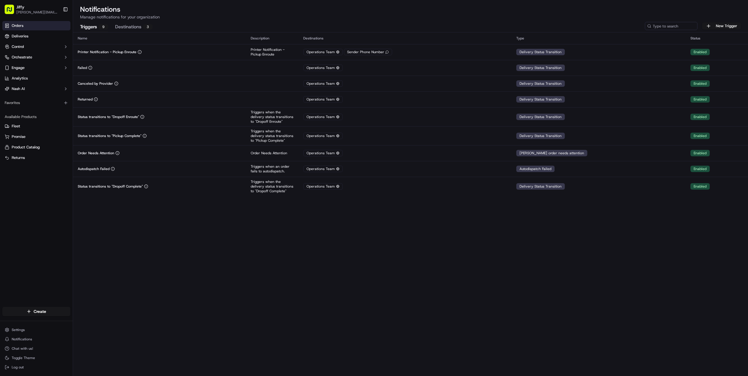
click at [40, 25] on link "Orders" at bounding box center [36, 25] width 68 height 9
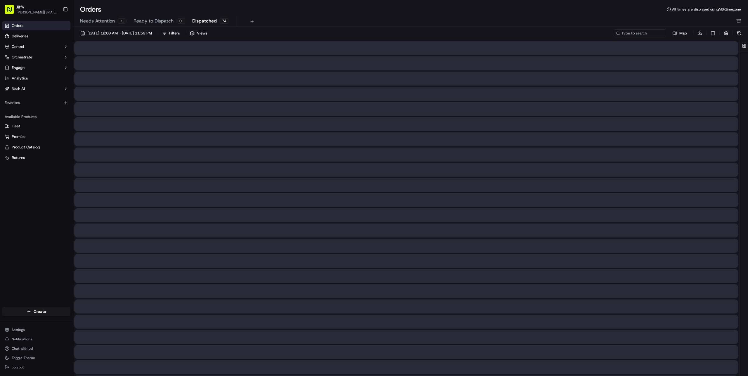
click at [215, 21] on button "Dispatched 74" at bounding box center [210, 21] width 37 height 10
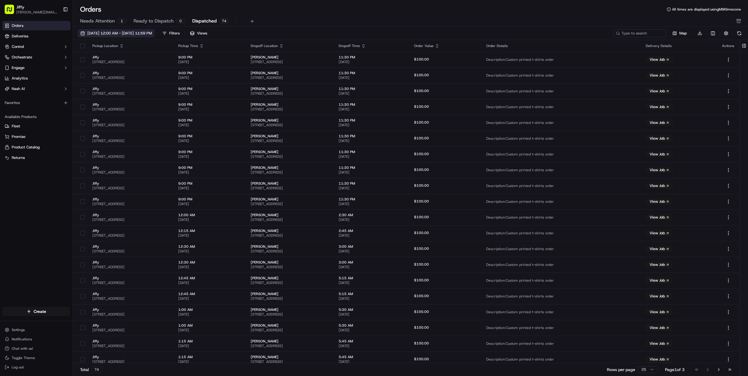
click at [114, 32] on span "09/01/2025 12:00 AM - 09/30/2025 11:59 PM" at bounding box center [119, 33] width 65 height 5
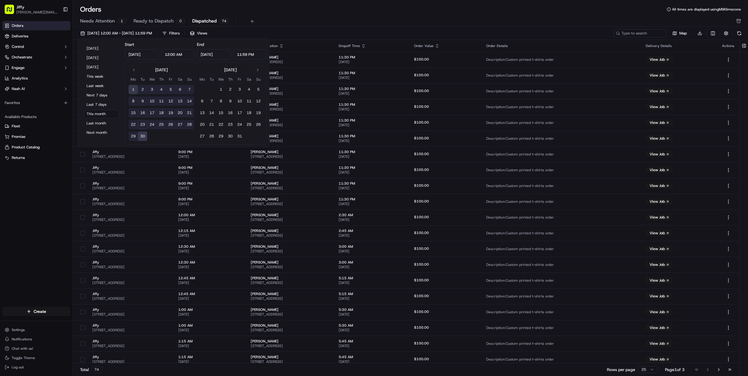
click at [139, 125] on button "23" at bounding box center [142, 124] width 9 height 9
type input "[DATE]"
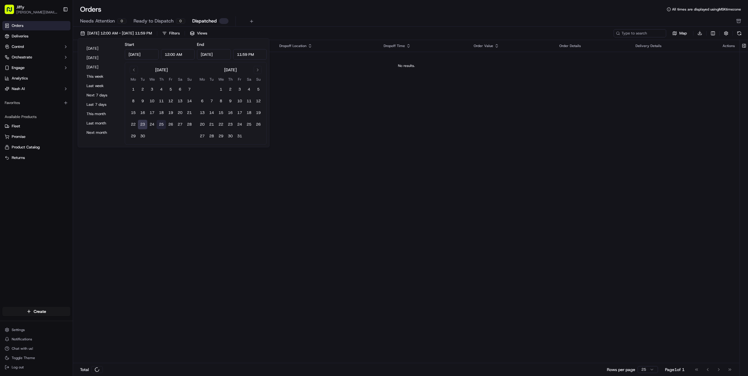
click at [159, 125] on button "25" at bounding box center [161, 124] width 9 height 9
type input "Sep 25, 2025"
click at [372, 157] on div "Pickup Location Pickup Time Dropoff Location Dropoff Time Order Value Order Det…" at bounding box center [406, 202] width 667 height 324
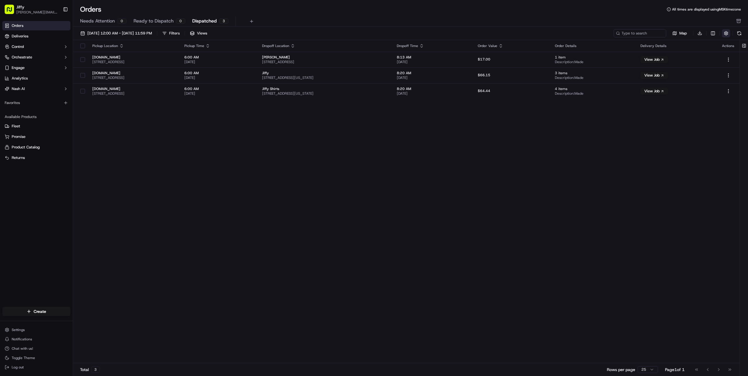
click at [727, 34] on button "button" at bounding box center [726, 33] width 8 height 8
click at [699, 46] on html "Jiffy alexey.metelev@jiffy.com Toggle Sidebar Orders Deliveries Control Orchest…" at bounding box center [374, 188] width 748 height 376
click at [531, 185] on div "Pickup Location Pickup Time Dropoff Location Dropoff Time Order Value Order Det…" at bounding box center [406, 202] width 667 height 324
